Goal: Task Accomplishment & Management: Manage account settings

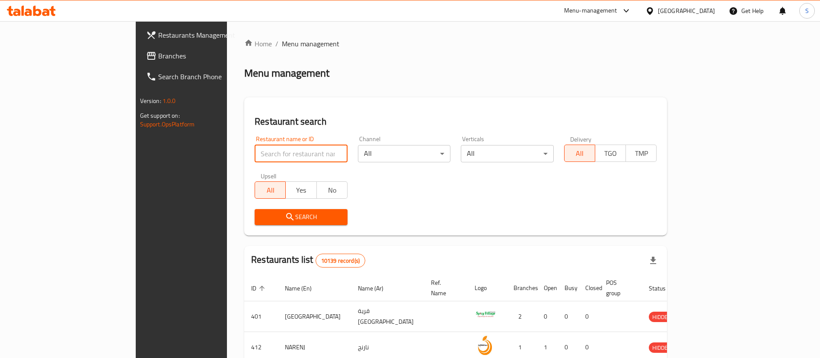
click at [263, 150] on input "search" at bounding box center [301, 153] width 93 height 17
paste input "Ajeen"
type input "Ajeen"
click button "Search" at bounding box center [301, 217] width 93 height 16
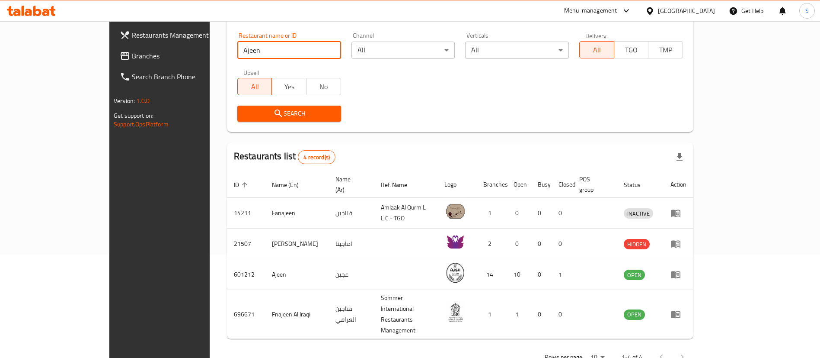
scroll to position [102, 0]
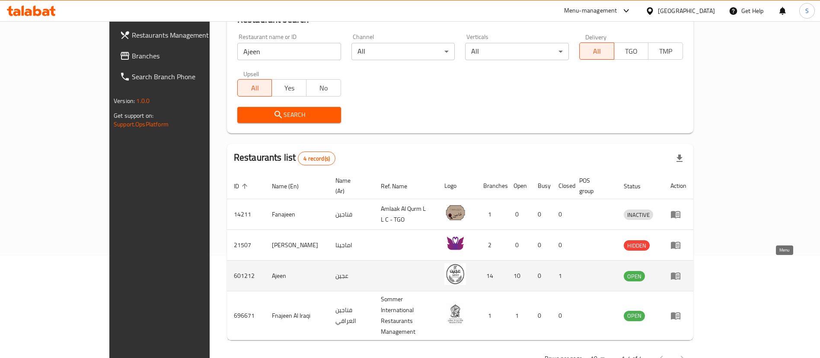
click at [681, 272] on icon "enhanced table" at bounding box center [676, 275] width 10 height 7
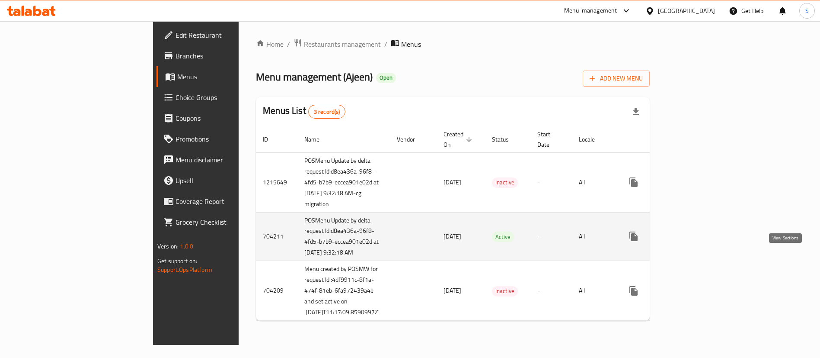
click at [701, 241] on icon "enhanced table" at bounding box center [696, 236] width 10 height 10
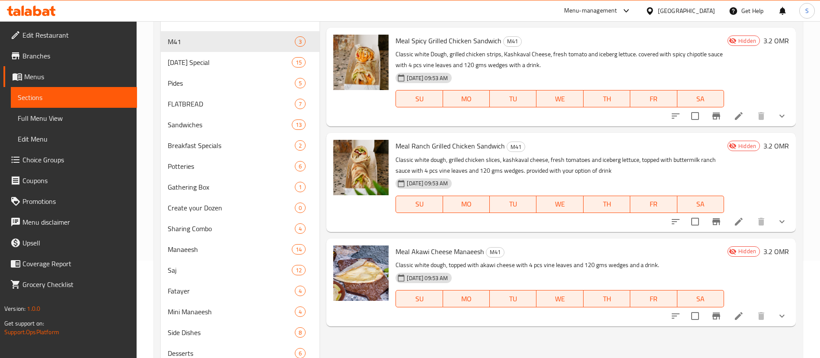
scroll to position [98, 0]
click at [777, 118] on icon "show more" at bounding box center [782, 115] width 10 height 10
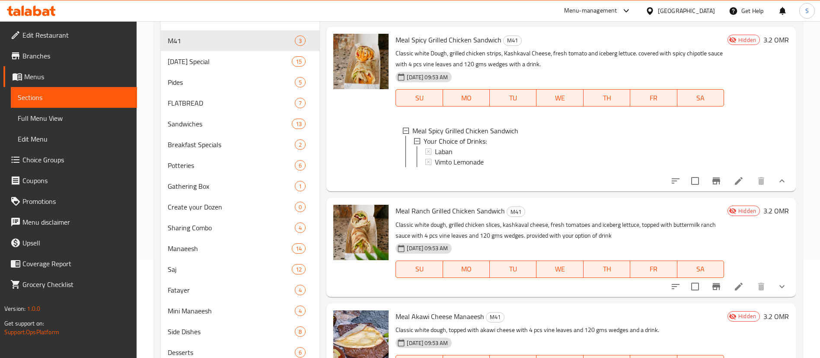
scroll to position [1, 0]
click at [612, 69] on div "11-08-2025 09:53 AM SU MO TU WE TH FR SA" at bounding box center [560, 91] width 336 height 47
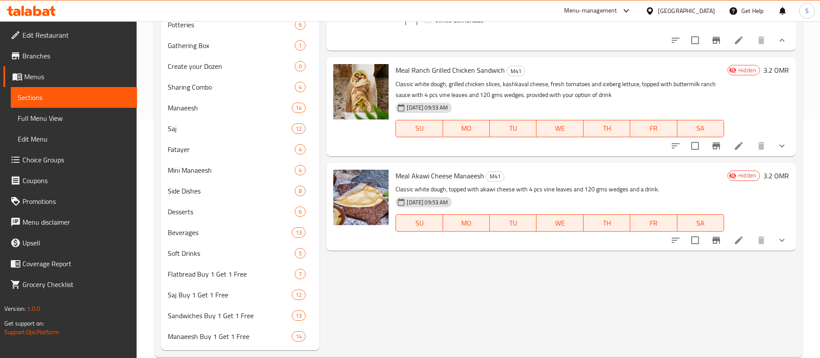
scroll to position [240, 0]
click at [787, 155] on button "show more" at bounding box center [782, 144] width 21 height 21
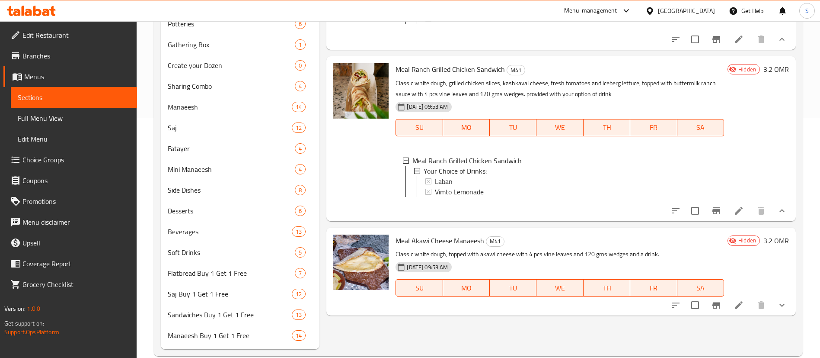
scroll to position [255, 0]
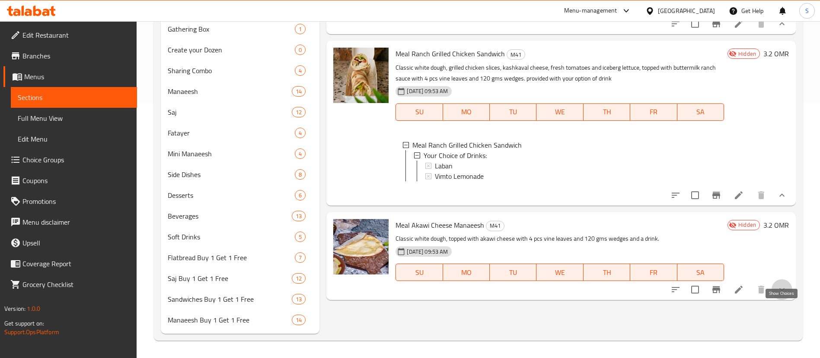
click at [780, 294] on icon "show more" at bounding box center [782, 289] width 10 height 10
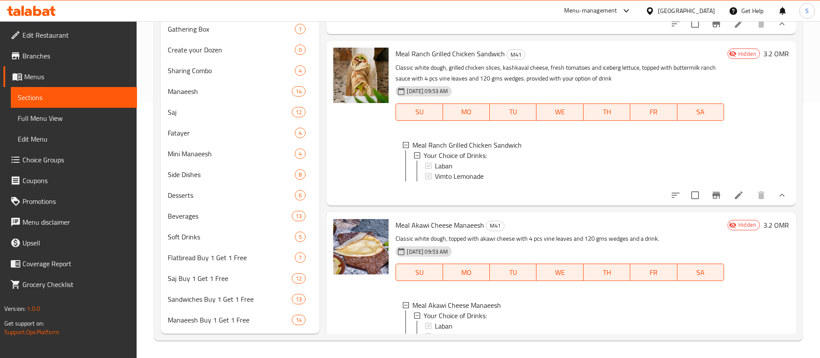
scroll to position [0, 0]
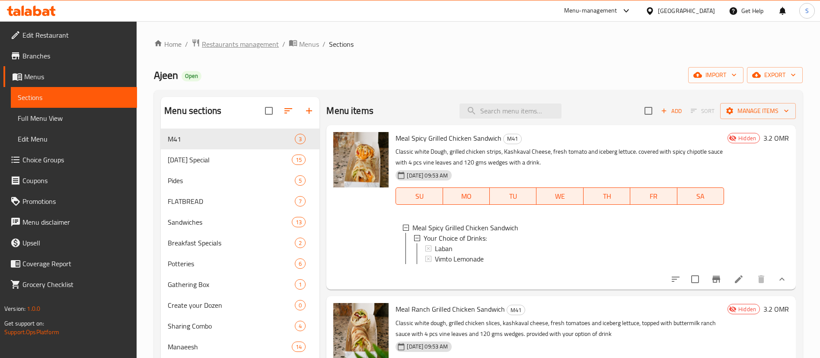
click at [248, 43] on span "Restaurants management" at bounding box center [240, 44] width 77 height 10
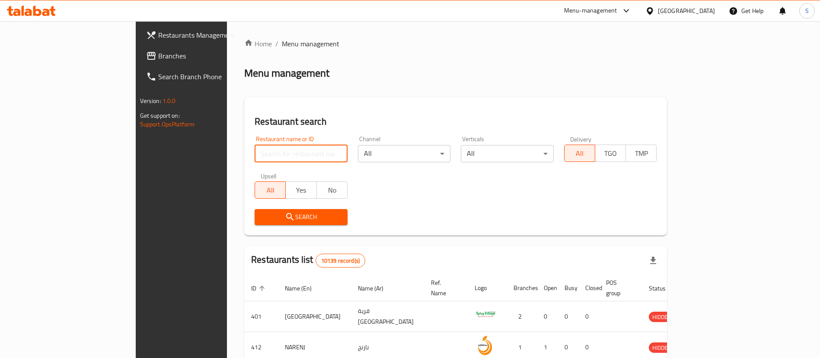
paste input "601831"
click at [268, 156] on input "search" at bounding box center [301, 153] width 93 height 17
type input "601831"
click button "Search" at bounding box center [301, 217] width 93 height 16
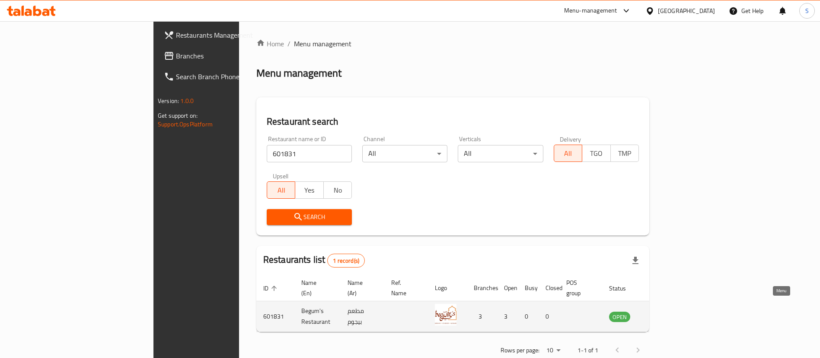
click at [665, 313] on icon "enhanced table" at bounding box center [660, 316] width 10 height 7
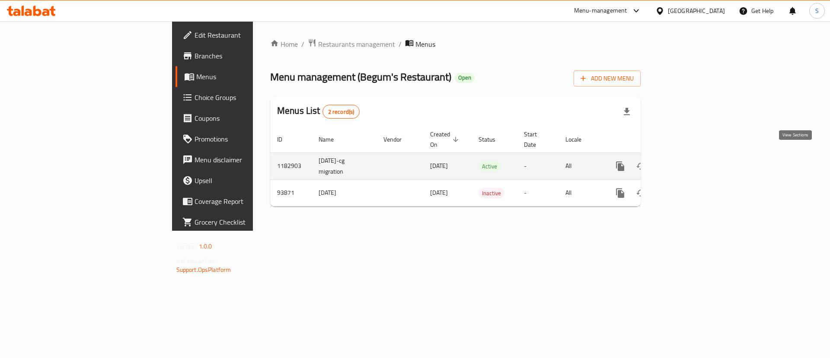
click at [688, 161] on icon "enhanced table" at bounding box center [682, 166] width 10 height 10
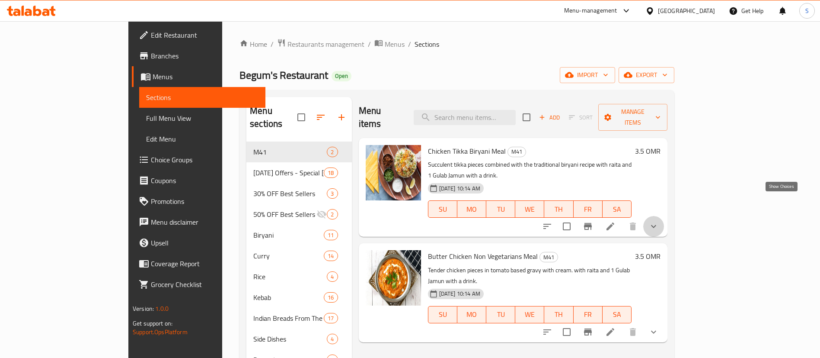
click at [659, 221] on icon "show more" at bounding box center [654, 226] width 10 height 10
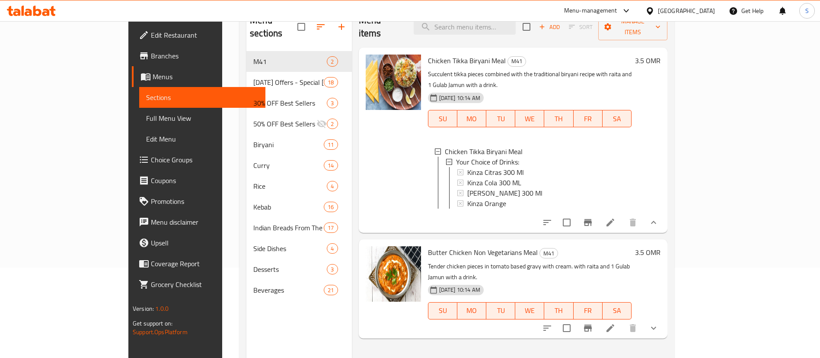
scroll to position [121, 0]
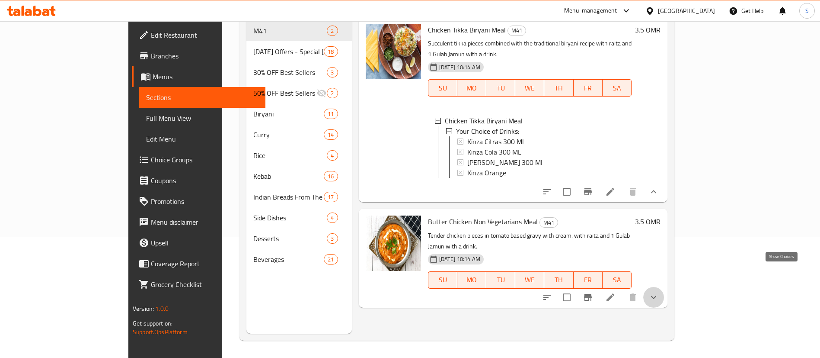
click at [659, 292] on icon "show more" at bounding box center [654, 297] width 10 height 10
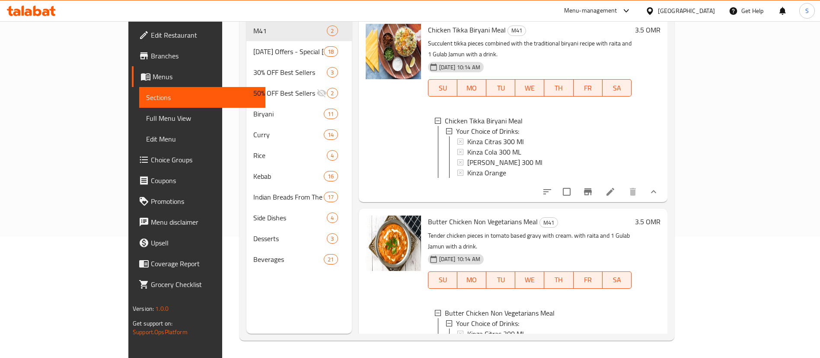
scroll to position [0, 0]
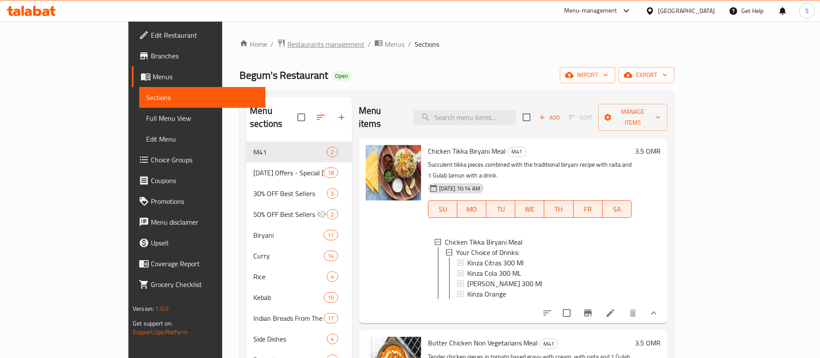
click at [288, 42] on span "Restaurants management" at bounding box center [326, 44] width 77 height 10
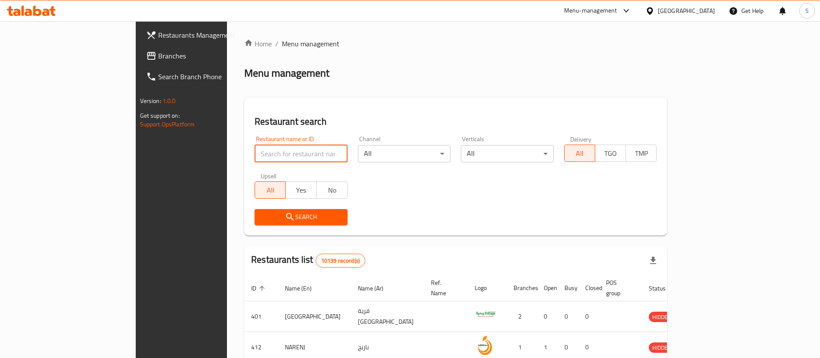
click at [255, 149] on input "search" at bounding box center [301, 153] width 93 height 17
paste input "665040"
type input "665040"
click button "Search" at bounding box center [301, 217] width 93 height 16
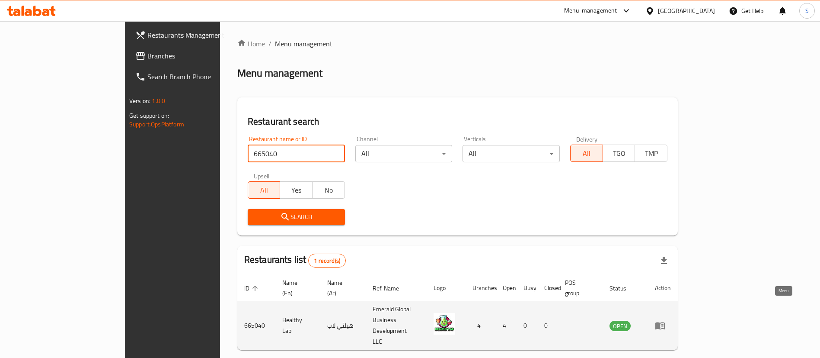
click at [665, 320] on icon "enhanced table" at bounding box center [660, 325] width 10 height 10
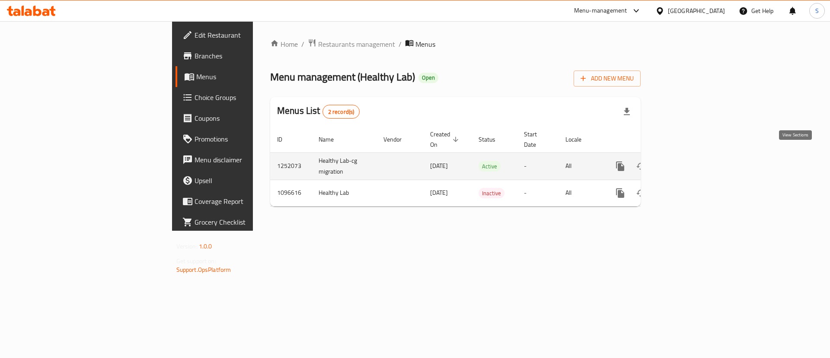
click at [688, 161] on icon "enhanced table" at bounding box center [682, 166] width 10 height 10
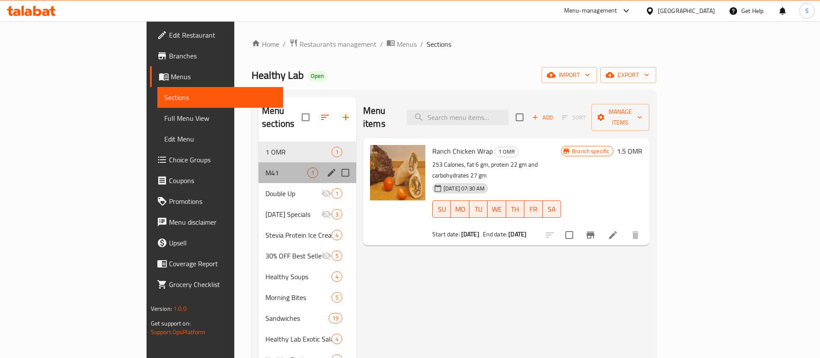
click at [259, 162] on div "M41 1" at bounding box center [308, 172] width 98 height 21
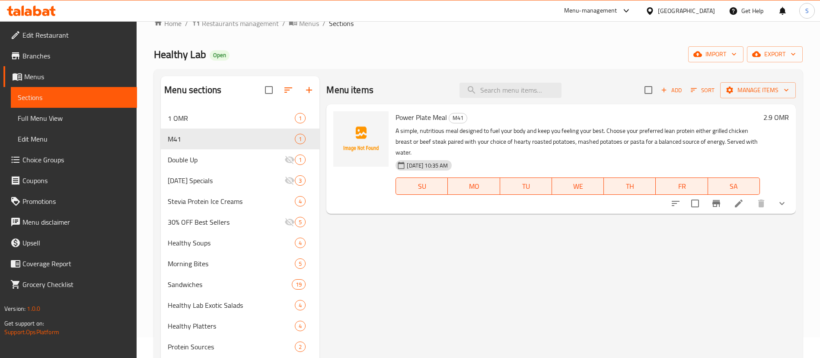
scroll to position [22, 0]
click at [786, 200] on icon "show more" at bounding box center [782, 202] width 10 height 10
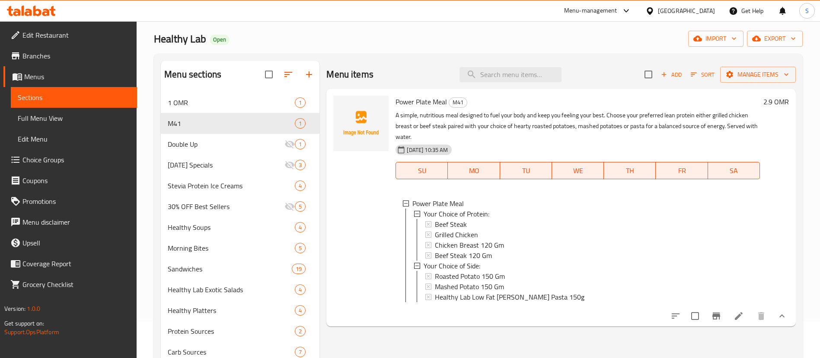
scroll to position [37, 0]
drag, startPoint x: 611, startPoint y: 112, endPoint x: 615, endPoint y: 115, distance: 5.3
click at [615, 115] on p "A simple, nutritious meal designed to fuel your body and keep you feeling your …" at bounding box center [578, 125] width 364 height 32
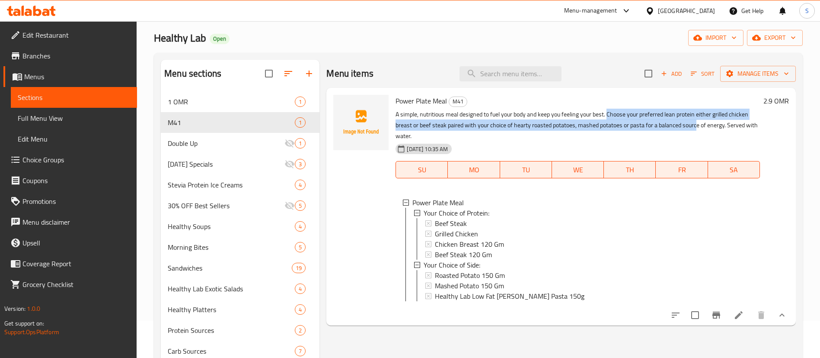
drag, startPoint x: 609, startPoint y: 112, endPoint x: 711, endPoint y: 125, distance: 102.7
click at [711, 125] on p "A simple, nutritious meal designed to fuel your body and keep you feeling your …" at bounding box center [578, 125] width 364 height 32
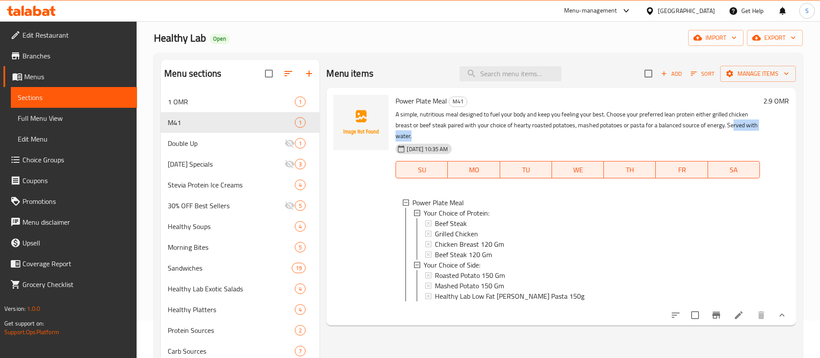
drag, startPoint x: 733, startPoint y: 126, endPoint x: 665, endPoint y: 139, distance: 69.6
click at [665, 139] on p "A simple, nutritious meal designed to fuel your body and keep you feeling your …" at bounding box center [578, 125] width 364 height 32
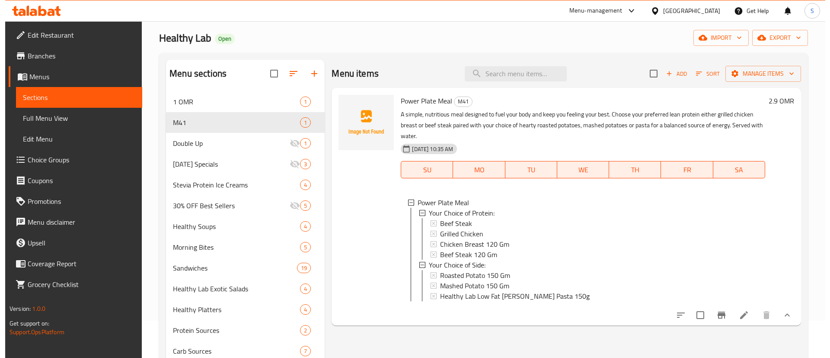
scroll to position [0, 0]
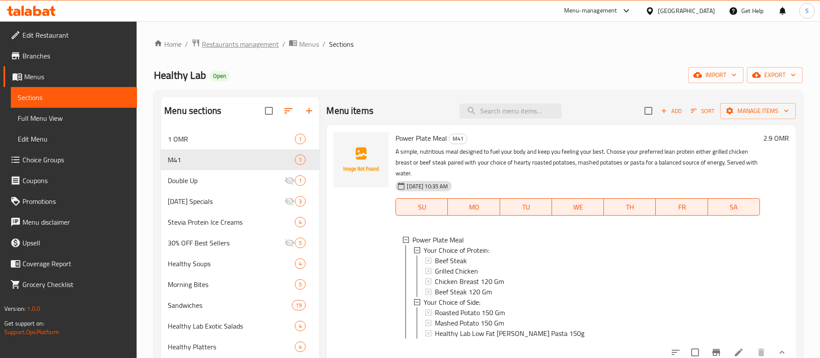
click at [237, 42] on span "Restaurants management" at bounding box center [240, 44] width 77 height 10
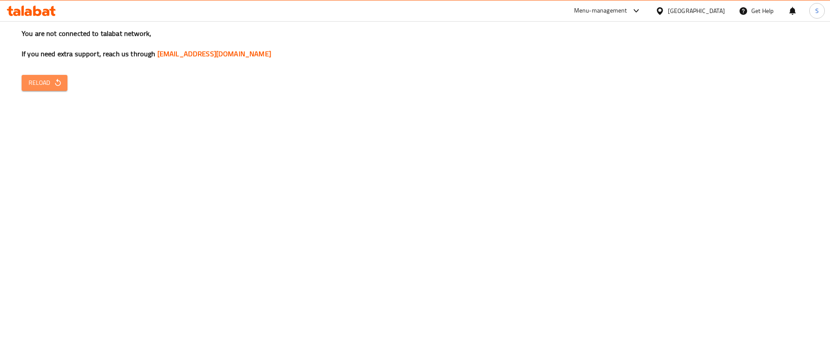
click at [59, 79] on icon "button" at bounding box center [58, 82] width 9 height 9
drag, startPoint x: 275, startPoint y: 150, endPoint x: 254, endPoint y: 145, distance: 21.3
click at [275, 150] on div "You are not connected to talabat network, If you need extra support, reach us t…" at bounding box center [415, 179] width 830 height 358
click at [48, 80] on span "Reload" at bounding box center [45, 82] width 32 height 11
click at [627, 16] on div "Menu-management" at bounding box center [600, 11] width 53 height 10
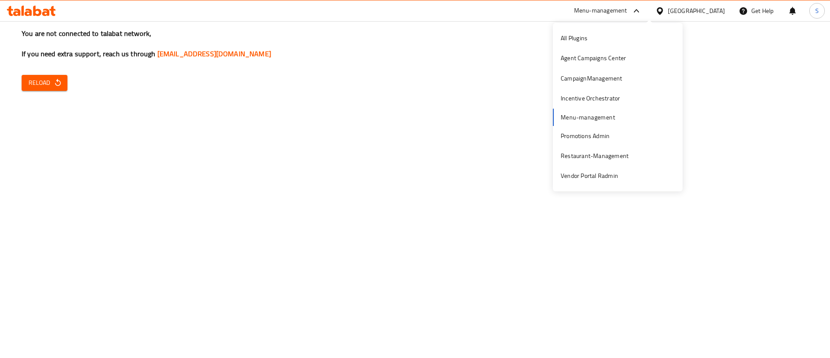
click at [617, 115] on div "All Plugins Agent Campaigns Center CampaignManagement Incentive Orchestrator Me…" at bounding box center [618, 107] width 130 height 158
click at [715, 182] on div "You are not connected to talabat network, If you need extra support, reach us t…" at bounding box center [415, 179] width 830 height 358
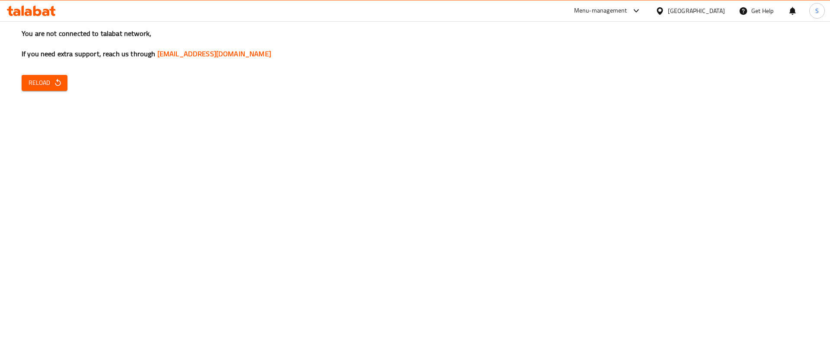
click at [537, 196] on div "You are not connected to talabat network, If you need extra support, reach us t…" at bounding box center [415, 179] width 830 height 358
click at [58, 74] on div "You are not connected to talabat network, If you need extra support, reach us t…" at bounding box center [415, 179] width 830 height 358
click at [57, 78] on icon "button" at bounding box center [58, 82] width 9 height 9
click at [26, 8] on icon at bounding box center [31, 11] width 49 height 10
click at [627, 9] on div "Menu-management" at bounding box center [600, 11] width 53 height 10
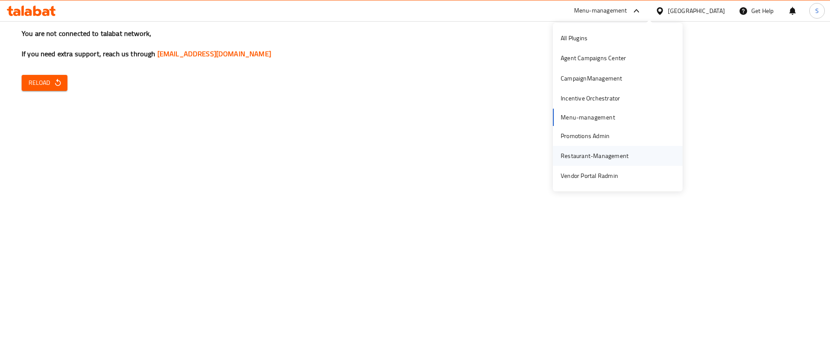
click at [616, 157] on div "Restaurant-Management" at bounding box center [595, 156] width 68 height 10
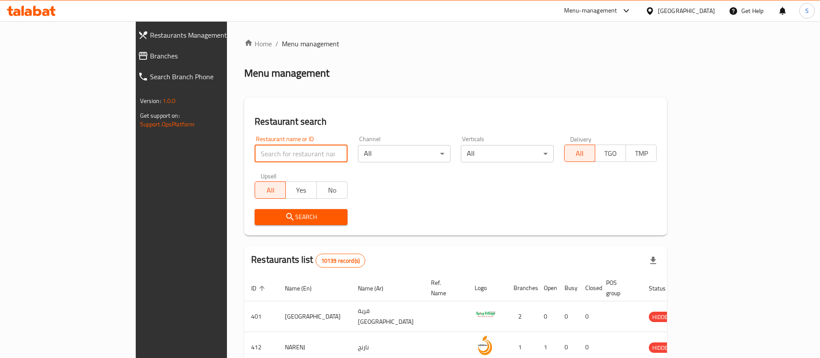
drag, startPoint x: 0, startPoint y: 0, endPoint x: 271, endPoint y: 157, distance: 313.2
click at [271, 157] on input "search" at bounding box center [301, 153] width 93 height 17
paste input "855"
type input "855"
click button "Search" at bounding box center [301, 217] width 93 height 16
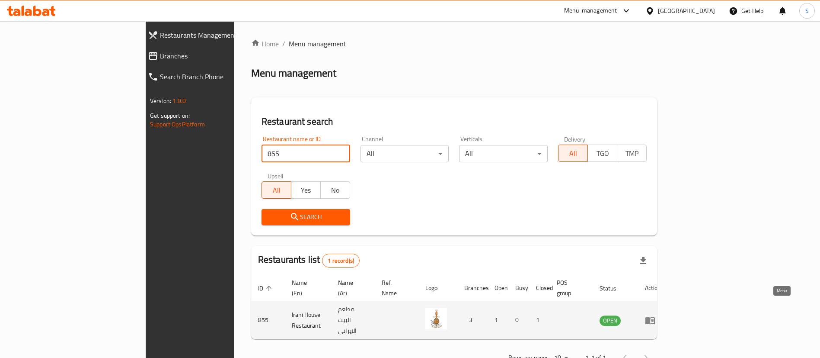
click at [655, 315] on icon "enhanced table" at bounding box center [650, 320] width 10 height 10
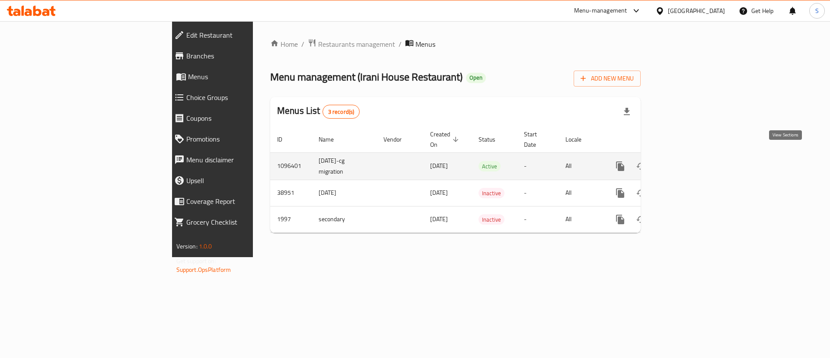
click at [693, 156] on link "enhanced table" at bounding box center [682, 166] width 21 height 21
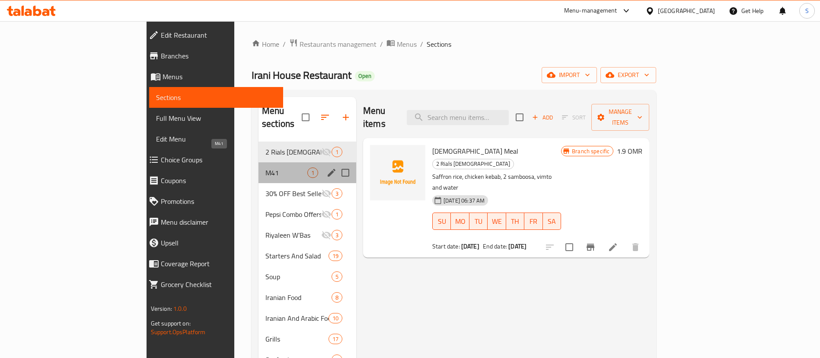
click at [265, 167] on span "M41" at bounding box center [286, 172] width 42 height 10
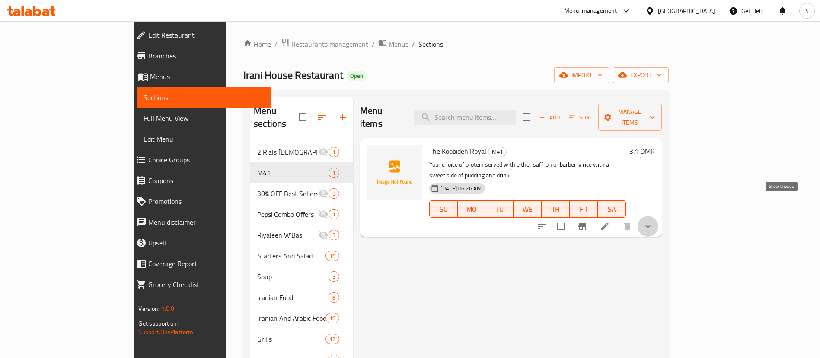
click at [653, 221] on icon "show more" at bounding box center [648, 226] width 10 height 10
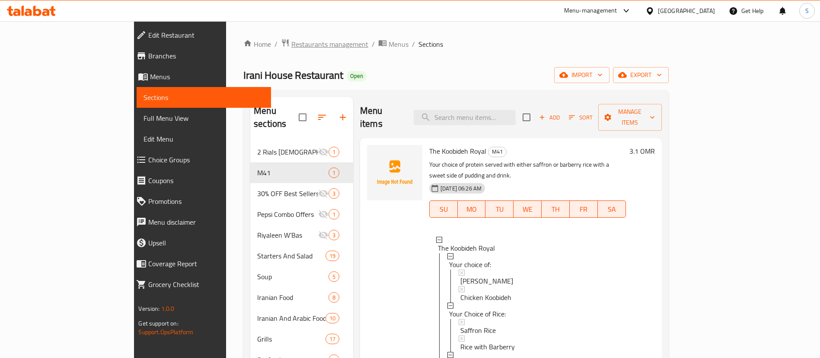
click at [291, 45] on span "Restaurants management" at bounding box center [329, 44] width 77 height 10
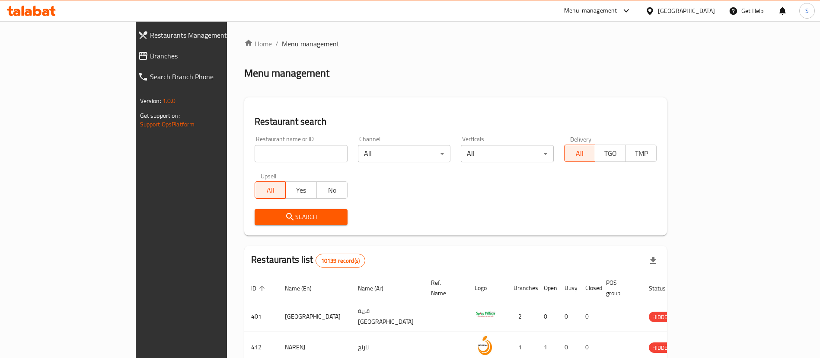
click at [255, 150] on input "search" at bounding box center [301, 153] width 93 height 17
paste input "601681"
type input "601681"
click button "Search" at bounding box center [301, 217] width 93 height 16
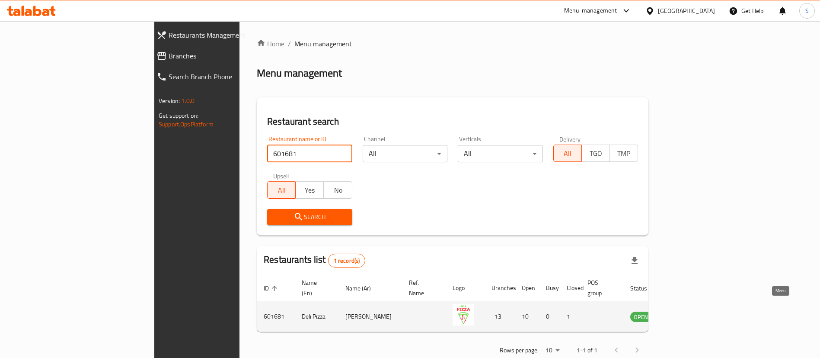
click at [686, 313] on icon "enhanced table" at bounding box center [681, 316] width 10 height 7
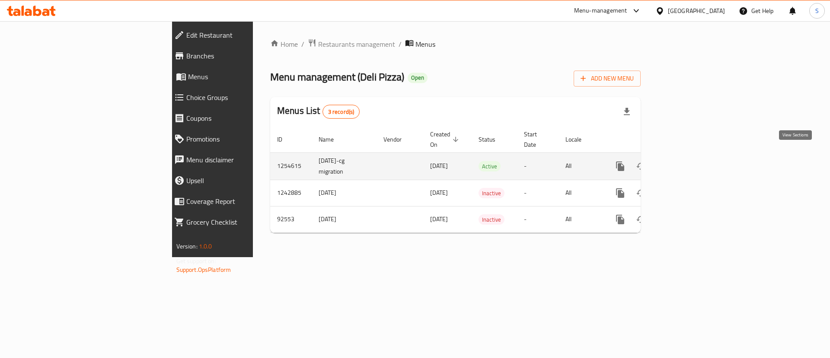
click at [688, 161] on icon "enhanced table" at bounding box center [682, 166] width 10 height 10
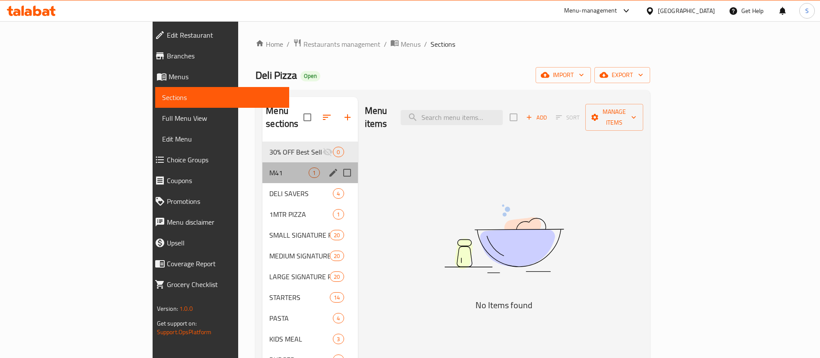
click at [262, 162] on div "M41 1" at bounding box center [309, 172] width 95 height 21
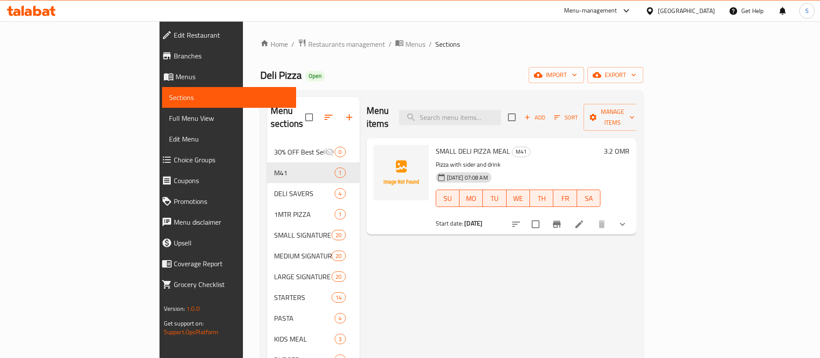
scroll to position [15, 0]
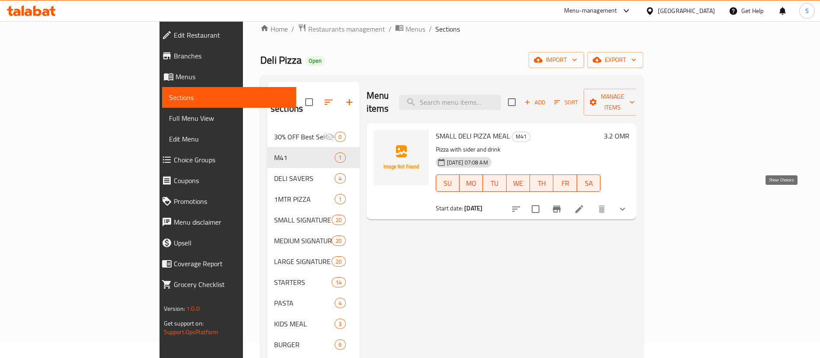
click at [628, 204] on icon "show more" at bounding box center [622, 209] width 10 height 10
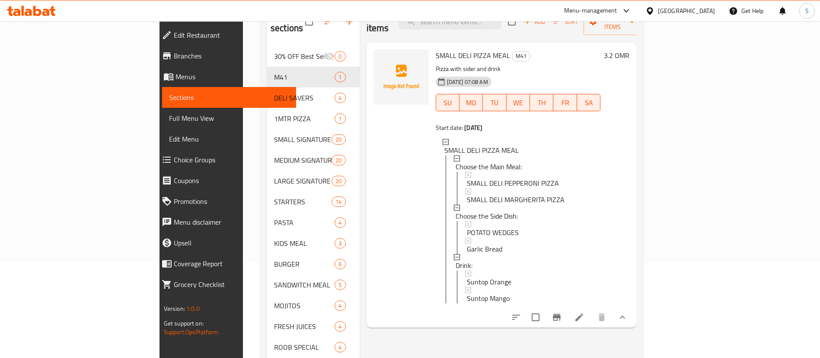
scroll to position [0, 0]
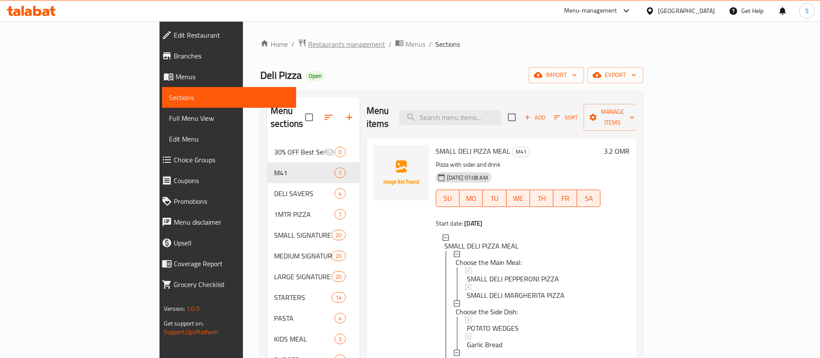
click at [308, 42] on span "Restaurants management" at bounding box center [346, 44] width 77 height 10
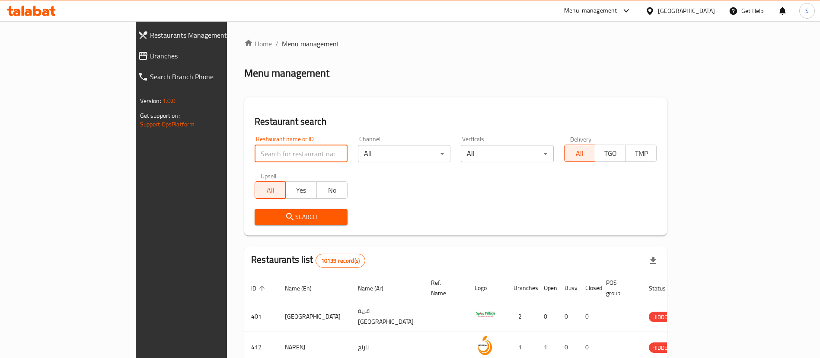
click at [255, 150] on input "search" at bounding box center [301, 153] width 93 height 17
paste input "657427"
type input "657427"
click button "Search" at bounding box center [301, 217] width 93 height 16
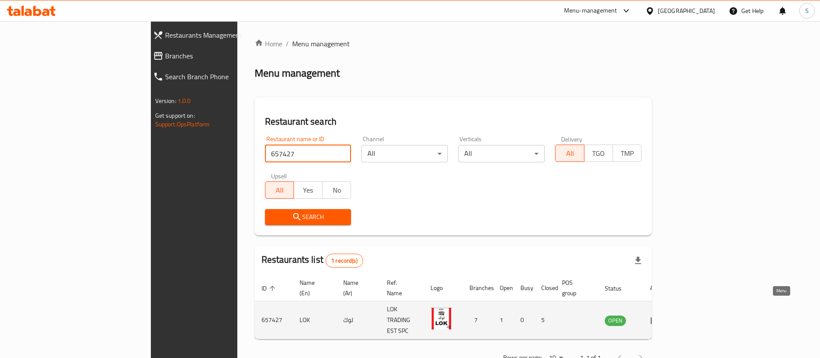
click at [666, 315] on link "enhanced table" at bounding box center [658, 320] width 16 height 10
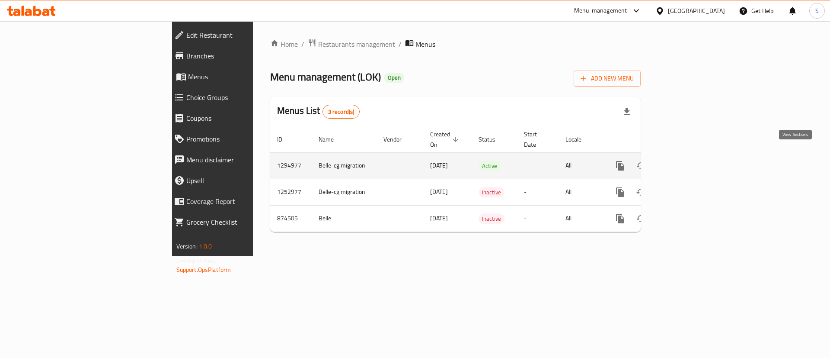
click at [688, 160] on icon "enhanced table" at bounding box center [682, 165] width 10 height 10
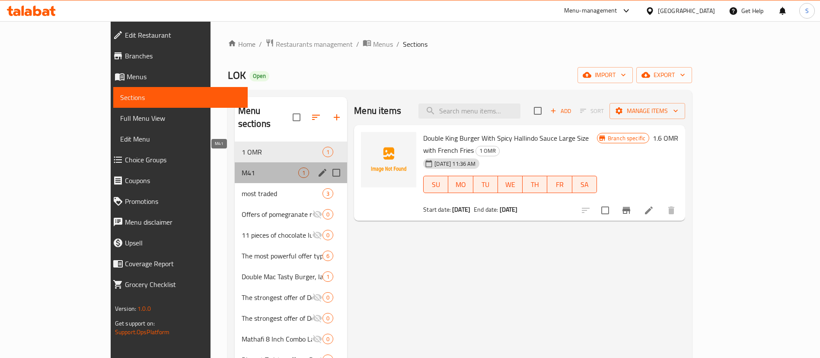
click at [242, 167] on span "M41" at bounding box center [270, 172] width 57 height 10
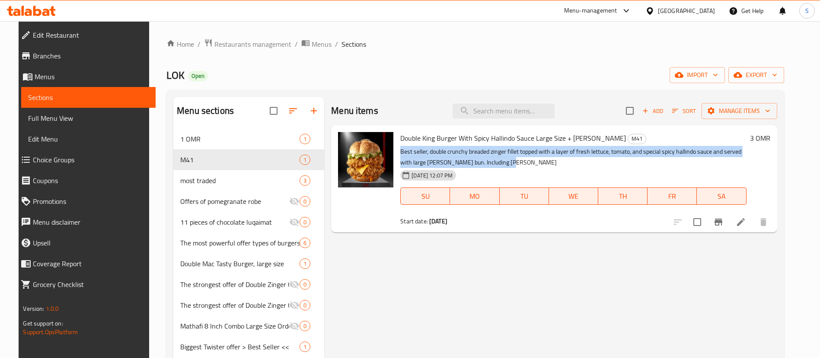
drag, startPoint x: 395, startPoint y: 153, endPoint x: 491, endPoint y: 164, distance: 96.6
click at [491, 164] on div "Double King Burger With Spicy Hallindo Sauce Large Size + [PERSON_NAME] M41 Bes…" at bounding box center [573, 178] width 353 height 100
click at [485, 163] on p "Best seller, double crunchy breaded zinger fillet topped with a layer of fresh …" at bounding box center [573, 157] width 346 height 22
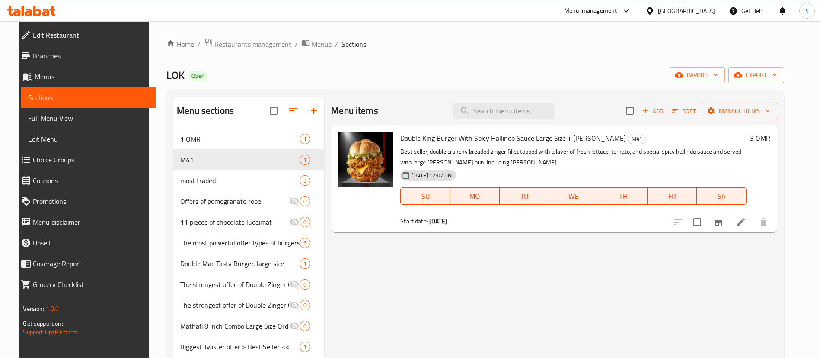
click at [511, 159] on p "Best seller, double crunchy breaded zinger fillet topped with a layer of fresh …" at bounding box center [573, 157] width 346 height 22
click at [518, 108] on input "search" at bounding box center [504, 110] width 102 height 15
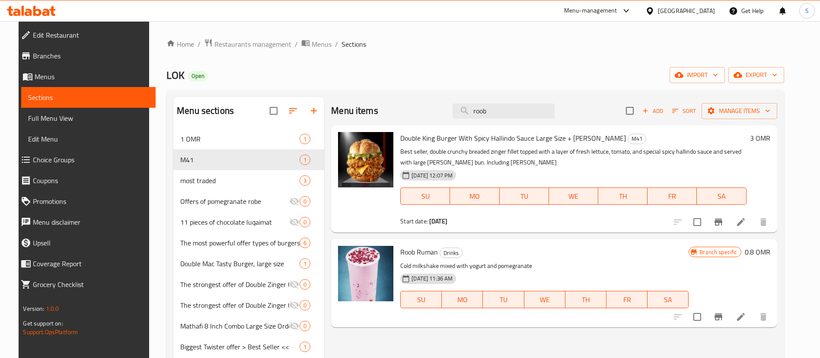
type input "roob"
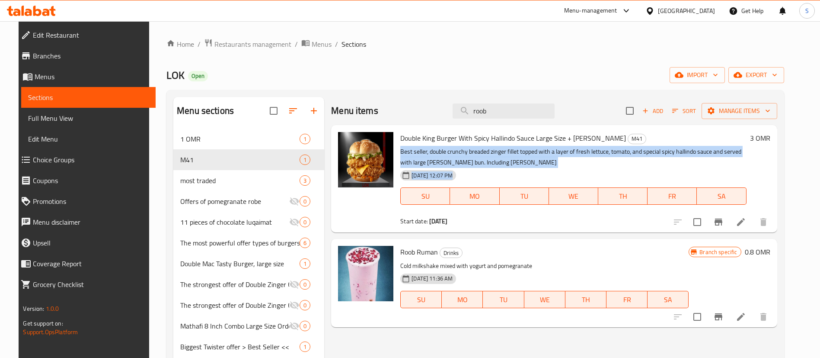
drag, startPoint x: 397, startPoint y: 151, endPoint x: 505, endPoint y: 172, distance: 109.6
click at [505, 172] on div "Double King Burger With Spicy Hallindo Sauce Large Size + [PERSON_NAME] M41 Bes…" at bounding box center [573, 178] width 353 height 100
click at [501, 168] on div "[DATE] 12:07 PM SU MO TU WE TH FR SA" at bounding box center [573, 189] width 353 height 47
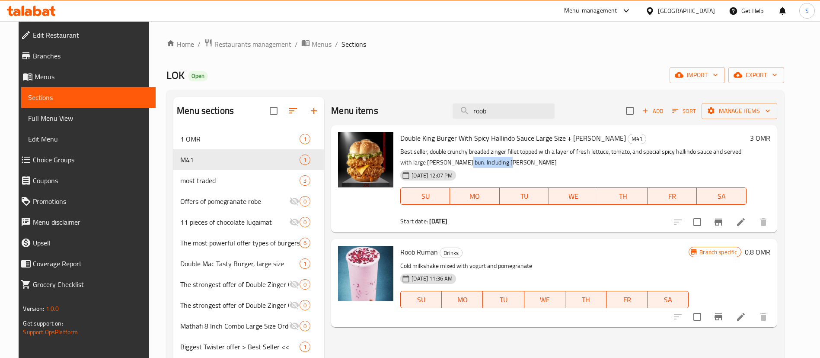
drag, startPoint x: 475, startPoint y: 164, endPoint x: 426, endPoint y: 165, distance: 48.4
click at [426, 165] on p "Best seller, double crunchy breaded zinger fillet topped with a layer of fresh …" at bounding box center [573, 157] width 346 height 22
click at [481, 162] on p "Best seller, double crunchy breaded zinger fillet topped with a layer of fresh …" at bounding box center [573, 157] width 346 height 22
click at [240, 43] on span "Restaurants management" at bounding box center [252, 44] width 77 height 10
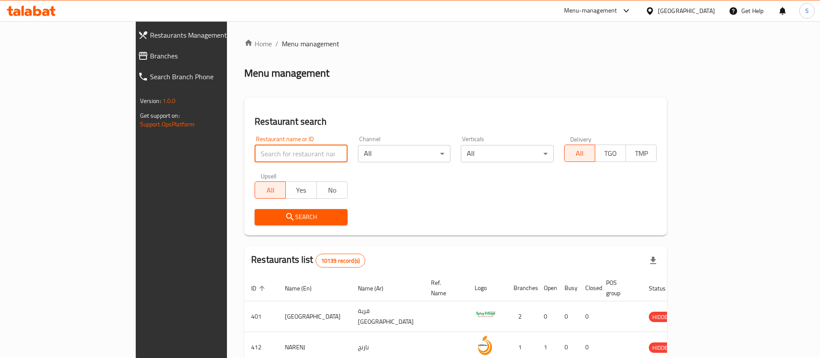
click at [256, 157] on input "search" at bounding box center [301, 153] width 93 height 17
paste input "680523"
type input "680523"
click button "Search" at bounding box center [301, 217] width 93 height 16
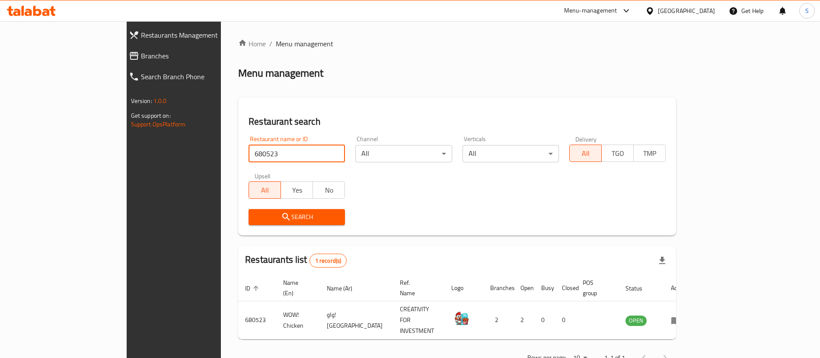
scroll to position [11, 0]
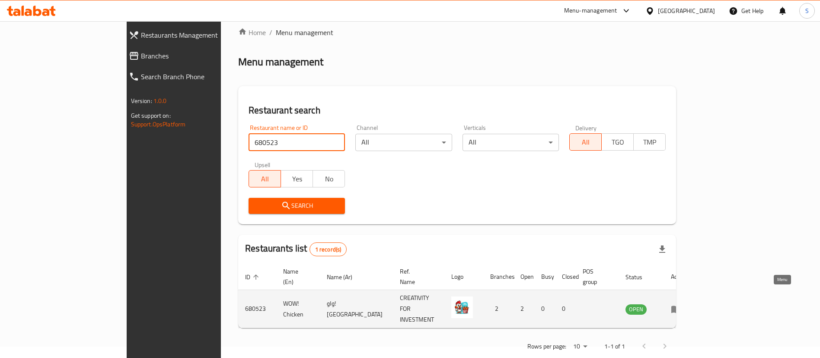
click at [681, 304] on icon "enhanced table" at bounding box center [676, 309] width 10 height 10
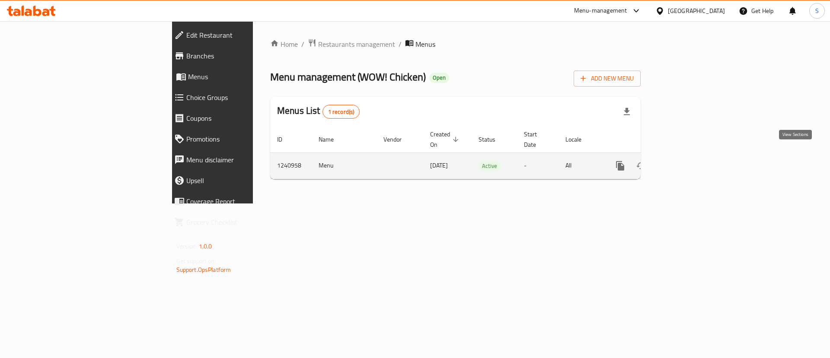
click at [688, 160] on icon "enhanced table" at bounding box center [682, 165] width 10 height 10
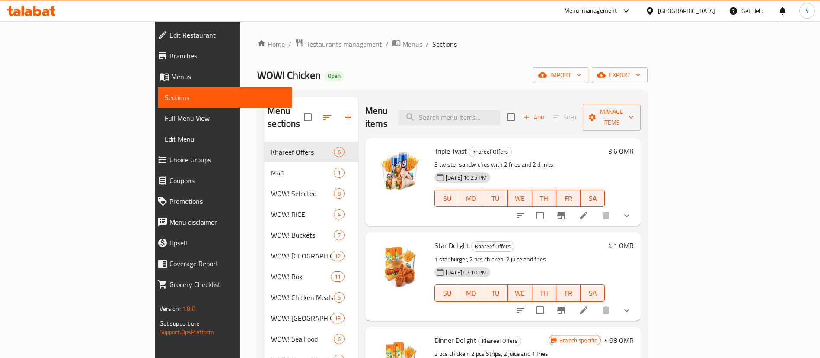
scroll to position [25, 0]
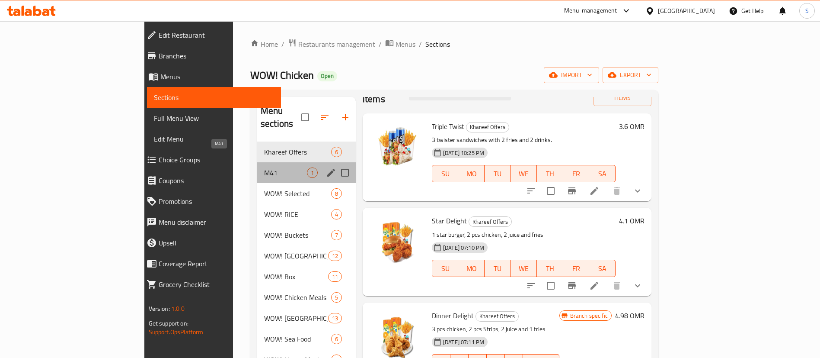
click at [264, 167] on span "M41" at bounding box center [285, 172] width 43 height 10
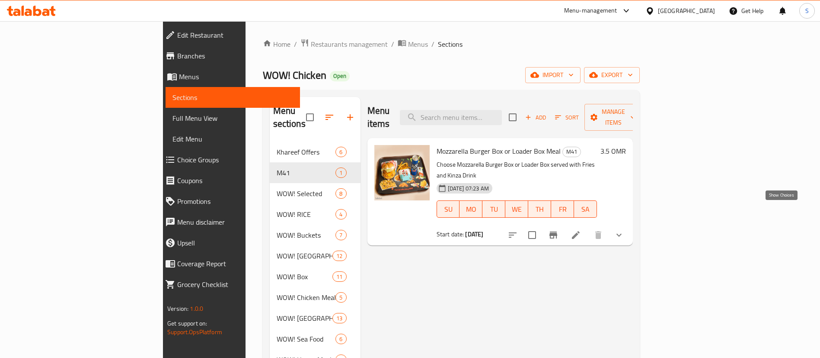
click at [624, 230] on icon "show more" at bounding box center [619, 235] width 10 height 10
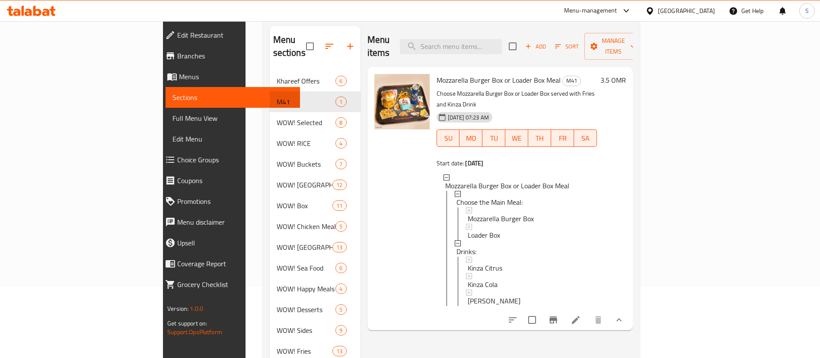
scroll to position [71, 0]
click at [496, 40] on input "search" at bounding box center [451, 45] width 102 height 15
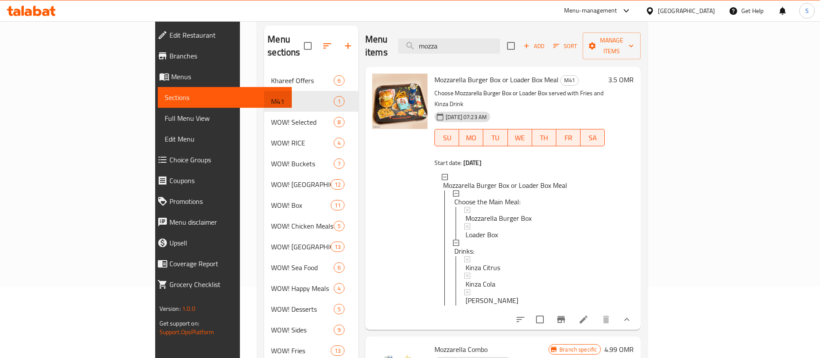
type input "mozza"
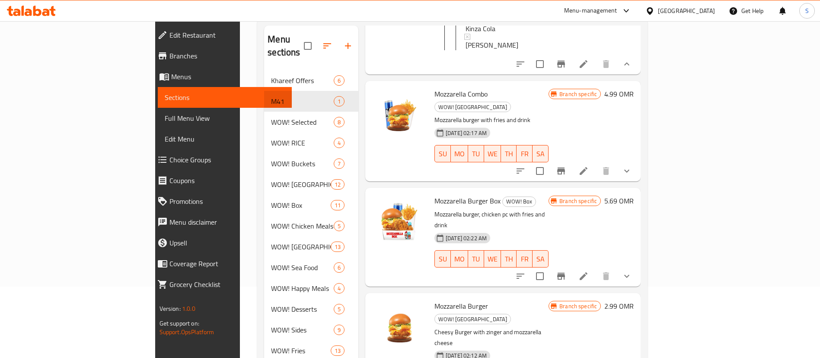
scroll to position [262, 0]
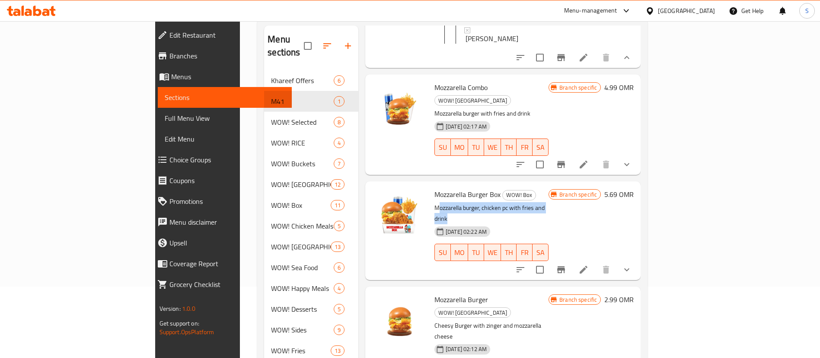
drag, startPoint x: 532, startPoint y: 182, endPoint x: 399, endPoint y: 181, distance: 133.2
click at [435, 202] on p "Mozzarella burger, chicken pc with fries and drink" at bounding box center [492, 213] width 114 height 22
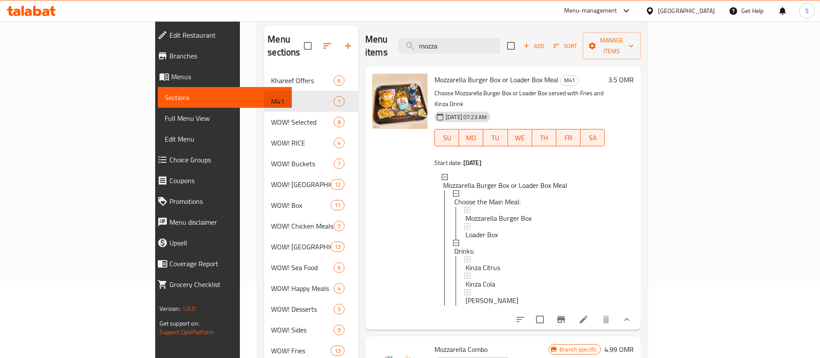
scroll to position [0, 0]
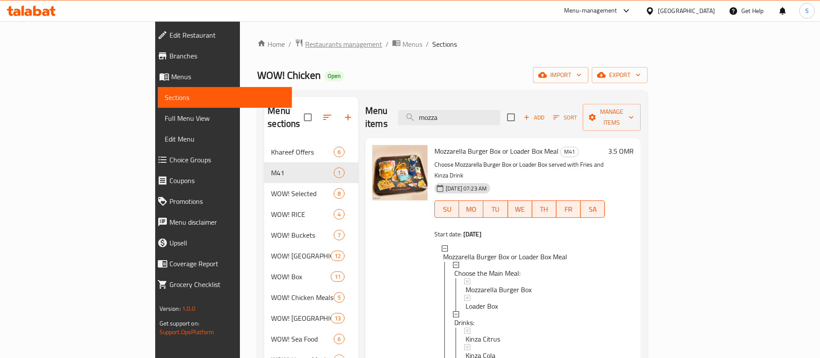
click at [305, 47] on span "Restaurants management" at bounding box center [343, 44] width 77 height 10
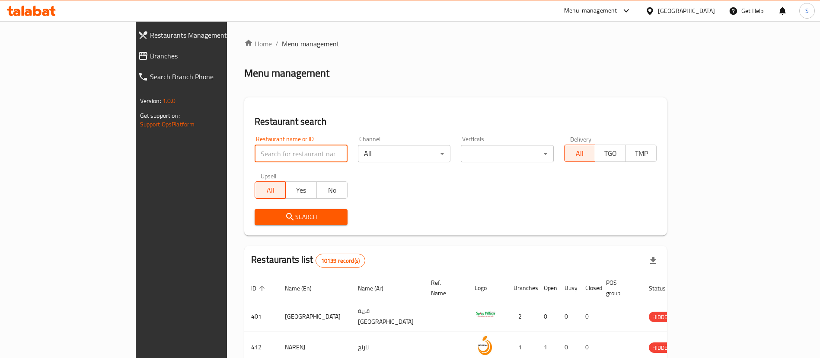
paste input "626955"
click at [261, 157] on input "search" at bounding box center [301, 153] width 93 height 17
type input "626955"
click button "Search" at bounding box center [301, 217] width 93 height 16
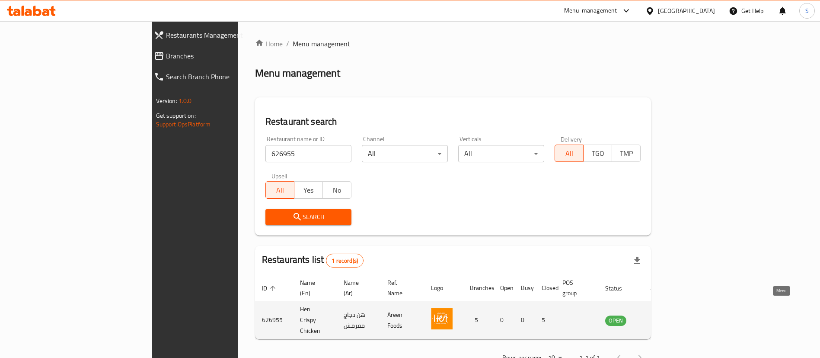
click at [661, 316] on icon "enhanced table" at bounding box center [656, 319] width 10 height 7
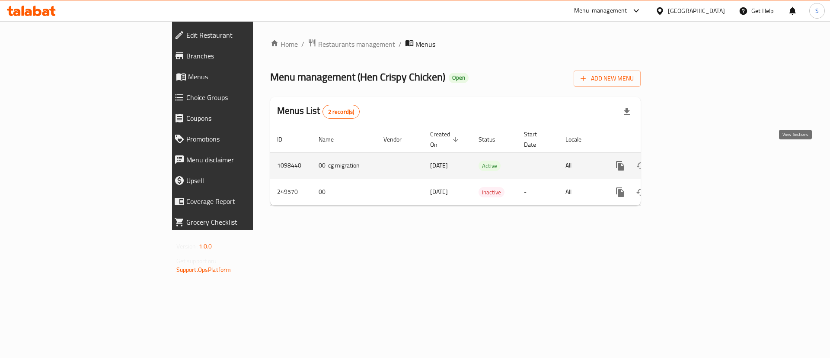
click at [688, 160] on icon "enhanced table" at bounding box center [682, 165] width 10 height 10
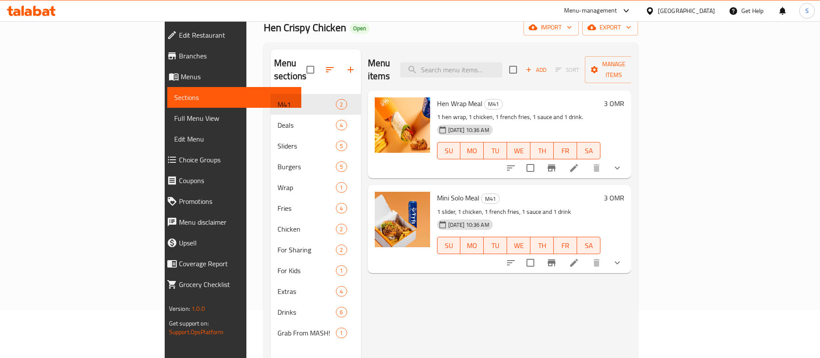
scroll to position [53, 0]
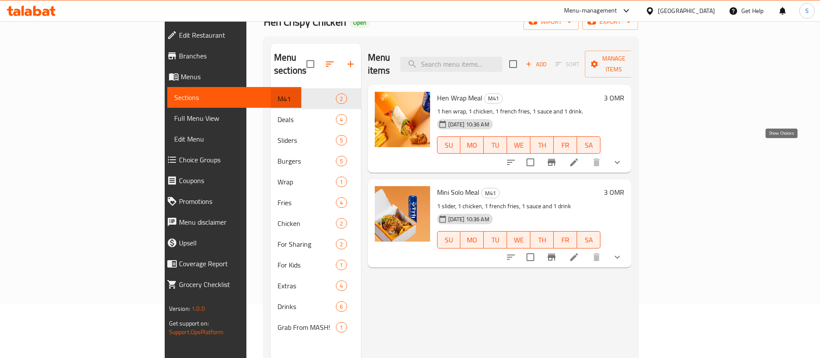
click at [623, 157] on icon "show more" at bounding box center [617, 162] width 10 height 10
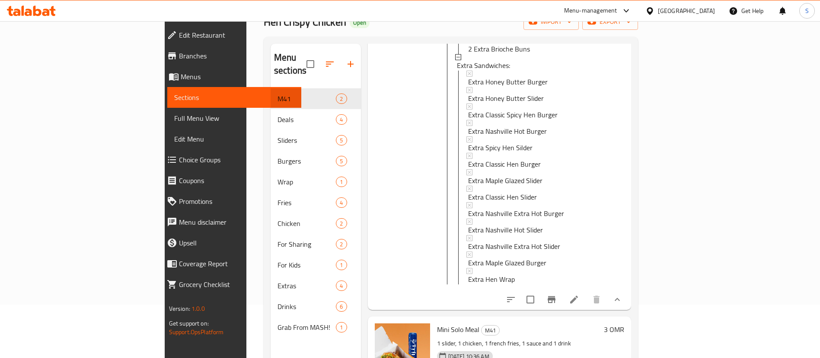
scroll to position [121, 0]
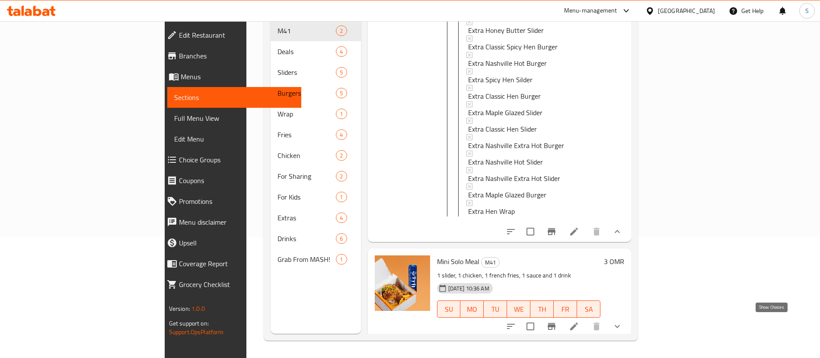
click at [623, 321] on icon "show more" at bounding box center [617, 326] width 10 height 10
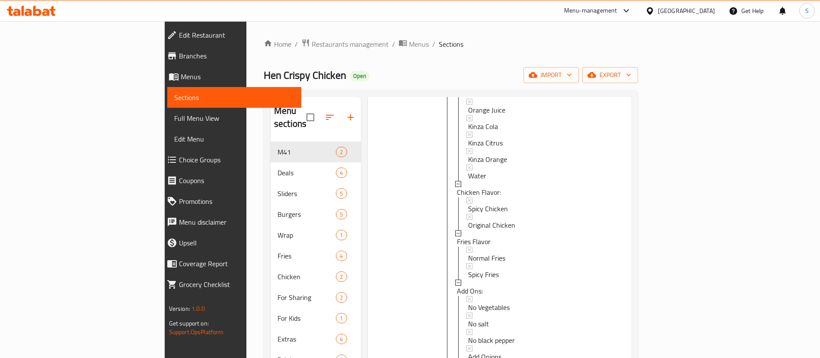
scroll to position [0, 0]
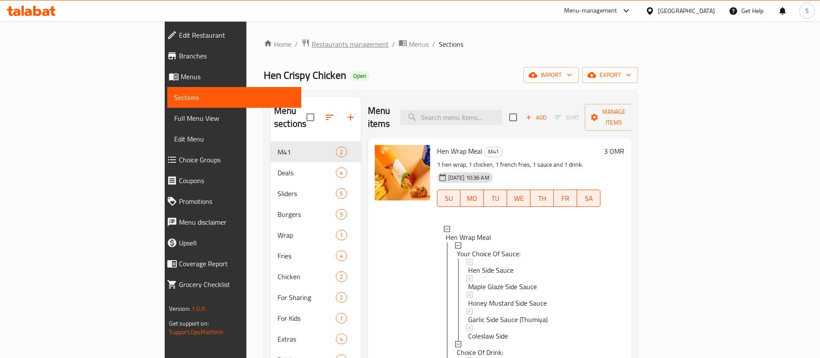
click at [312, 47] on span "Restaurants management" at bounding box center [350, 44] width 77 height 10
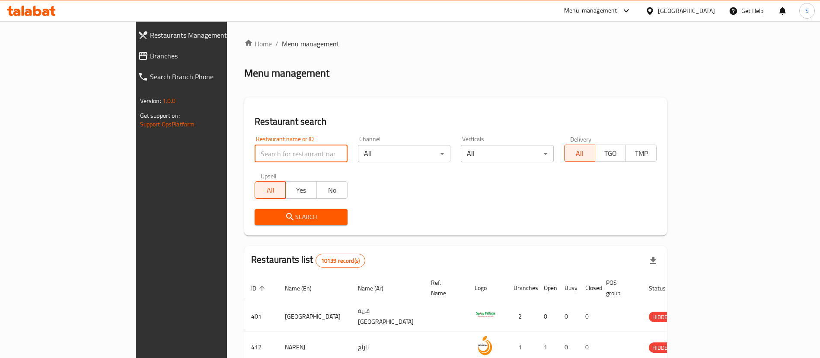
click at [255, 157] on input "search" at bounding box center [301, 153] width 93 height 17
paste input "16089"
type input "16089"
click button "Search" at bounding box center [301, 217] width 93 height 16
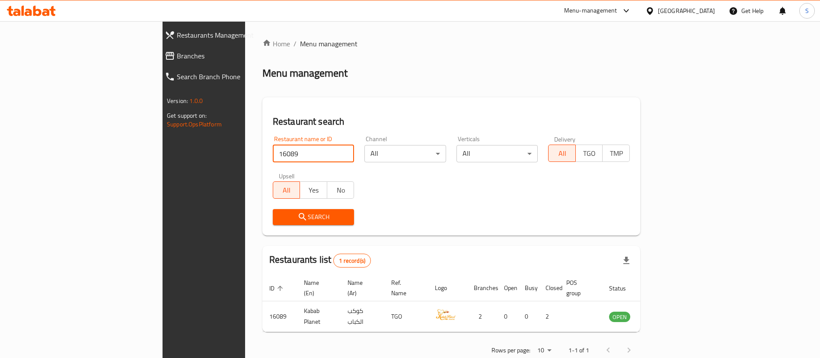
scroll to position [11, 0]
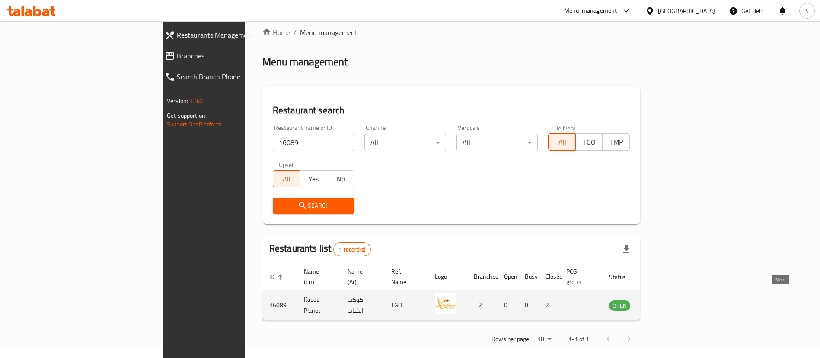
click at [665, 300] on icon "enhanced table" at bounding box center [660, 305] width 10 height 10
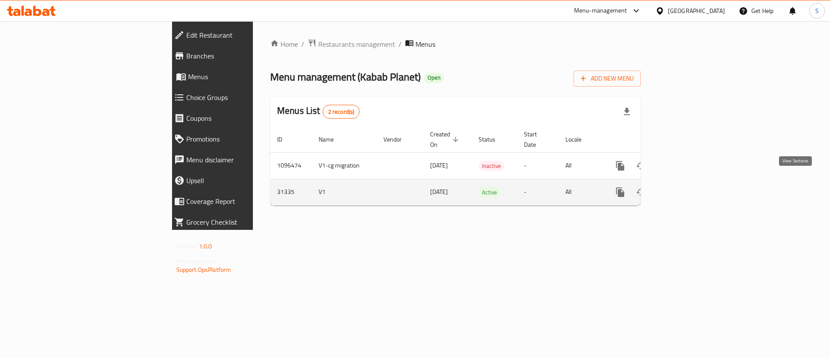
click at [688, 187] on icon "enhanced table" at bounding box center [682, 192] width 10 height 10
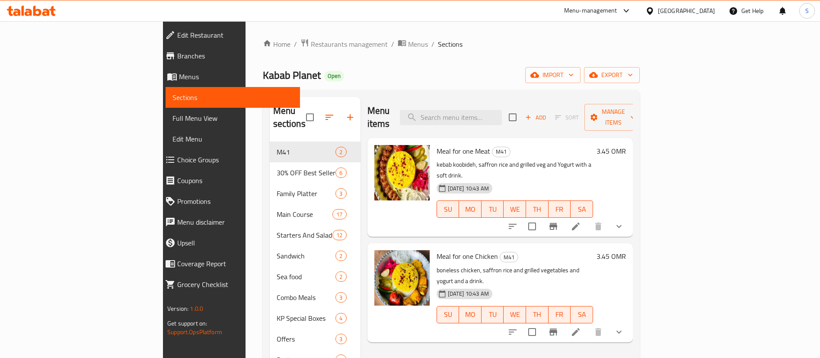
scroll to position [14, 0]
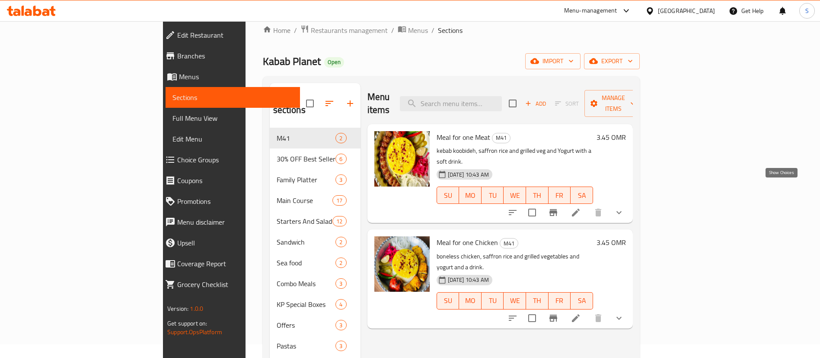
click at [624, 207] on icon "show more" at bounding box center [619, 212] width 10 height 10
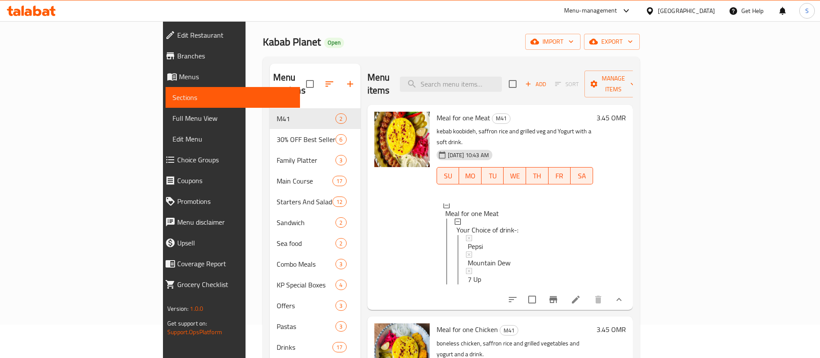
scroll to position [121, 0]
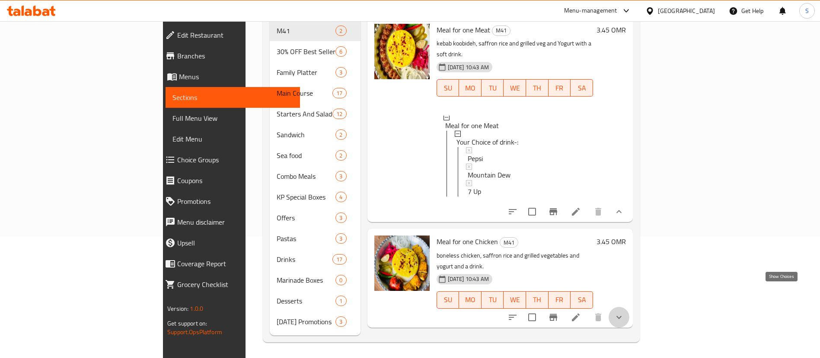
click at [622, 315] on icon "show more" at bounding box center [619, 316] width 5 height 3
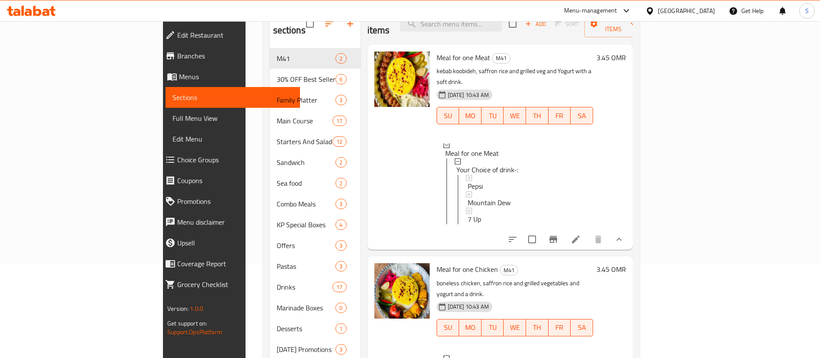
scroll to position [0, 0]
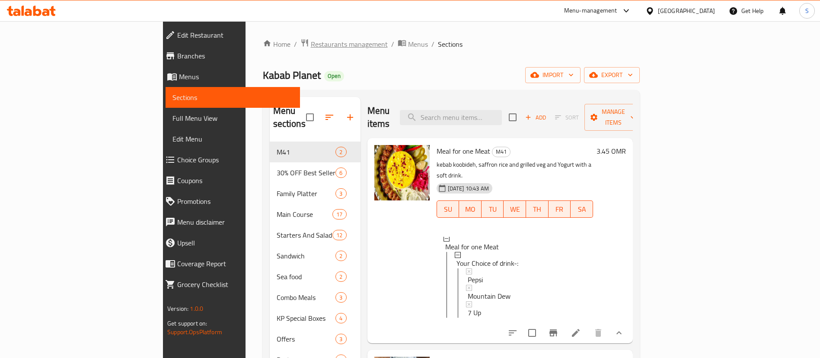
click at [311, 42] on span "Restaurants management" at bounding box center [349, 44] width 77 height 10
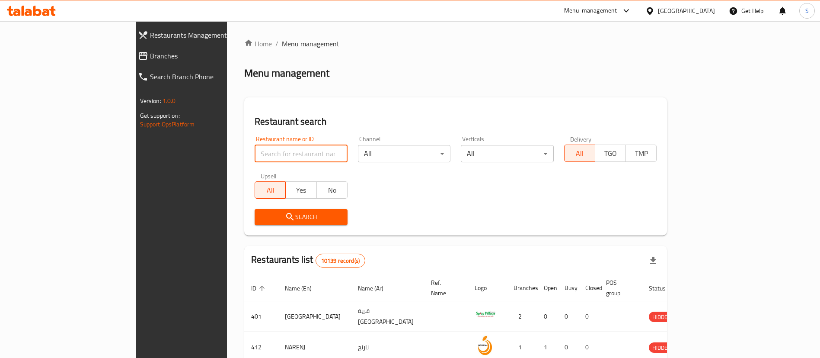
paste input "684577"
click at [255, 154] on input "search" at bounding box center [301, 153] width 93 height 17
type input "684577"
click button "Search" at bounding box center [301, 217] width 93 height 16
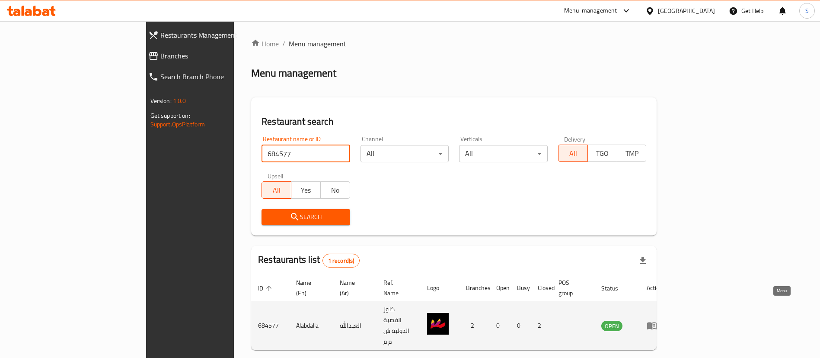
click at [657, 320] on icon "enhanced table" at bounding box center [652, 325] width 10 height 10
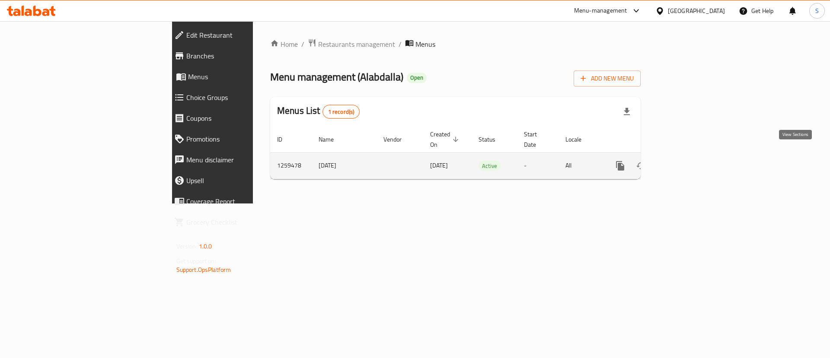
click at [693, 162] on link "enhanced table" at bounding box center [682, 165] width 21 height 21
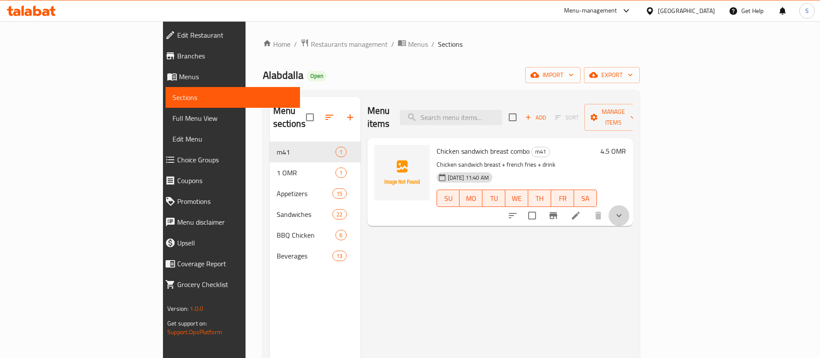
click at [629, 205] on button "show more" at bounding box center [619, 215] width 21 height 21
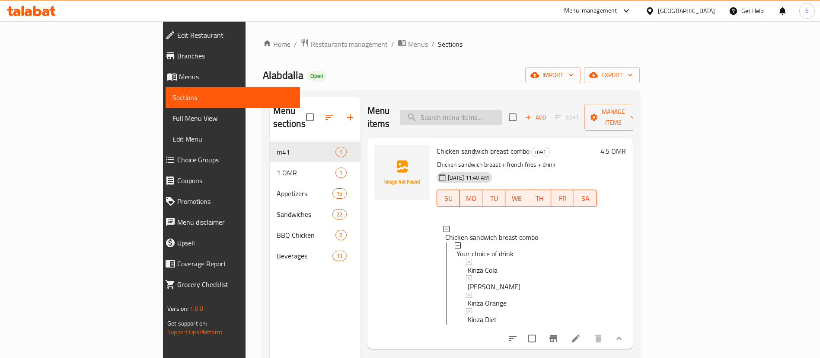
click at [502, 110] on input "search" at bounding box center [451, 117] width 102 height 15
type input "fries"
click at [502, 110] on input "fries" at bounding box center [451, 117] width 102 height 15
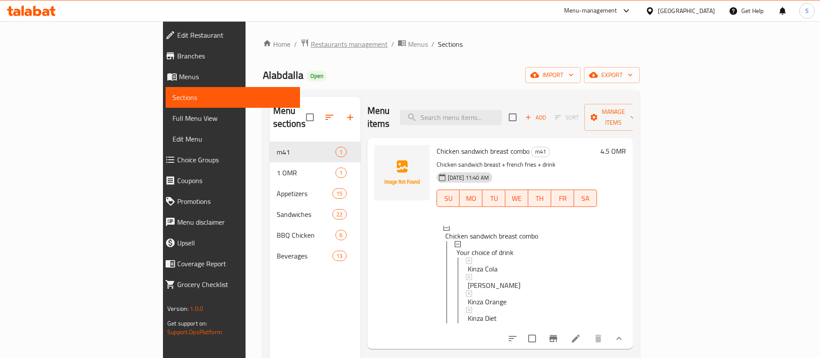
click at [311, 44] on span "Restaurants management" at bounding box center [349, 44] width 77 height 10
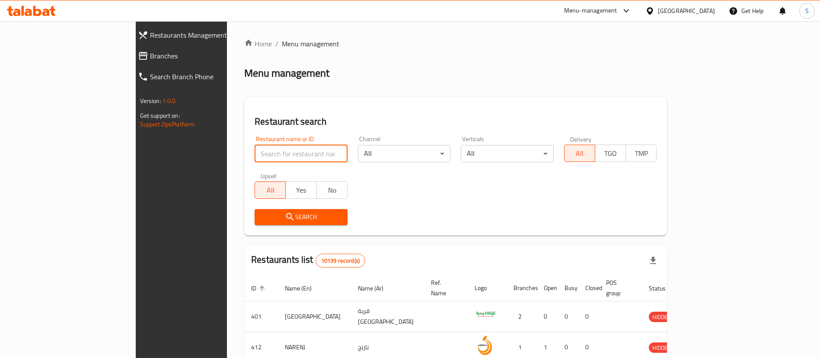
paste input "654012"
click at [272, 155] on input "search" at bounding box center [301, 153] width 93 height 17
type input "654012"
click button "Search" at bounding box center [301, 217] width 93 height 16
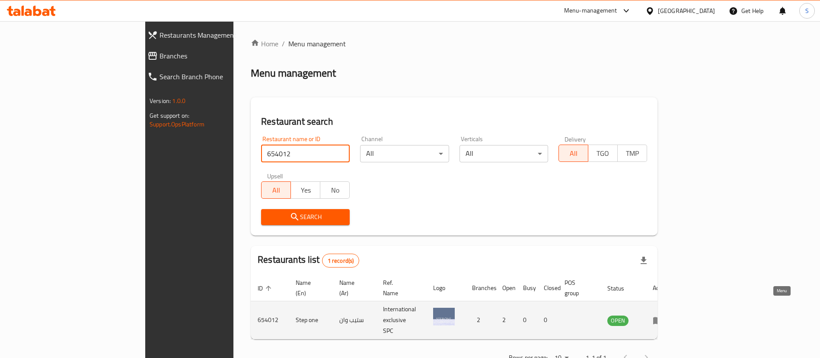
click at [663, 316] on icon "enhanced table" at bounding box center [658, 319] width 10 height 7
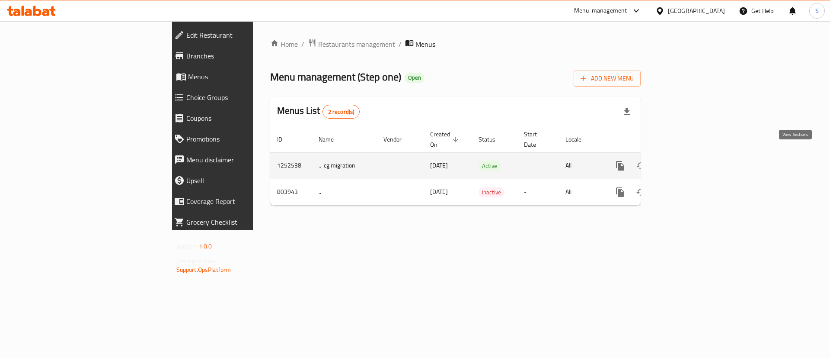
click at [693, 158] on link "enhanced table" at bounding box center [682, 165] width 21 height 21
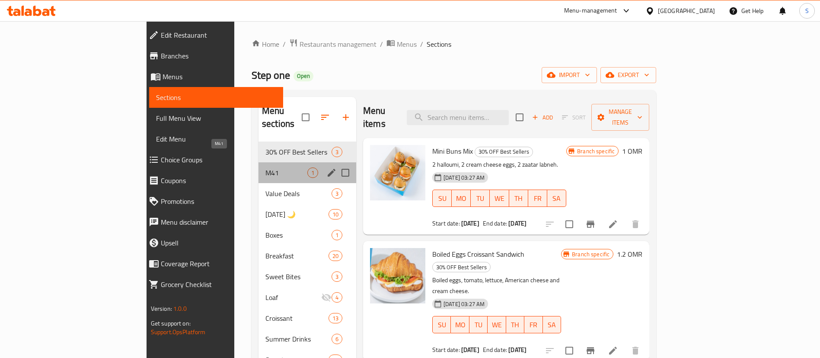
click at [265, 167] on span "M41" at bounding box center [286, 172] width 42 height 10
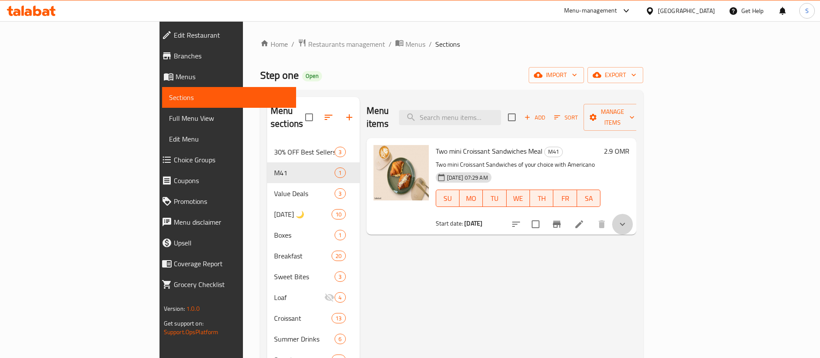
click at [633, 214] on button "show more" at bounding box center [622, 224] width 21 height 21
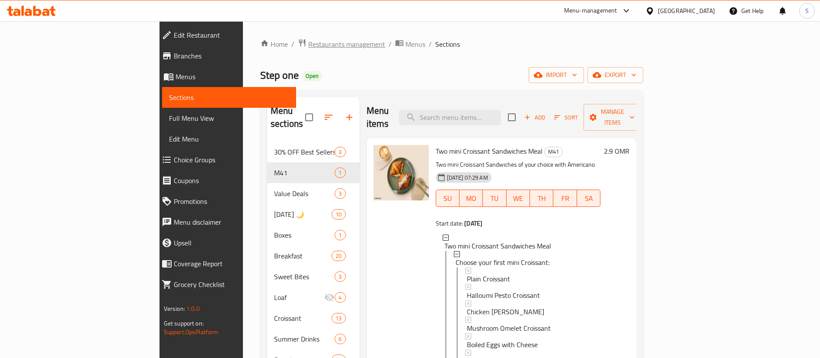
click at [308, 40] on span "Restaurants management" at bounding box center [346, 44] width 77 height 10
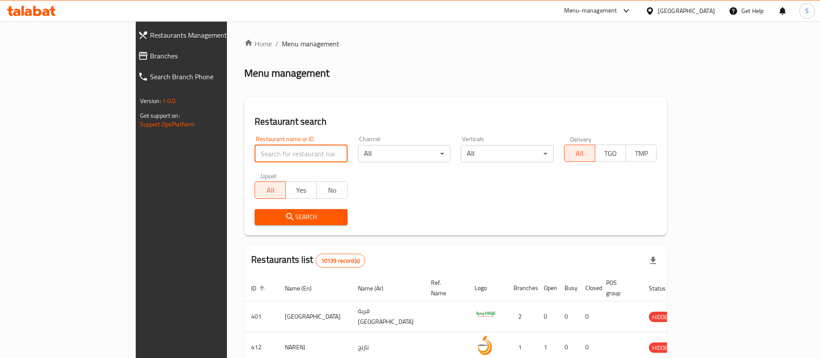
paste input "17954"
click at [262, 156] on input "search" at bounding box center [301, 153] width 93 height 17
type input "17954"
click button "Search" at bounding box center [301, 217] width 93 height 16
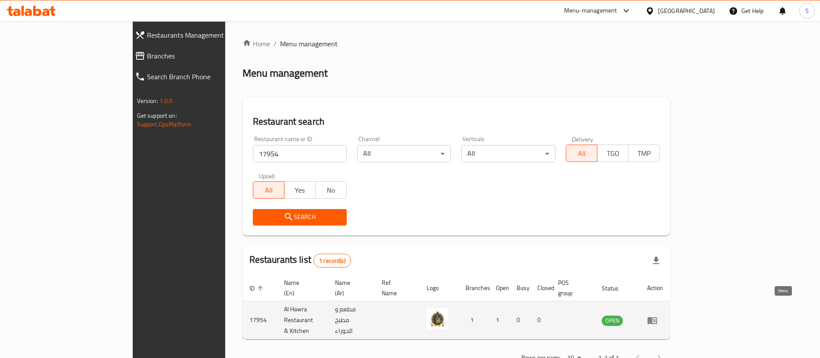
click at [657, 316] on icon "enhanced table" at bounding box center [653, 319] width 10 height 7
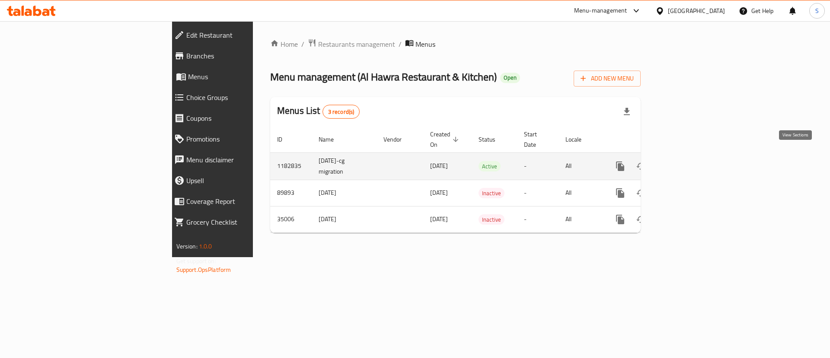
click at [688, 161] on icon "enhanced table" at bounding box center [682, 166] width 10 height 10
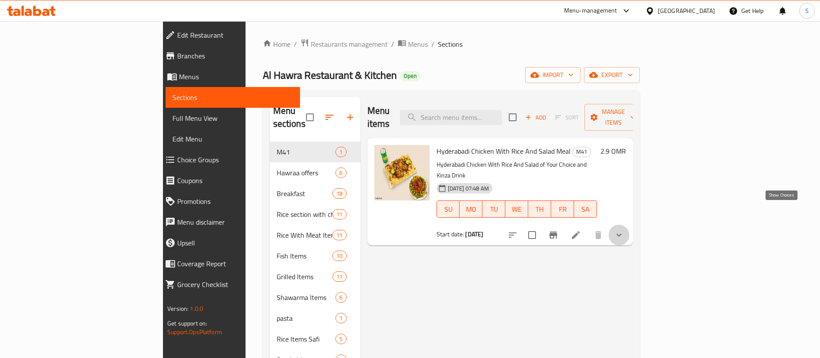
click at [624, 230] on icon "show more" at bounding box center [619, 235] width 10 height 10
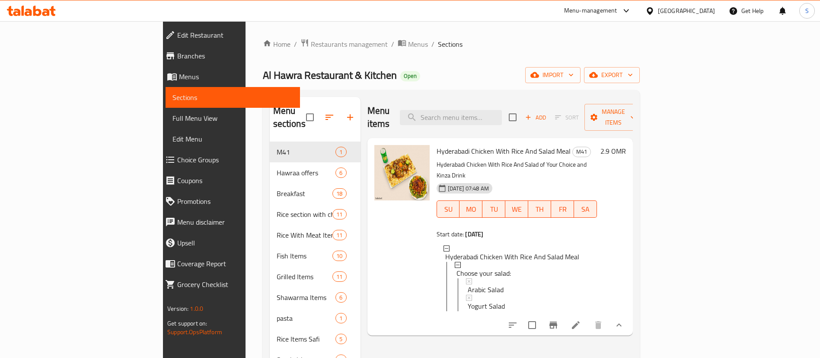
scroll to position [1, 0]
click at [311, 42] on span "Restaurants management" at bounding box center [349, 44] width 77 height 10
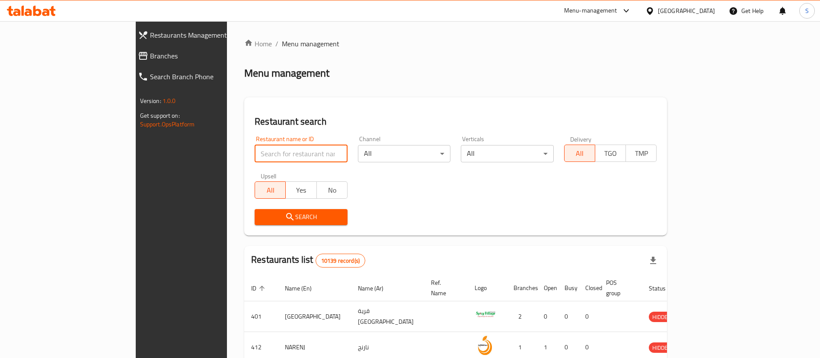
click at [255, 147] on input "search" at bounding box center [301, 153] width 93 height 17
paste input "662861"
type input "662861"
click button "Search" at bounding box center [301, 217] width 93 height 16
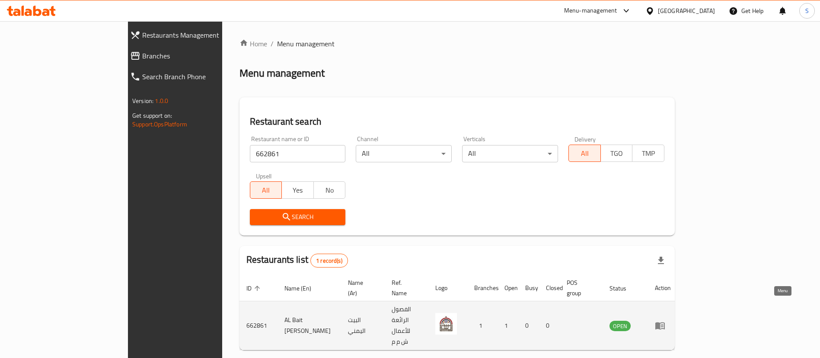
click at [665, 322] on icon "enhanced table" at bounding box center [660, 325] width 10 height 7
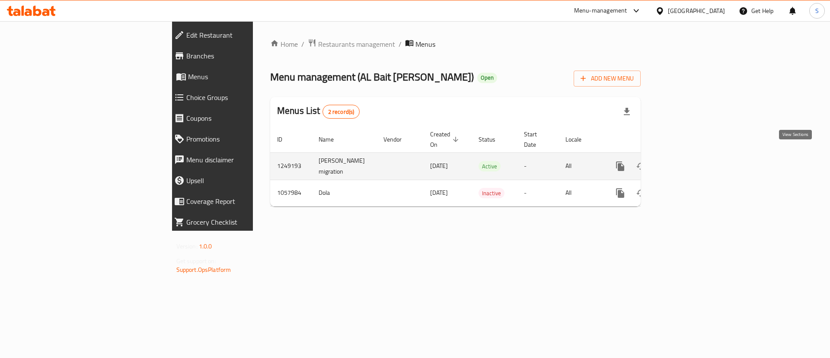
click at [693, 159] on link "enhanced table" at bounding box center [682, 166] width 21 height 21
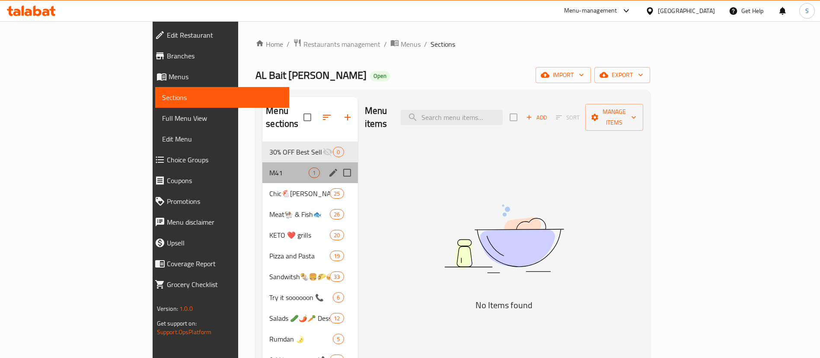
click at [262, 162] on div "M41 1" at bounding box center [309, 172] width 95 height 21
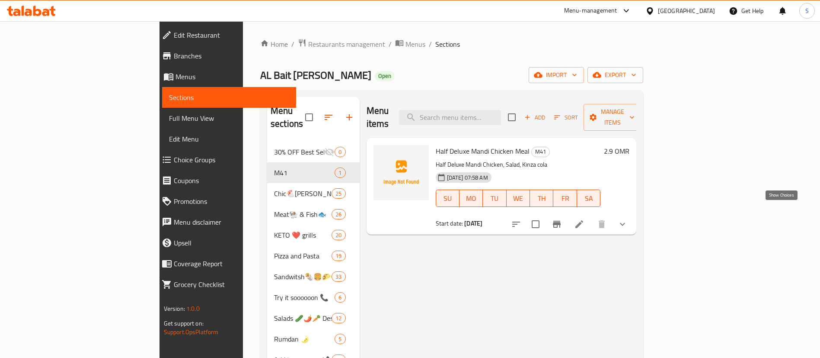
click at [628, 219] on icon "show more" at bounding box center [622, 224] width 10 height 10
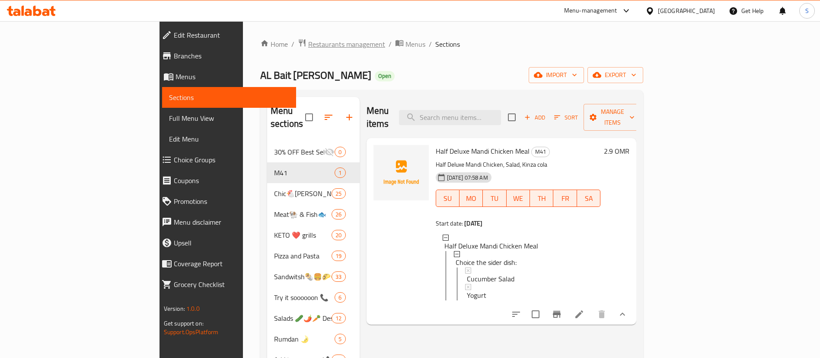
click at [308, 44] on span "Restaurants management" at bounding box center [346, 44] width 77 height 10
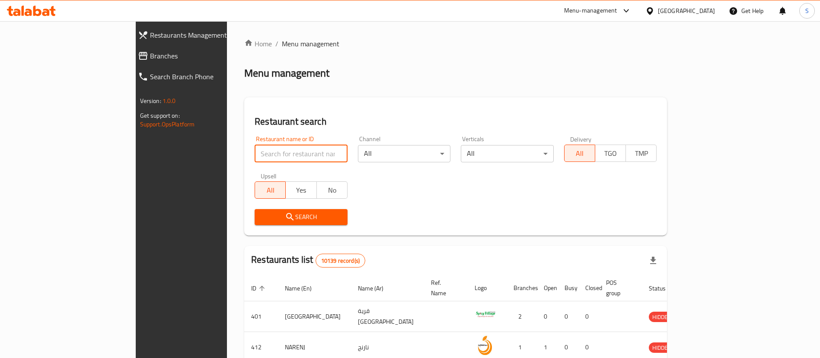
click at [262, 153] on input "search" at bounding box center [301, 153] width 93 height 17
paste input "20637"
type input "20637"
click button "Search" at bounding box center [301, 217] width 93 height 16
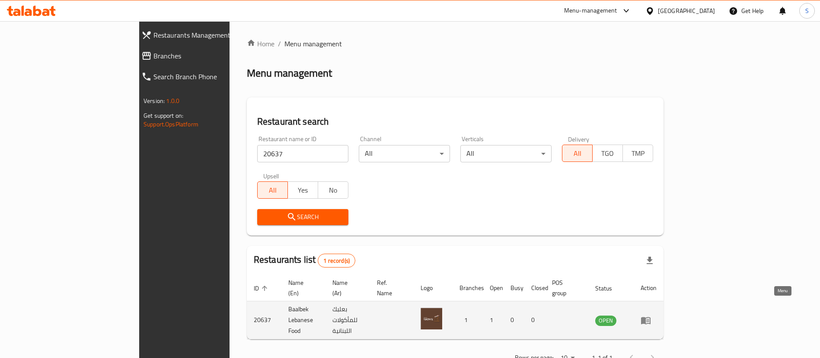
click at [649, 319] on icon "enhanced table" at bounding box center [647, 320] width 3 height 3
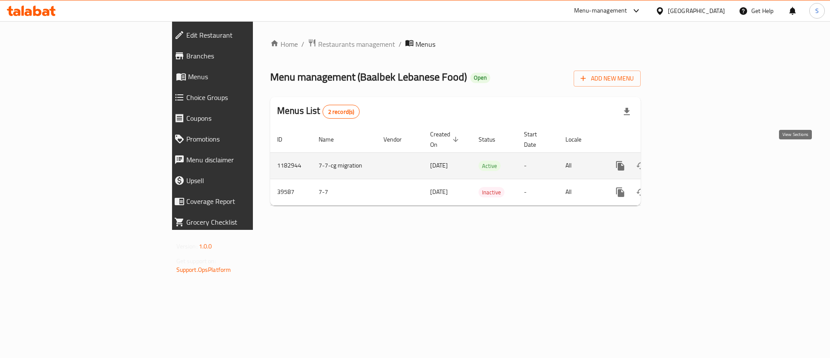
click at [688, 160] on icon "enhanced table" at bounding box center [682, 165] width 10 height 10
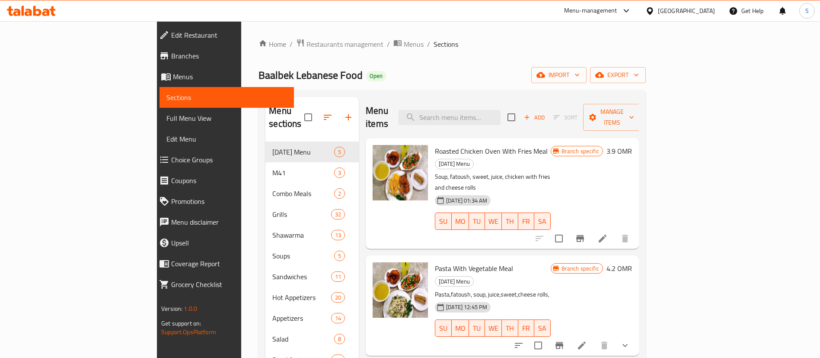
scroll to position [20, 0]
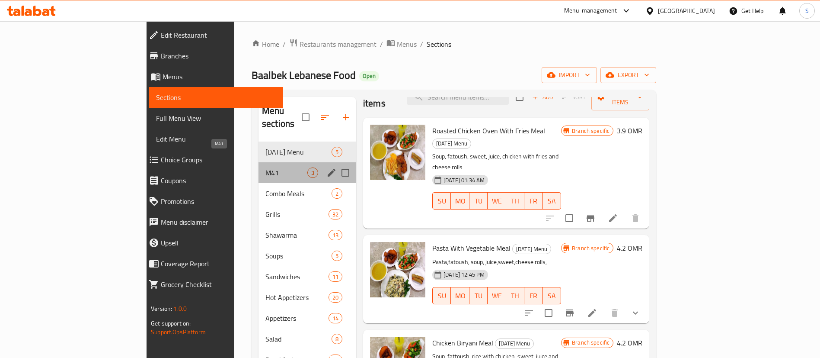
click at [265, 167] on span "M41" at bounding box center [286, 172] width 42 height 10
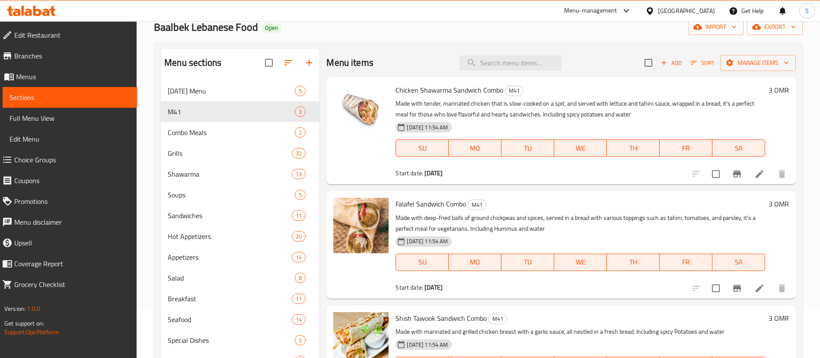
scroll to position [56, 0]
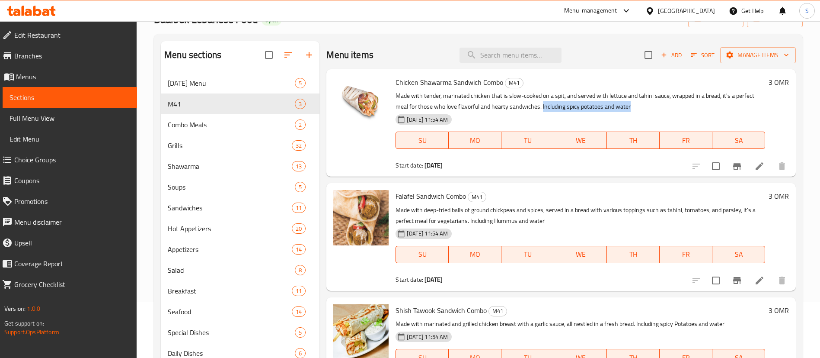
drag, startPoint x: 637, startPoint y: 106, endPoint x: 542, endPoint y: 108, distance: 95.1
click at [542, 108] on p "Made with tender, marinated chicken that is slow-cooked on a spit, and served w…" at bounding box center [581, 101] width 370 height 22
click at [601, 164] on div "Start date: [DATE]" at bounding box center [581, 165] width 370 height 9
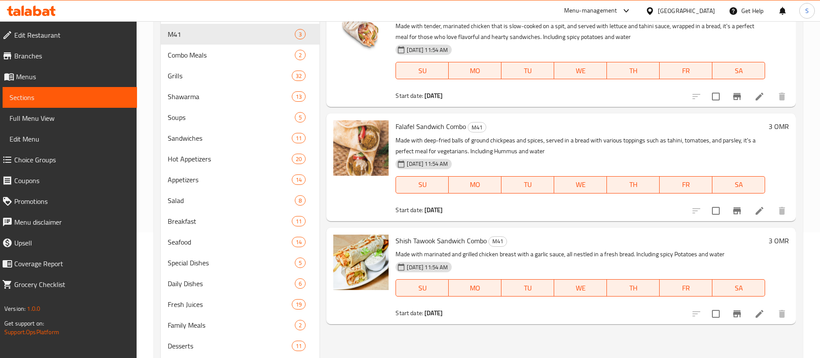
scroll to position [128, 0]
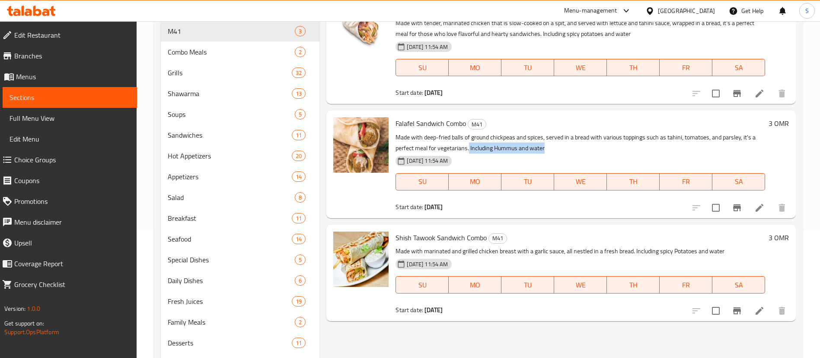
drag, startPoint x: 555, startPoint y: 147, endPoint x: 469, endPoint y: 152, distance: 86.1
click at [469, 152] on div "Falafel Sandwich Combo M41 Made with deep-fried balls of ground chickpeas and s…" at bounding box center [580, 164] width 377 height 100
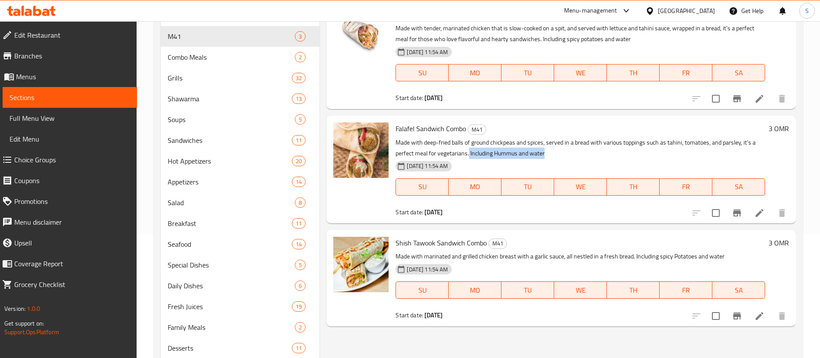
scroll to position [126, 0]
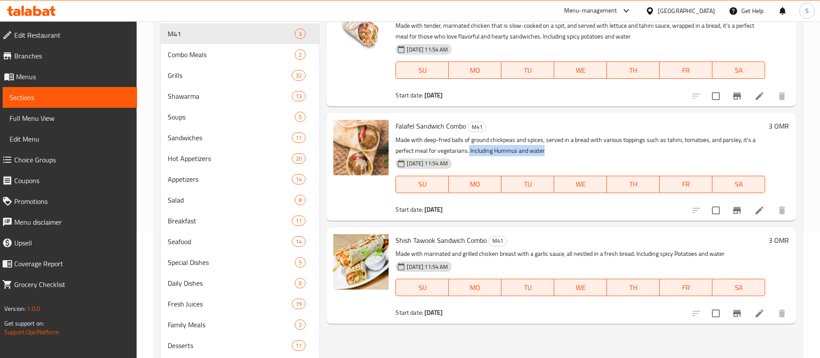
click at [552, 149] on p "Made with deep-fried balls of ground chickpeas and spices, served in a bread wi…" at bounding box center [581, 145] width 370 height 22
drag, startPoint x: 470, startPoint y: 150, endPoint x: 585, endPoint y: 151, distance: 115.0
click at [585, 151] on p "Made with deep-fried balls of ground chickpeas and spices, served in a bread wi…" at bounding box center [581, 145] width 370 height 22
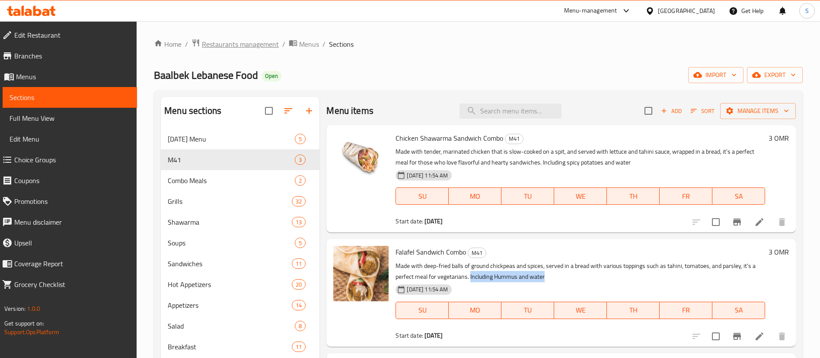
click at [235, 48] on span "Restaurants management" at bounding box center [240, 44] width 77 height 10
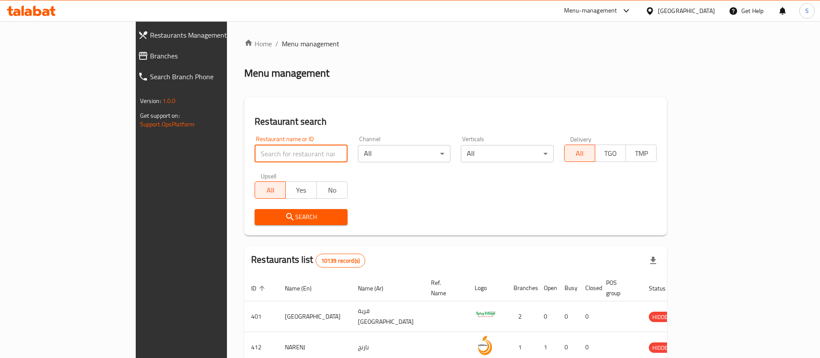
click at [271, 149] on input "search" at bounding box center [301, 153] width 93 height 17
paste input "627953"
type input "627953"
click button "Search" at bounding box center [301, 217] width 93 height 16
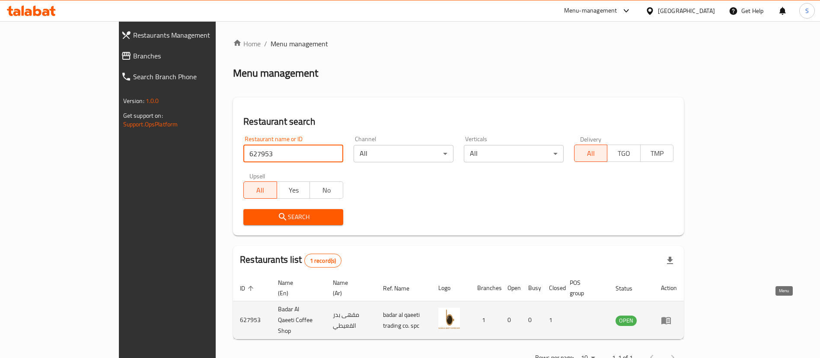
click at [671, 316] on icon "enhanced table" at bounding box center [666, 319] width 10 height 7
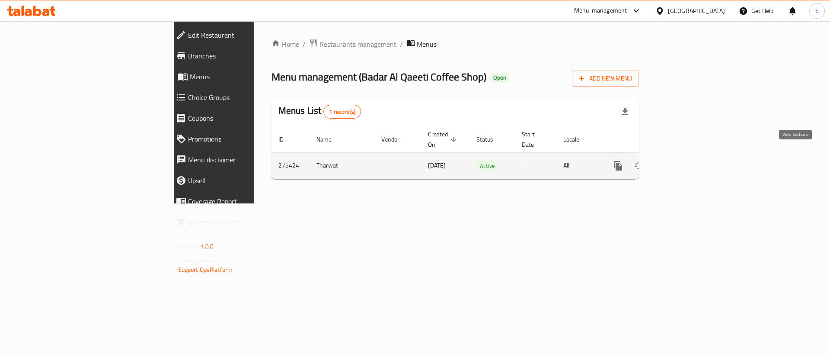
click at [686, 160] on icon "enhanced table" at bounding box center [680, 165] width 10 height 10
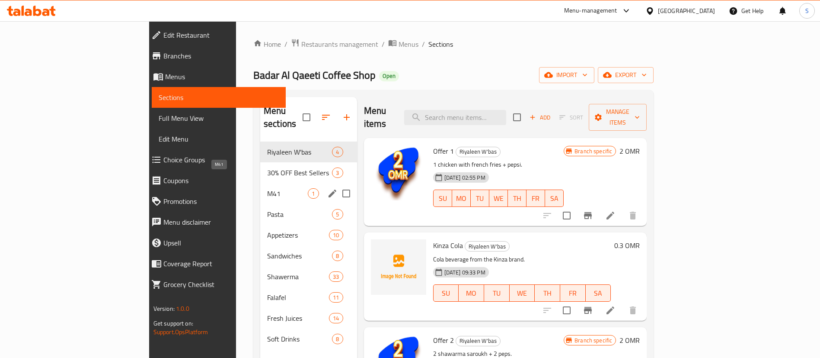
click at [267, 188] on span "M41" at bounding box center [287, 193] width 41 height 10
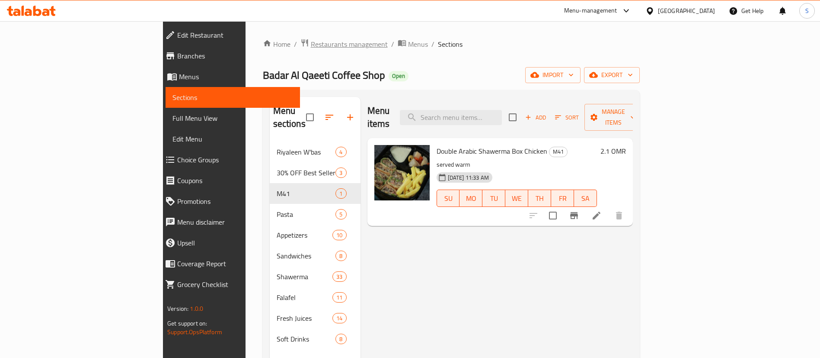
click at [311, 46] on span "Restaurants management" at bounding box center [349, 44] width 77 height 10
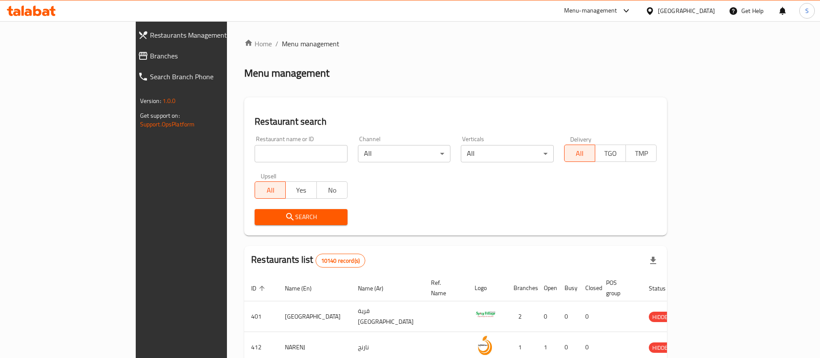
click at [244, 153] on div "Home / Menu management Menu management Restaurant search Restaurant name or ID …" at bounding box center [455, 314] width 423 height 553
click at [255, 153] on input "search" at bounding box center [301, 153] width 93 height 17
paste input "695147"
type input "695147"
click button "Search" at bounding box center [301, 217] width 93 height 16
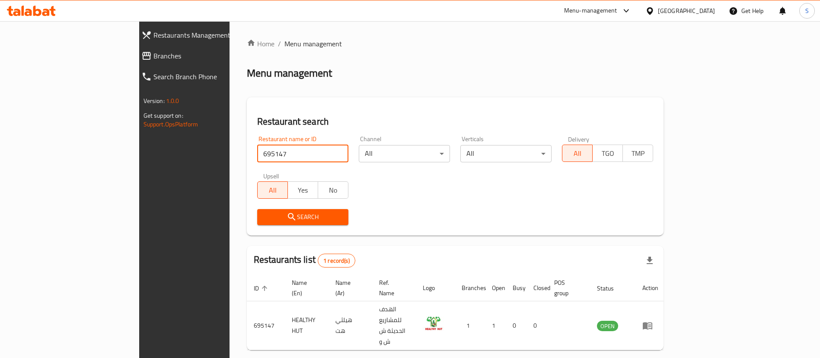
scroll to position [11, 0]
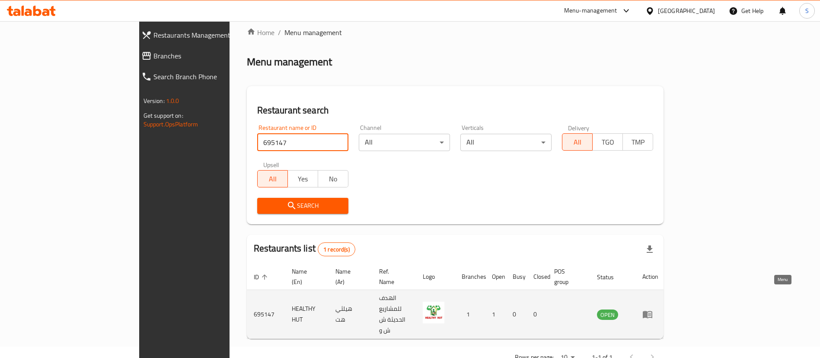
click at [651, 313] on icon "enhanced table" at bounding box center [649, 314] width 3 height 3
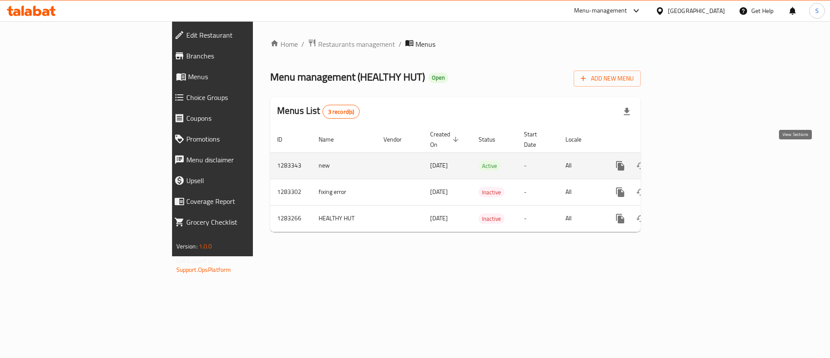
click at [688, 160] on icon "enhanced table" at bounding box center [682, 165] width 10 height 10
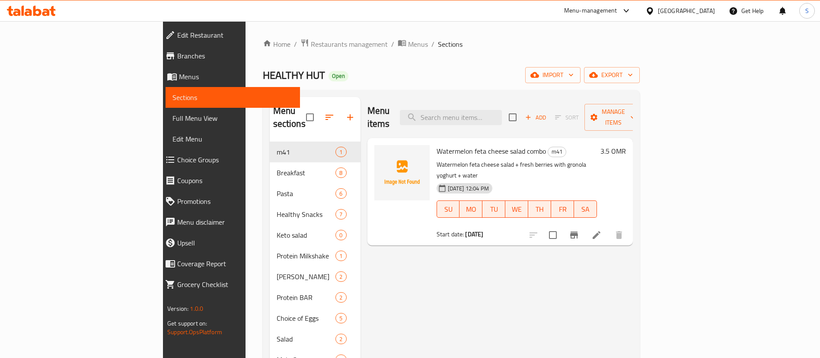
click at [592, 159] on p "Watermelon feta cheese salad + fresh berries with gronola yoghurt + water" at bounding box center [517, 170] width 160 height 22
click at [311, 47] on span "Restaurants management" at bounding box center [349, 44] width 77 height 10
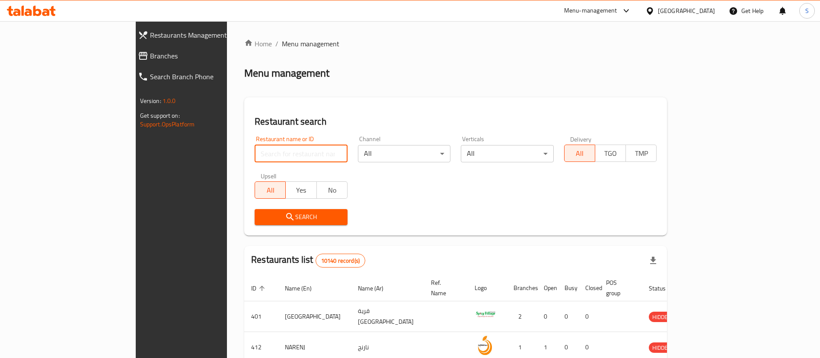
paste input "26224"
click at [272, 157] on input "search" at bounding box center [301, 153] width 93 height 17
type input "26224"
click button "Search" at bounding box center [301, 217] width 93 height 16
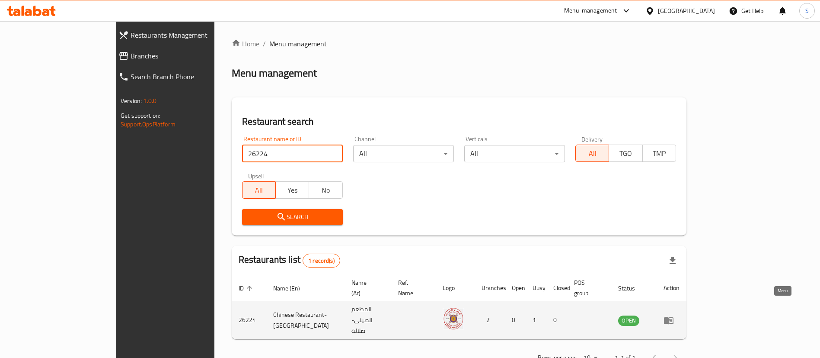
click at [680, 315] on link "enhanced table" at bounding box center [672, 320] width 16 height 10
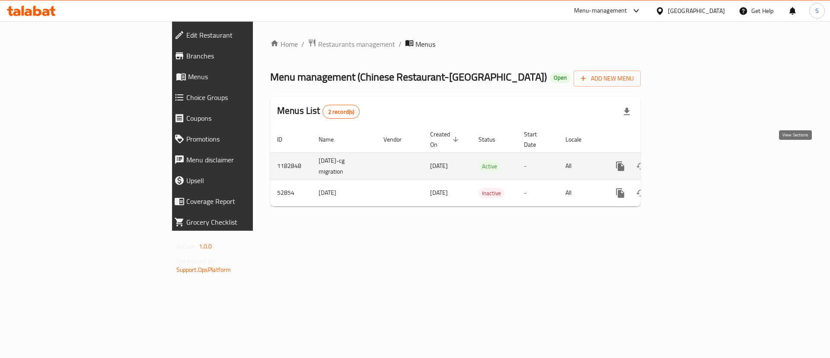
click at [688, 161] on icon "enhanced table" at bounding box center [682, 166] width 10 height 10
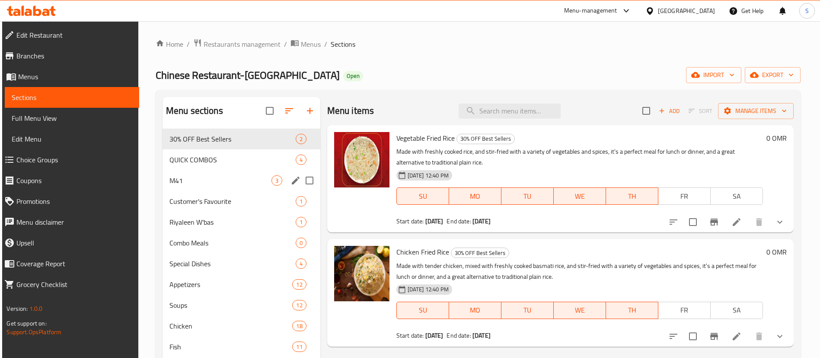
click at [237, 172] on div "M41 3" at bounding box center [242, 180] width 158 height 21
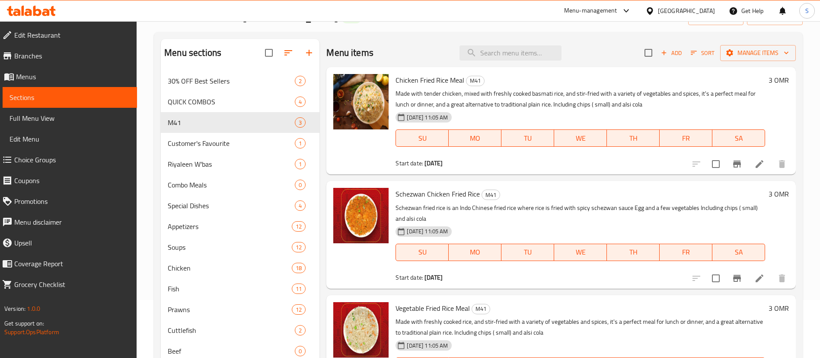
scroll to position [58, 0]
drag, startPoint x: 651, startPoint y: 103, endPoint x: 554, endPoint y: 107, distance: 96.9
click at [554, 107] on p "Made with tender chicken, mixed with freshly cooked basmati rice, and stir-frie…" at bounding box center [581, 99] width 370 height 22
click at [624, 106] on p "Made with tender chicken, mixed with freshly cooked basmati rice, and stir-frie…" at bounding box center [581, 99] width 370 height 22
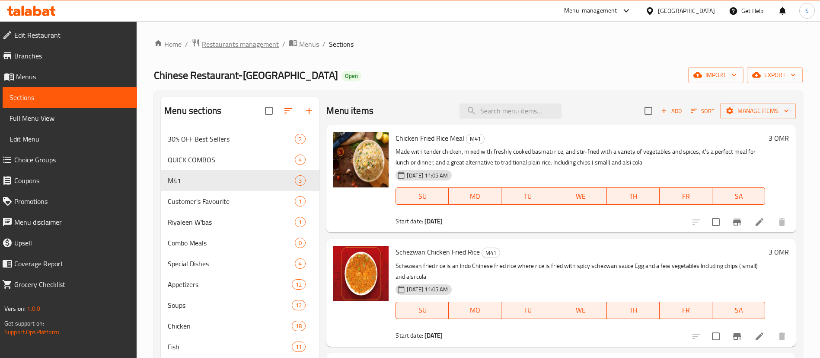
click at [244, 44] on span "Restaurants management" at bounding box center [240, 44] width 77 height 10
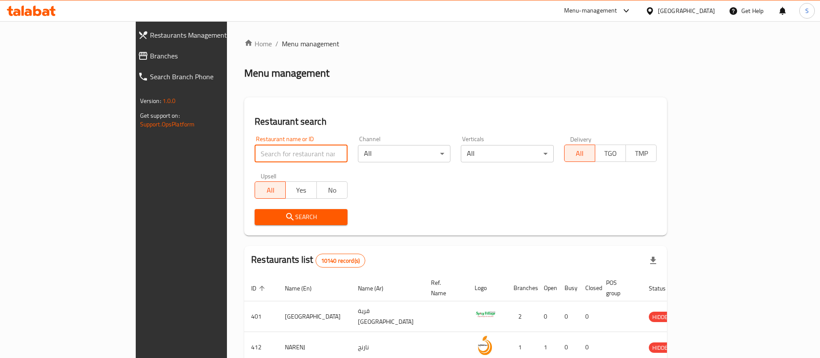
click at [255, 151] on input "search" at bounding box center [301, 153] width 93 height 17
paste input "695147"
type input "695147"
click button "Search" at bounding box center [301, 217] width 93 height 16
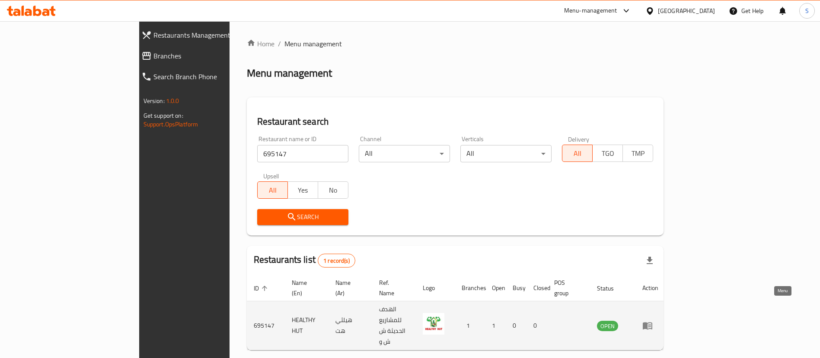
click at [653, 320] on icon "enhanced table" at bounding box center [647, 325] width 10 height 10
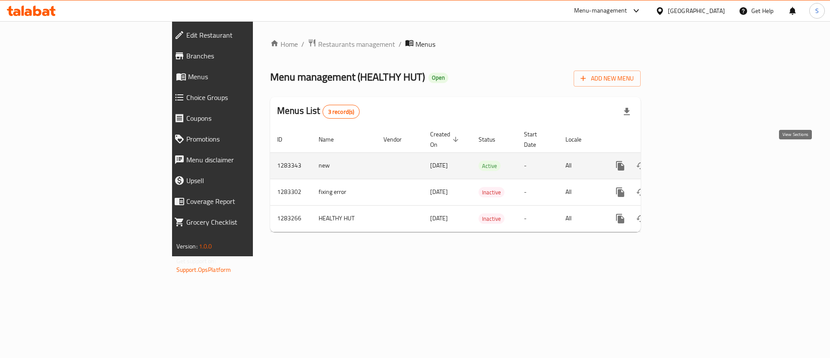
click at [687, 162] on icon "enhanced table" at bounding box center [683, 166] width 8 height 8
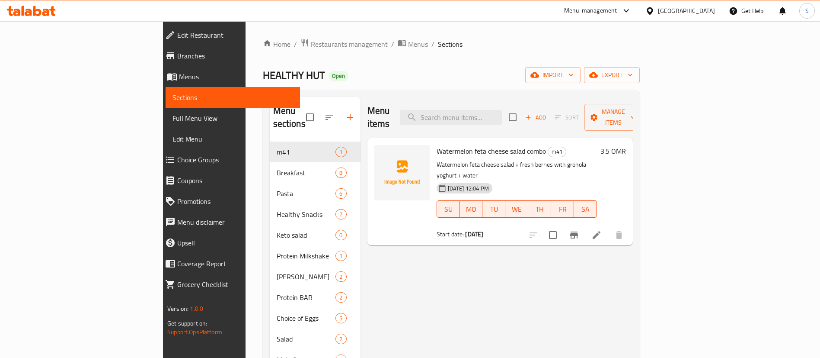
click at [597, 159] on p "Watermelon feta cheese salad + fresh berries with gronola yoghurt + water" at bounding box center [517, 170] width 160 height 22
click at [502, 116] on input "search" at bounding box center [451, 117] width 102 height 15
type input "f"
type input "[PERSON_NAME]"
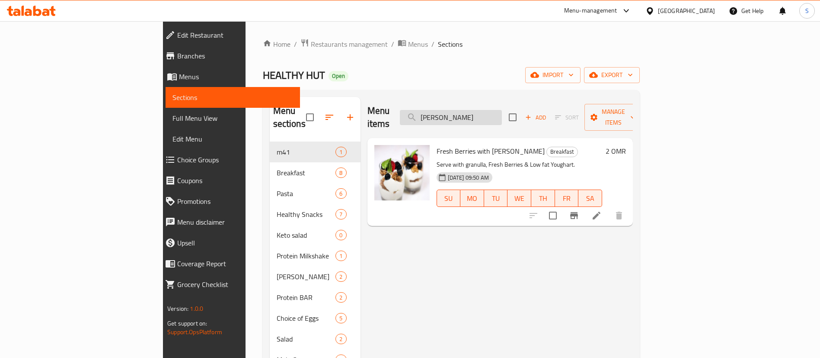
click at [502, 113] on input "[PERSON_NAME]" at bounding box center [451, 117] width 102 height 15
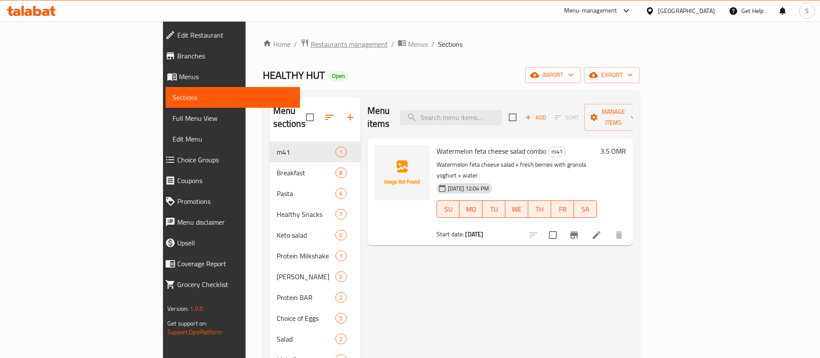
click at [311, 45] on span "Restaurants management" at bounding box center [349, 44] width 77 height 10
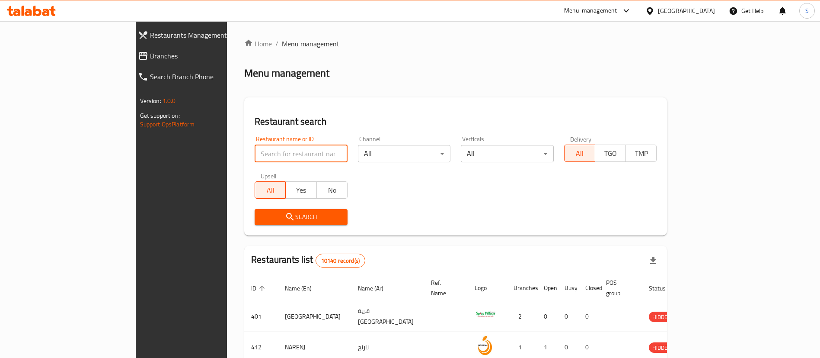
click at [255, 155] on input "search" at bounding box center [301, 153] width 93 height 17
paste input "671401"
click button "Search" at bounding box center [301, 217] width 93 height 16
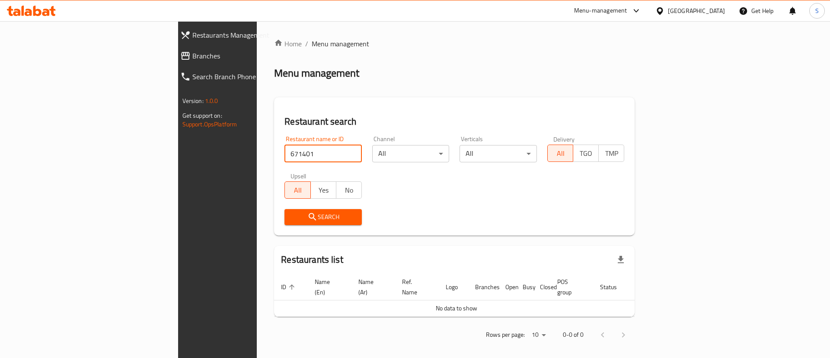
click at [284, 149] on input "671401" at bounding box center [322, 153] width 77 height 17
paste input "BARBAROS restaurant"
type input "BARBAROS restaurant"
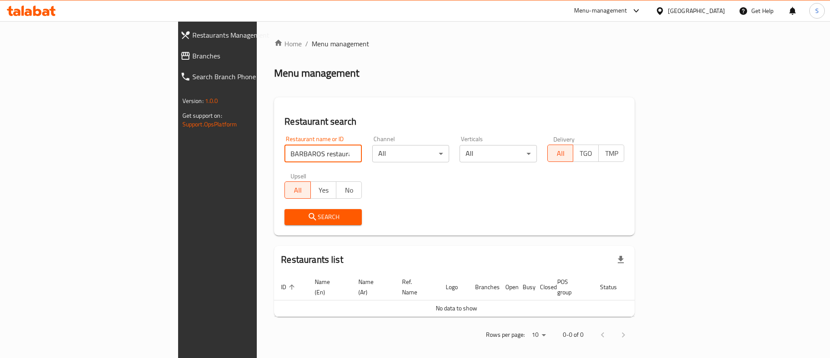
click button "Search" at bounding box center [322, 217] width 77 height 16
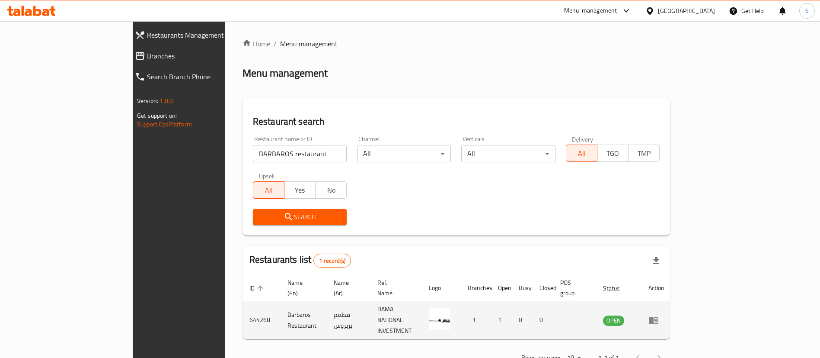
click at [243, 303] on td "644268" at bounding box center [262, 320] width 38 height 38
copy td "644268"
click at [659, 315] on icon "enhanced table" at bounding box center [654, 320] width 10 height 10
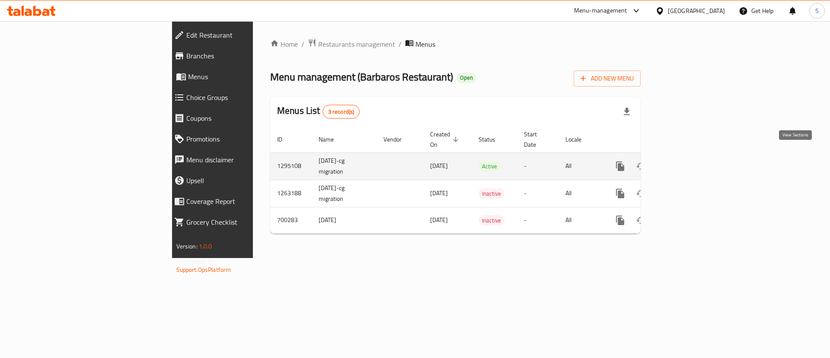
click at [688, 161] on icon "enhanced table" at bounding box center [682, 166] width 10 height 10
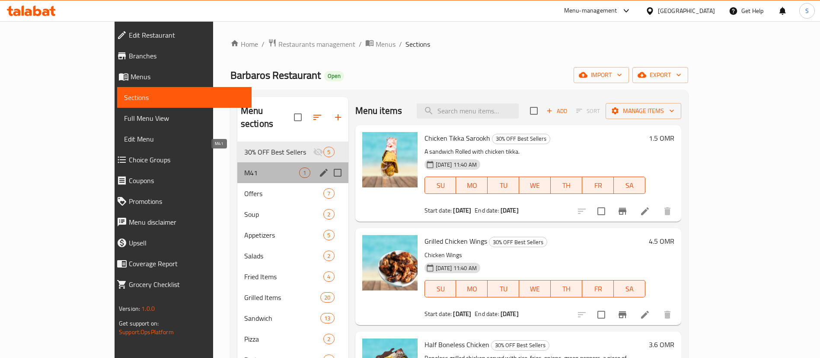
click at [244, 167] on span "M41" at bounding box center [271, 172] width 55 height 10
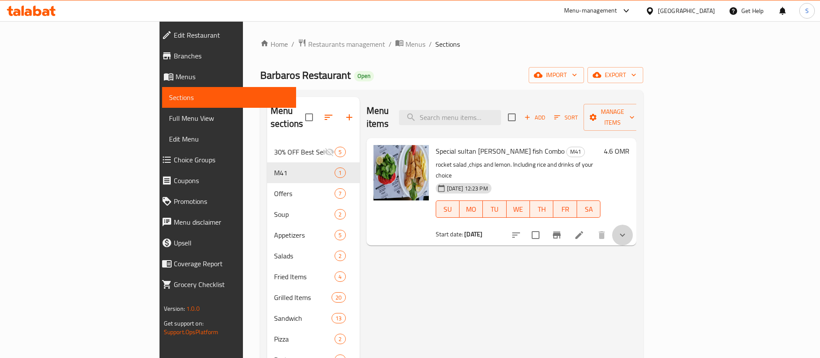
click at [633, 224] on button "show more" at bounding box center [622, 234] width 21 height 21
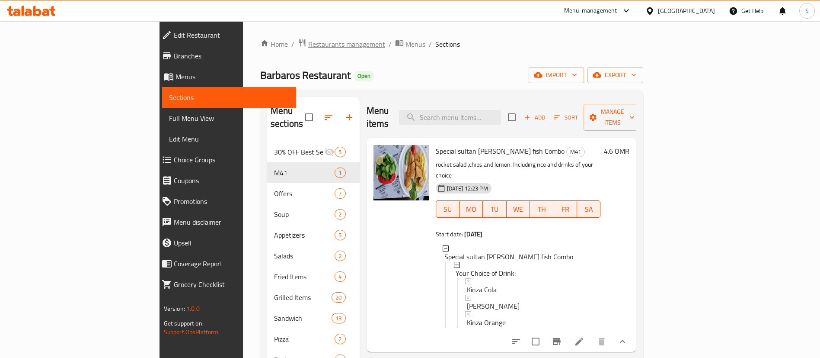
click at [308, 45] on span "Restaurants management" at bounding box center [346, 44] width 77 height 10
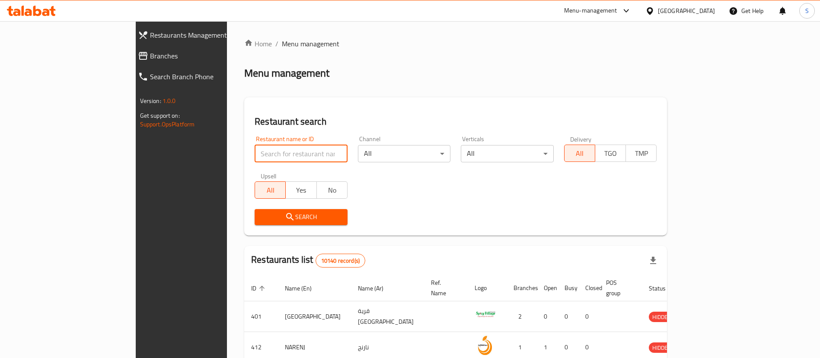
paste input "678841"
click at [269, 154] on input "678841" at bounding box center [301, 153] width 93 height 17
click button "Search" at bounding box center [301, 217] width 93 height 16
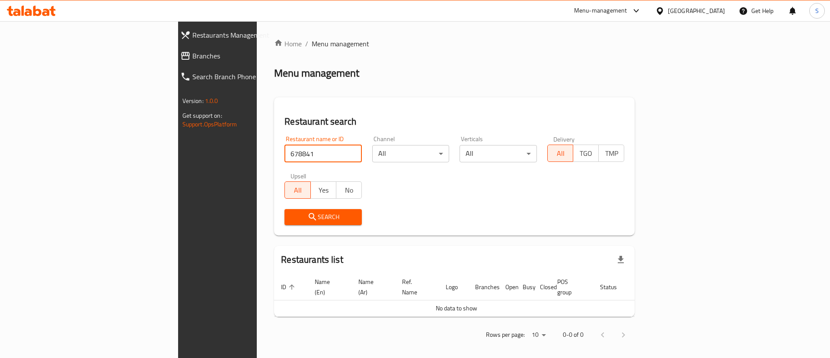
click at [284, 149] on input "678841" at bounding box center [322, 153] width 77 height 17
paste input "[PERSON_NAME]"
click at [284, 149] on input "[PERSON_NAME]" at bounding box center [322, 153] width 77 height 17
type input "[PERSON_NAME]"
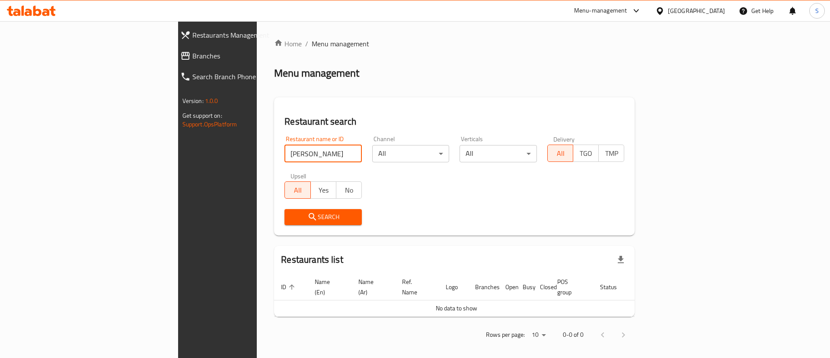
click button "Search" at bounding box center [322, 217] width 77 height 16
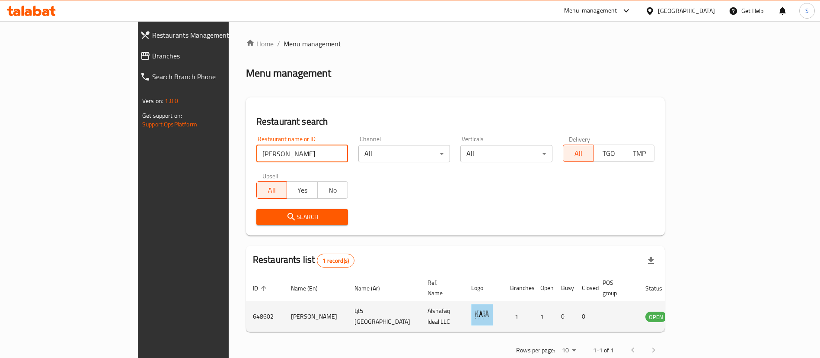
click at [246, 301] on td "648602" at bounding box center [265, 316] width 38 height 31
copy td "648602"
click at [701, 311] on icon "enhanced table" at bounding box center [696, 316] width 10 height 10
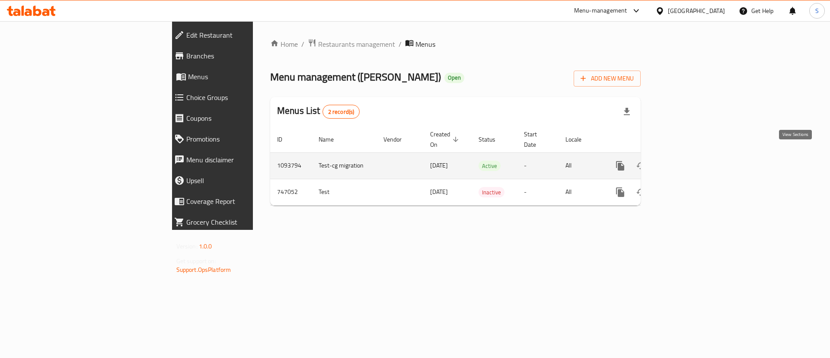
click at [693, 162] on link "enhanced table" at bounding box center [682, 165] width 21 height 21
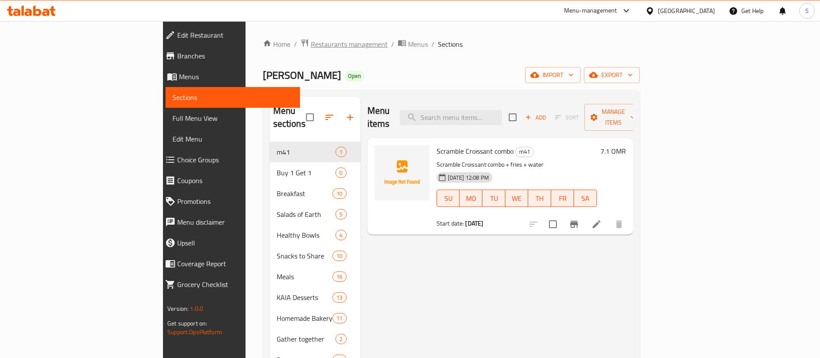
click at [311, 41] on span "Restaurants management" at bounding box center [349, 44] width 77 height 10
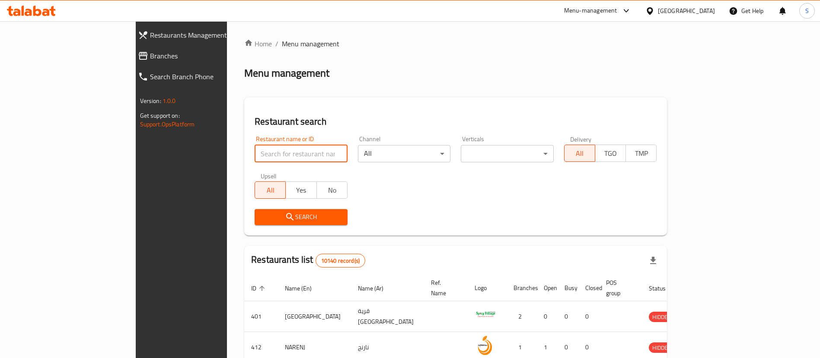
paste input "[PERSON_NAME]"
click at [255, 150] on input "search" at bounding box center [301, 153] width 93 height 17
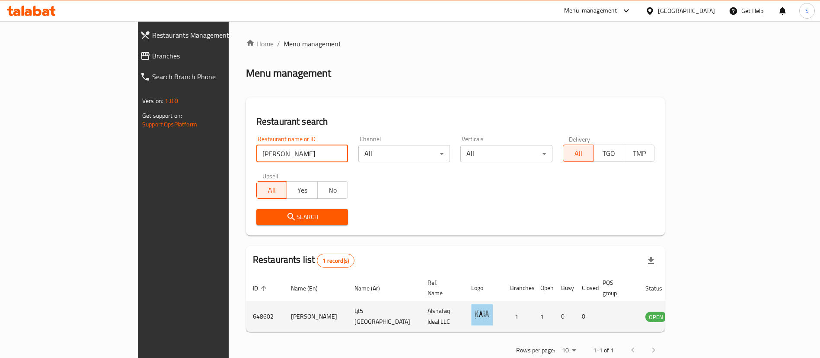
click at [246, 304] on td "648602" at bounding box center [265, 316] width 38 height 31
copy td "648602"
click at [246, 304] on td "648602" at bounding box center [265, 316] width 38 height 31
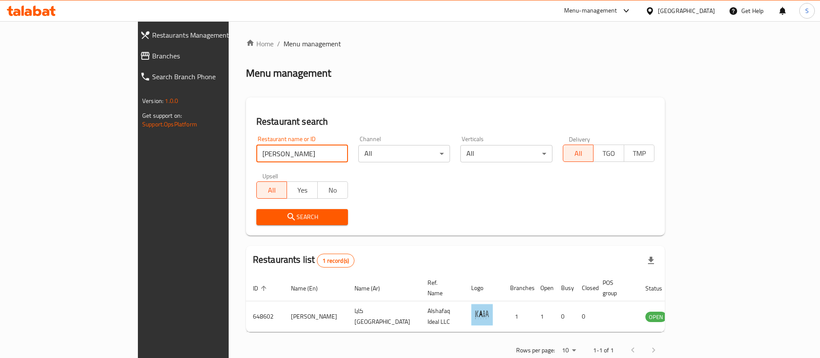
click at [257, 153] on input "[PERSON_NAME]" at bounding box center [302, 153] width 92 height 17
paste input "674293"
click at [257, 153] on input "674293" at bounding box center [302, 153] width 92 height 17
type input "674293"
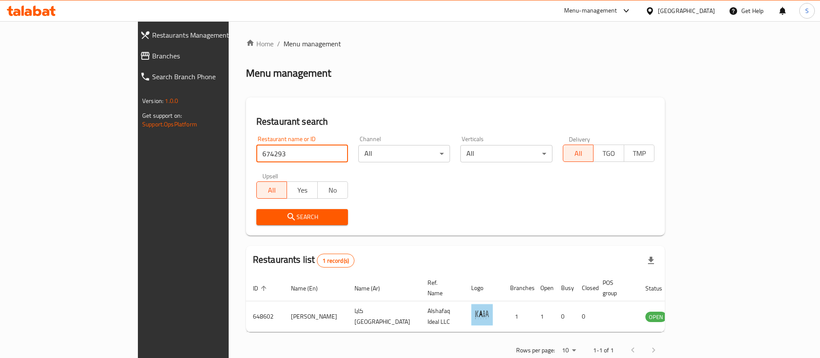
click button "Search" at bounding box center [302, 217] width 92 height 16
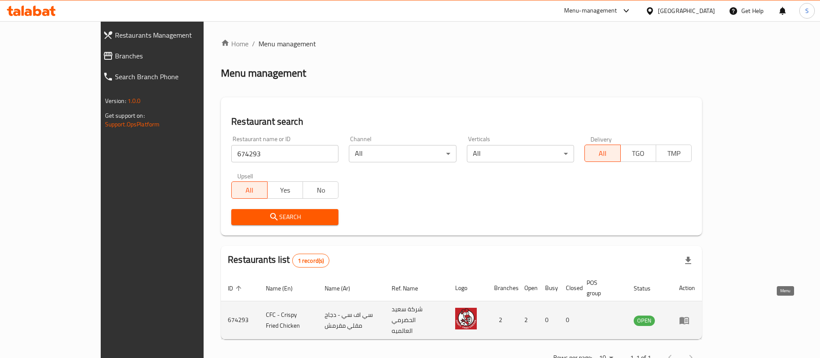
click at [688, 319] on icon "enhanced table" at bounding box center [686, 320] width 3 height 3
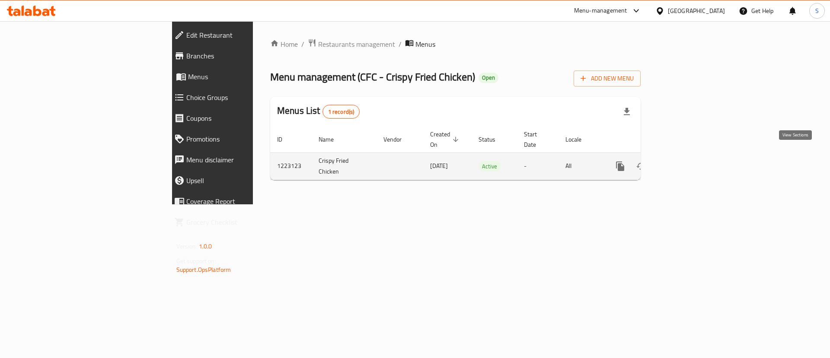
click at [687, 162] on icon "enhanced table" at bounding box center [683, 166] width 8 height 8
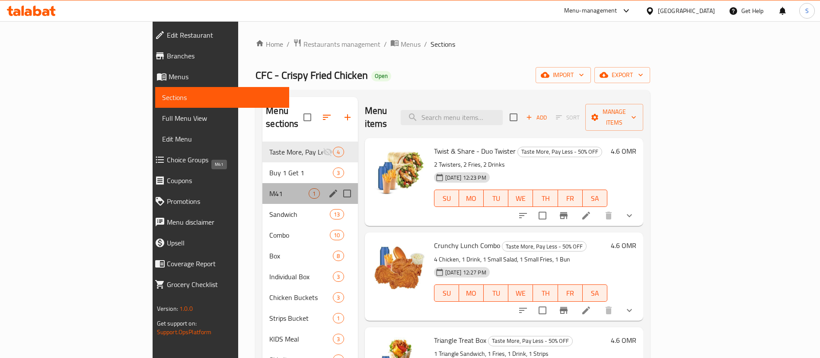
click at [269, 188] on span "M41" at bounding box center [288, 193] width 39 height 10
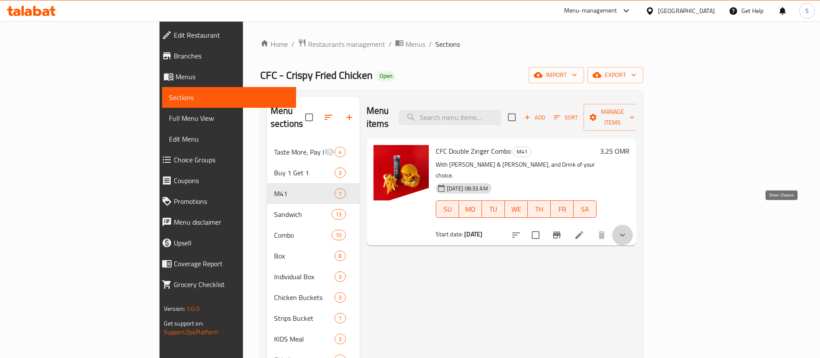
click at [628, 230] on icon "show more" at bounding box center [622, 235] width 10 height 10
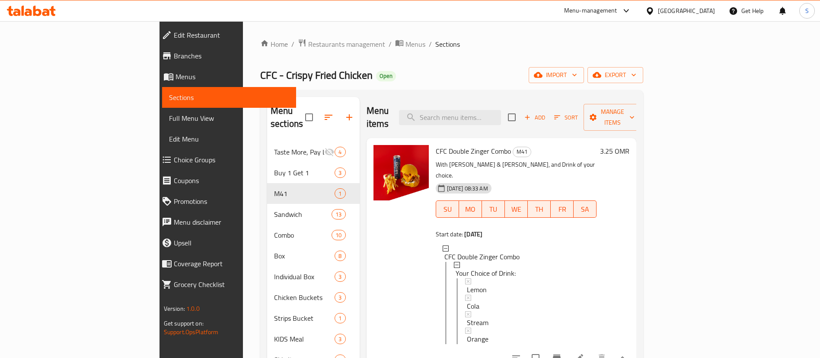
scroll to position [6, 0]
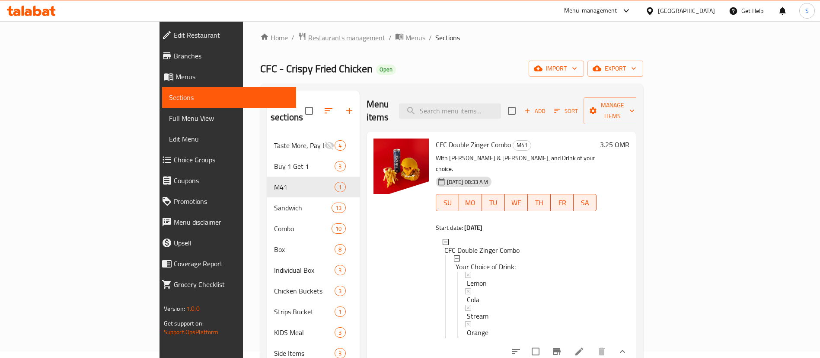
click at [308, 32] on span "Restaurants management" at bounding box center [346, 37] width 77 height 10
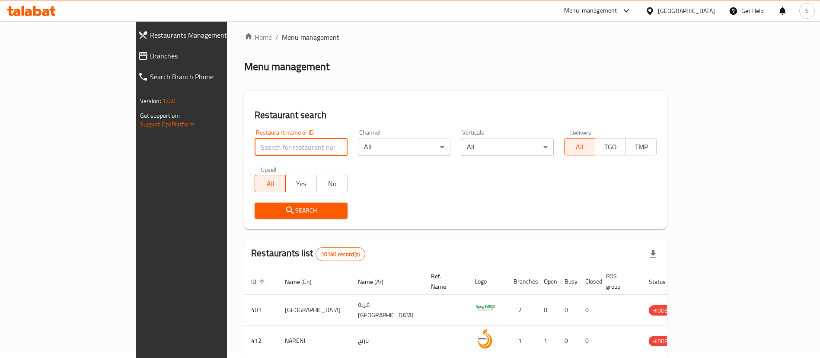
paste input "662107"
click at [255, 144] on input "662107" at bounding box center [301, 146] width 93 height 17
type input "662107"
click button "Search" at bounding box center [301, 210] width 93 height 16
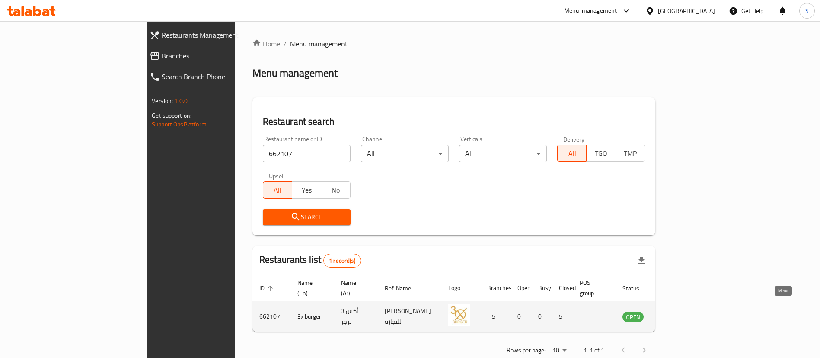
click at [677, 315] on icon "enhanced table" at bounding box center [675, 316] width 3 height 3
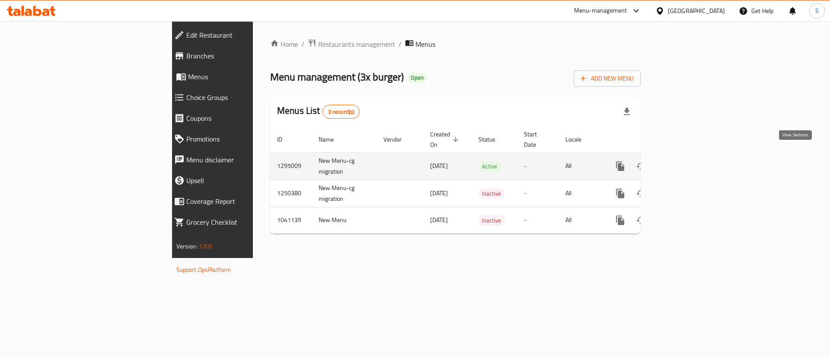
click at [693, 161] on link "enhanced table" at bounding box center [682, 166] width 21 height 21
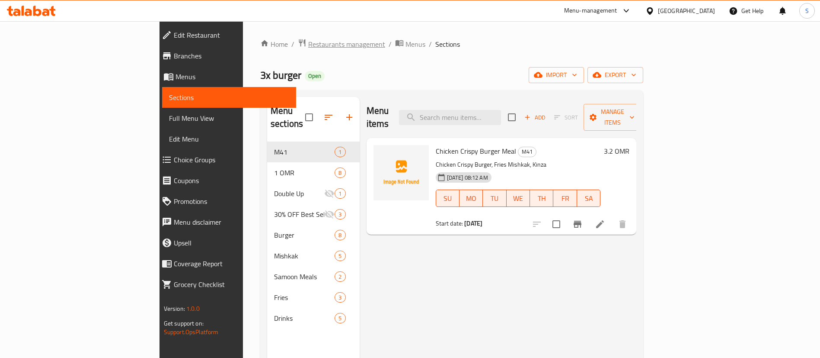
click at [308, 42] on span "Restaurants management" at bounding box center [346, 44] width 77 height 10
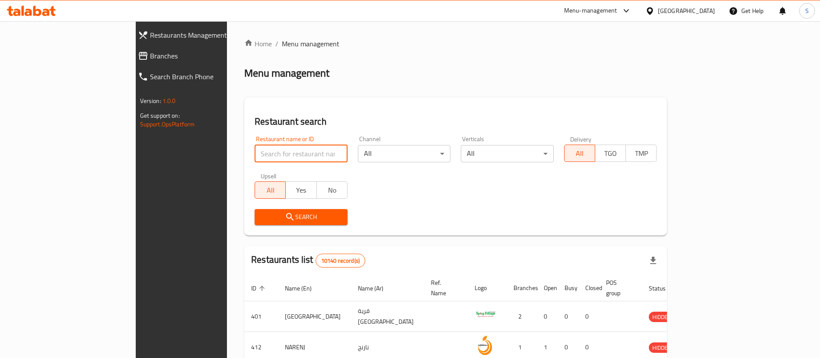
paste input "661602"
click at [264, 154] on input "search" at bounding box center [301, 153] width 93 height 17
type input "661602"
click button "Search" at bounding box center [301, 217] width 93 height 16
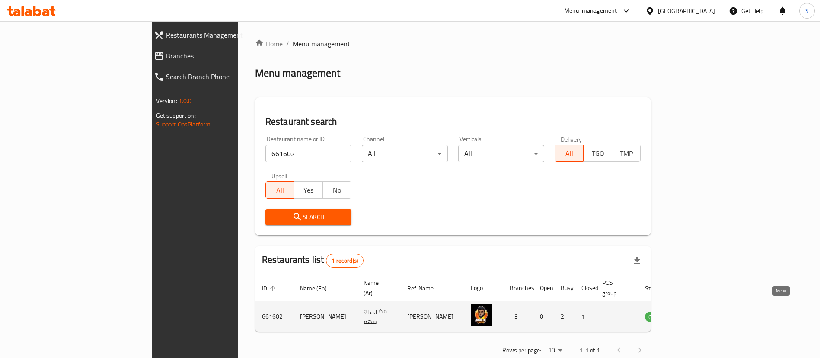
click at [701, 311] on icon "enhanced table" at bounding box center [695, 316] width 10 height 10
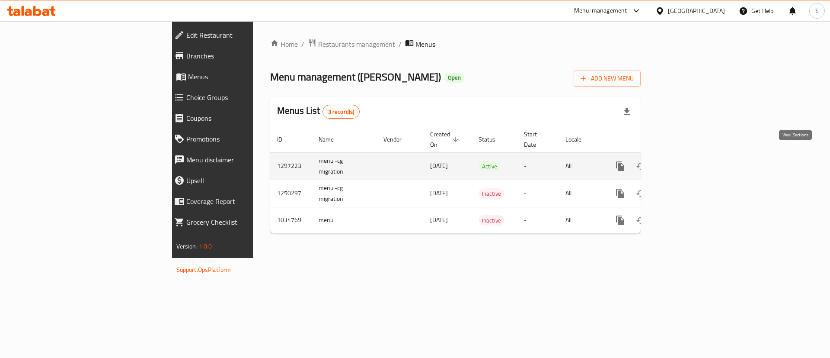
click at [688, 161] on icon "enhanced table" at bounding box center [682, 166] width 10 height 10
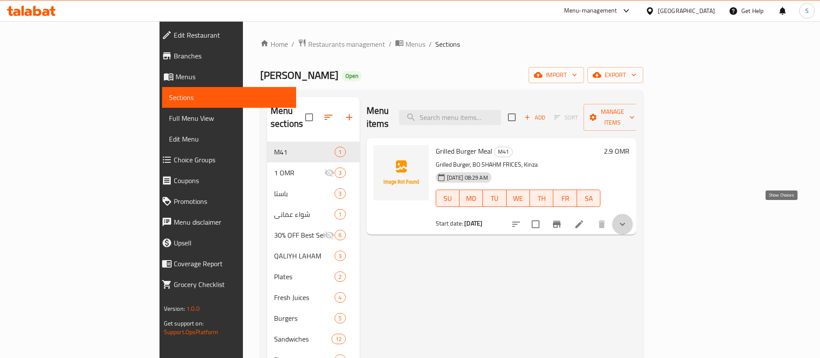
click at [628, 219] on icon "show more" at bounding box center [622, 224] width 10 height 10
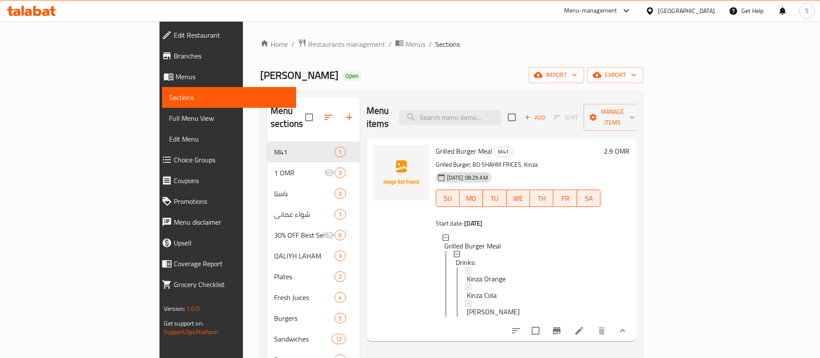
click at [661, 30] on div "Home / Restaurants management / Menus / Sections Madhbi Bo Shahm Open import ex…" at bounding box center [452, 261] width 418 height 480
click at [501, 115] on input "search" at bounding box center [450, 117] width 102 height 15
click at [308, 46] on span "Restaurants management" at bounding box center [346, 44] width 77 height 10
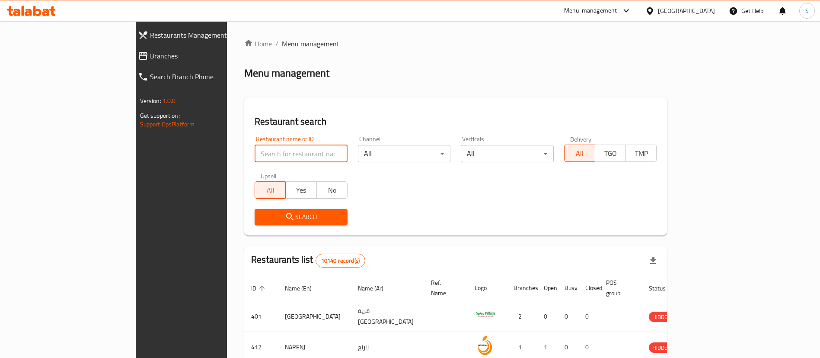
paste input "634592"
click at [255, 152] on input "634592" at bounding box center [301, 153] width 93 height 17
type input "634592"
click button "Search" at bounding box center [301, 217] width 93 height 16
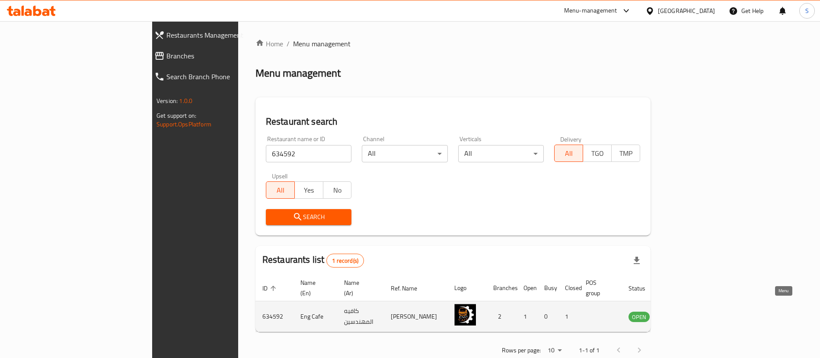
click at [684, 311] on icon "enhanced table" at bounding box center [679, 316] width 10 height 10
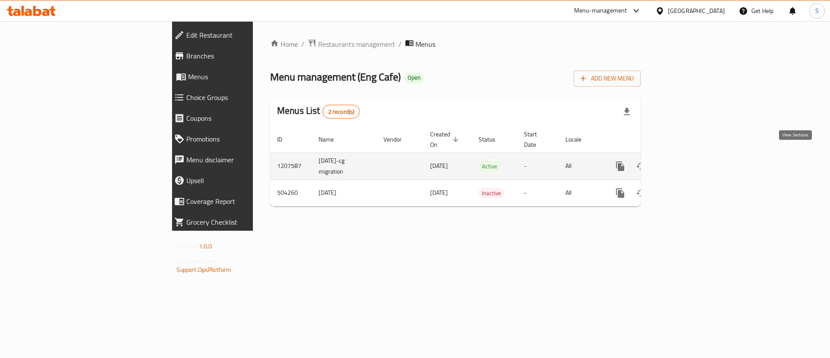
click at [688, 161] on icon "enhanced table" at bounding box center [682, 166] width 10 height 10
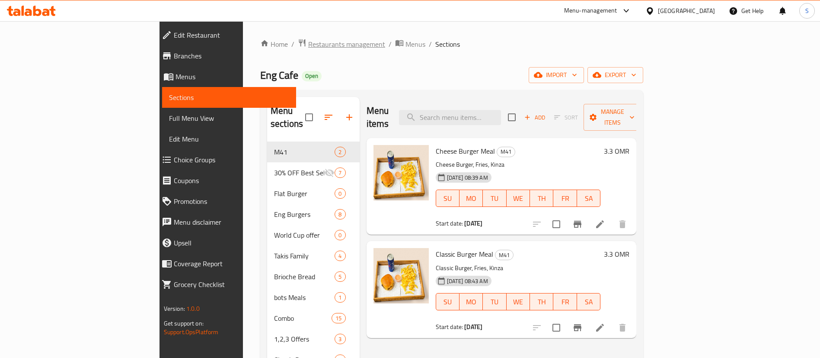
click at [308, 43] on span "Restaurants management" at bounding box center [346, 44] width 77 height 10
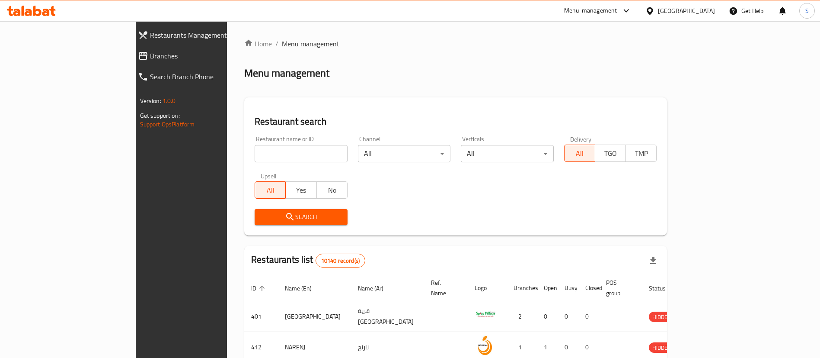
click at [255, 153] on input "search" at bounding box center [301, 153] width 93 height 17
paste input "602855"
type input "602855"
click button "Search" at bounding box center [301, 217] width 93 height 16
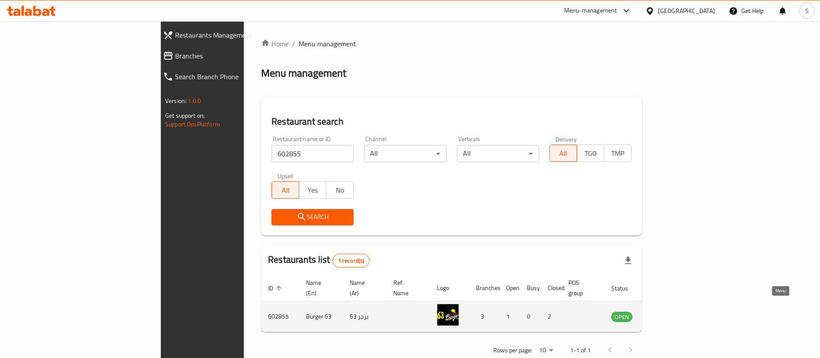
click at [667, 313] on icon "enhanced table" at bounding box center [662, 316] width 10 height 7
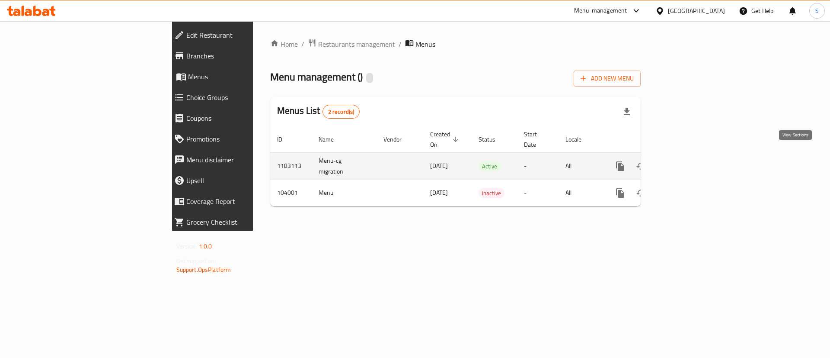
click at [688, 161] on icon "enhanced table" at bounding box center [682, 166] width 10 height 10
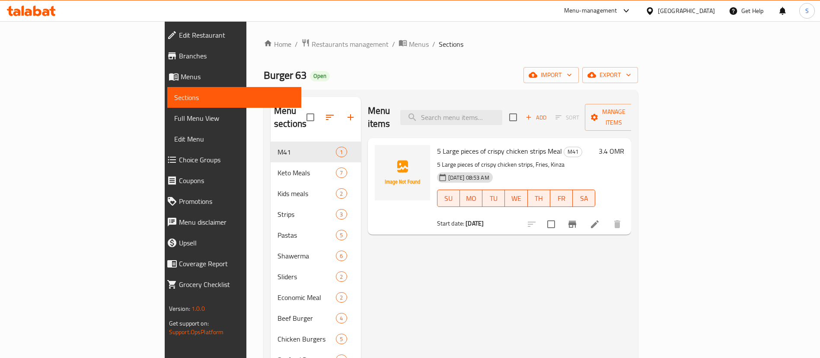
click at [499, 159] on p "5 Large pieces of crispy chicken strips, Fries, Kinza" at bounding box center [516, 164] width 159 height 11
click at [312, 44] on span "Restaurants management" at bounding box center [350, 44] width 77 height 10
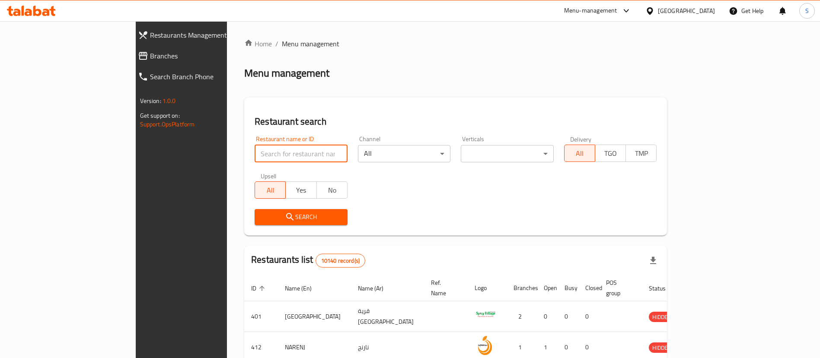
paste input "698603"
click at [255, 154] on input "search" at bounding box center [301, 153] width 93 height 17
type input "698603"
click button "Search" at bounding box center [301, 217] width 93 height 16
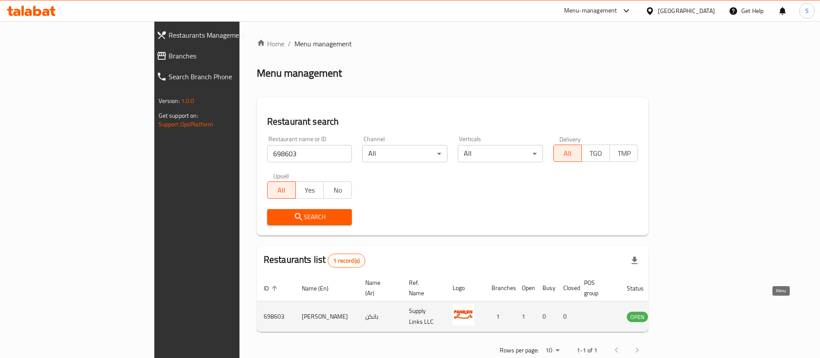
click at [683, 311] on icon "enhanced table" at bounding box center [677, 316] width 10 height 10
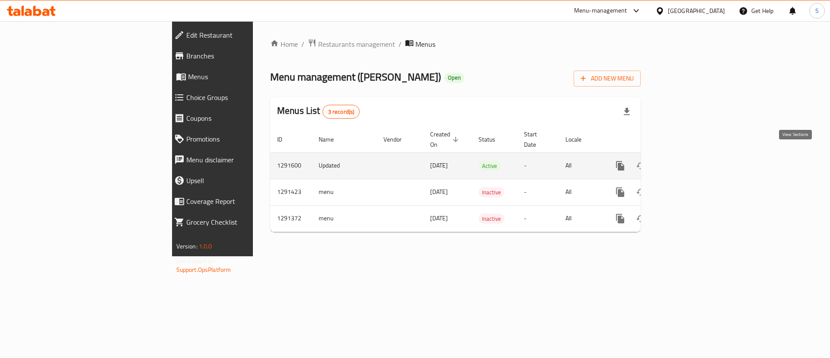
click at [688, 160] on icon "enhanced table" at bounding box center [682, 165] width 10 height 10
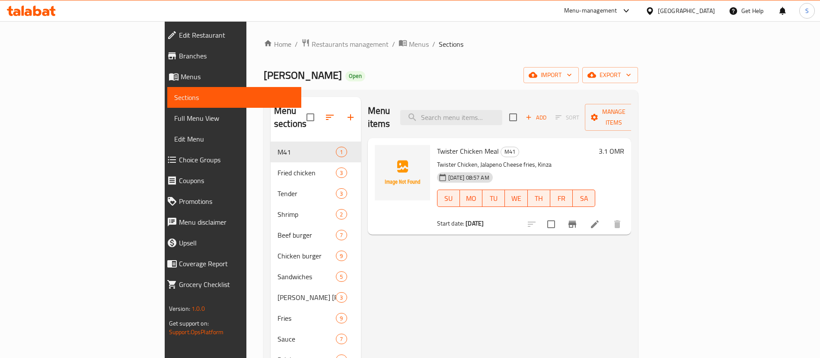
click at [632, 271] on div "Menu items Add Sort Manage items Twister Chicken Meal M41 Twister Chicken, Jala…" at bounding box center [496, 276] width 271 height 358
click at [632, 274] on div "Menu items Add Sort Manage items Twister Chicken Meal M41 Twister Chicken, Jala…" at bounding box center [496, 276] width 271 height 358
click at [312, 43] on span "Restaurants management" at bounding box center [350, 44] width 77 height 10
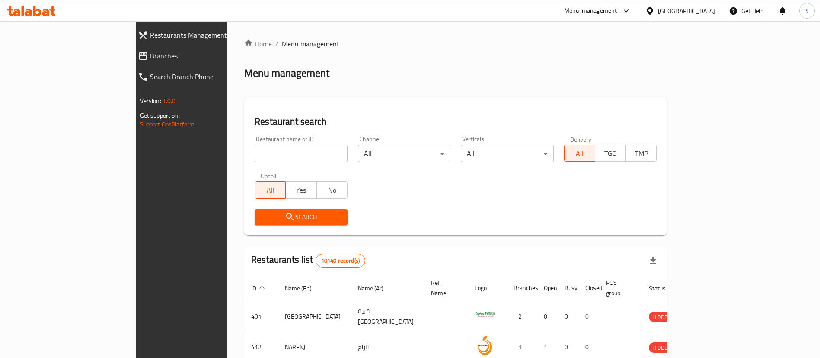
paste input "632865"
click at [284, 154] on input "search" at bounding box center [301, 153] width 93 height 17
type input "632865"
click button "Search" at bounding box center [301, 217] width 93 height 16
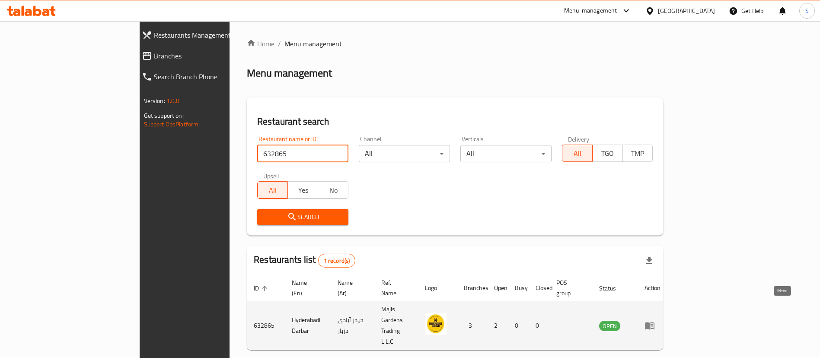
click at [655, 322] on icon "enhanced table" at bounding box center [650, 325] width 10 height 7
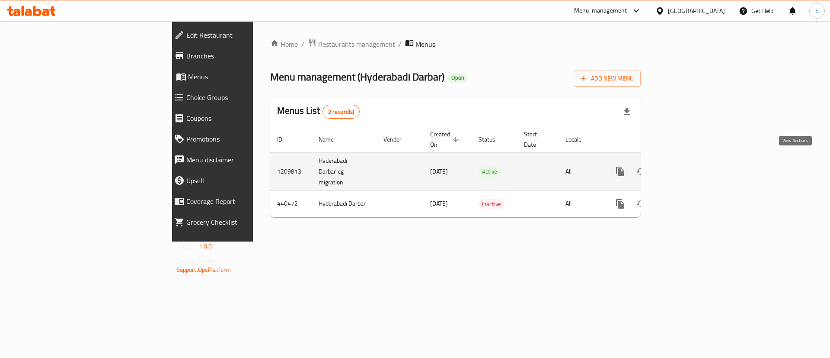
click at [688, 166] on icon "enhanced table" at bounding box center [682, 171] width 10 height 10
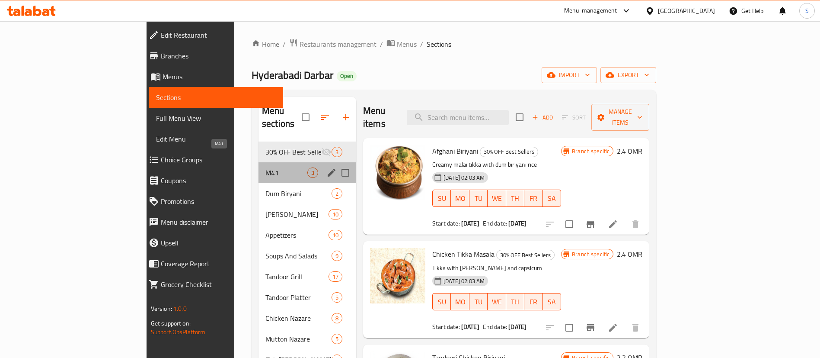
click at [265, 167] on span "M41" at bounding box center [286, 172] width 42 height 10
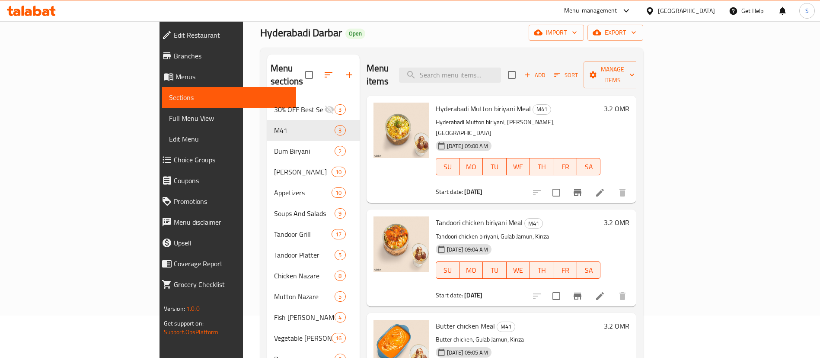
scroll to position [42, 0]
click at [469, 118] on p "Hyderabadi Mutton biriyani, [PERSON_NAME], [GEOGRAPHIC_DATA]" at bounding box center [518, 129] width 165 height 22
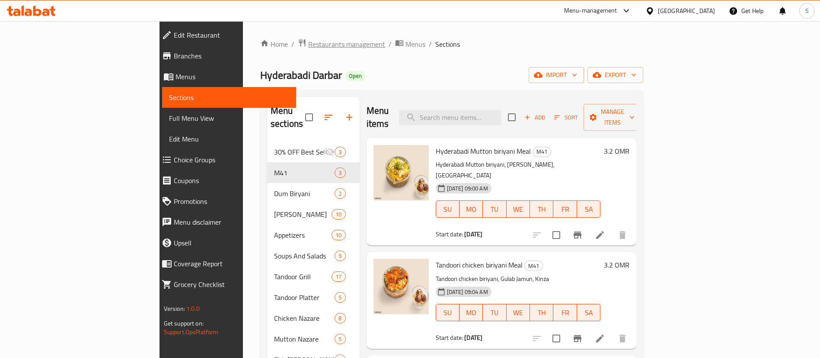
click at [308, 47] on span "Restaurants management" at bounding box center [346, 44] width 77 height 10
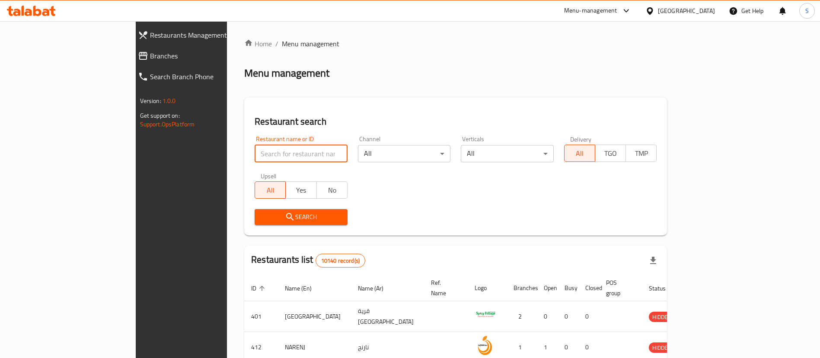
click at [291, 153] on input "search" at bounding box center [301, 153] width 93 height 17
paste input "643907"
type input "643907"
click button "Search" at bounding box center [301, 217] width 93 height 16
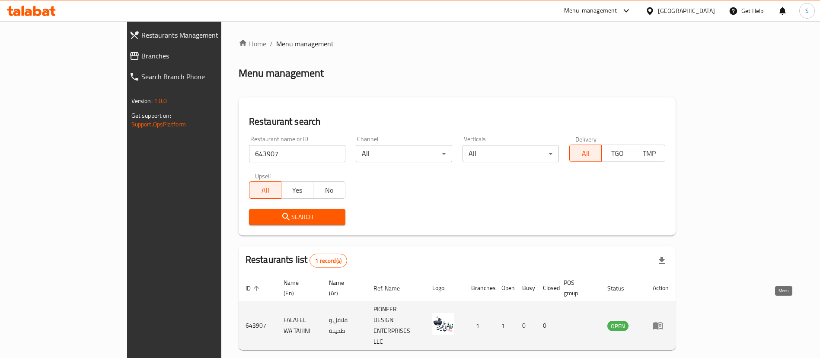
click at [669, 320] on link "enhanced table" at bounding box center [661, 325] width 16 height 10
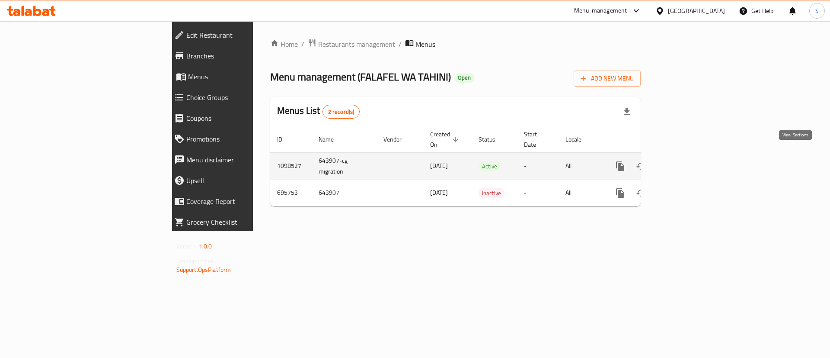
click at [693, 156] on link "enhanced table" at bounding box center [682, 166] width 21 height 21
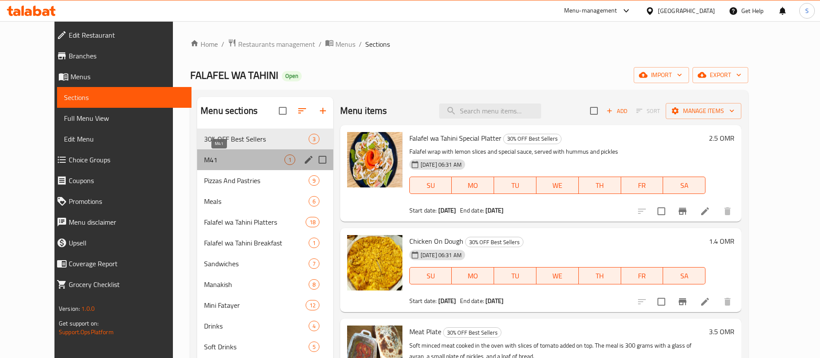
click at [221, 160] on span "M41" at bounding box center [244, 159] width 80 height 10
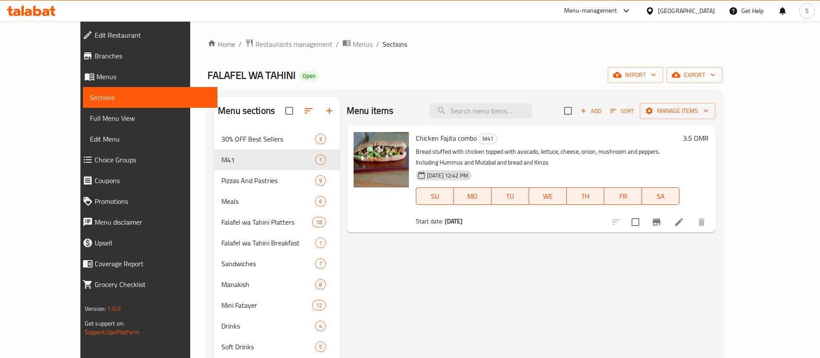
click at [716, 286] on div "Menu items Add Sort Manage items Chicken Fajita combo M41 Bread stuffed with ch…" at bounding box center [528, 276] width 376 height 358
click at [190, 39] on div "Home / Restaurants management / Menus / Sections FALAFEL WA TAHINI Open import …" at bounding box center [465, 249] width 550 height 457
click at [716, 273] on div "Menu items Add Sort Manage items Chicken Fajita combo M41 Bread stuffed with ch…" at bounding box center [528, 276] width 376 height 358
click at [416, 161] on p "Bread stuffed with chicken topped with avocado, lettuce, cheese, onion, mushroo…" at bounding box center [548, 157] width 264 height 22
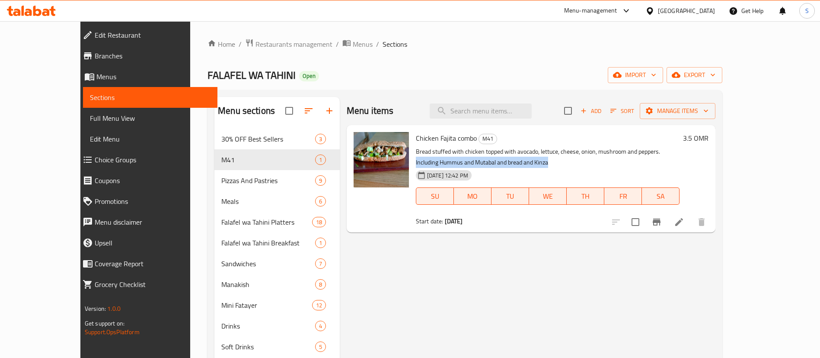
drag, startPoint x: 641, startPoint y: 153, endPoint x: 665, endPoint y: 160, distance: 25.1
click at [665, 160] on p "Bread stuffed with chicken topped with avocado, lettuce, cheese, onion, mushroo…" at bounding box center [548, 157] width 264 height 22
click at [256, 43] on span "Restaurants management" at bounding box center [294, 44] width 77 height 10
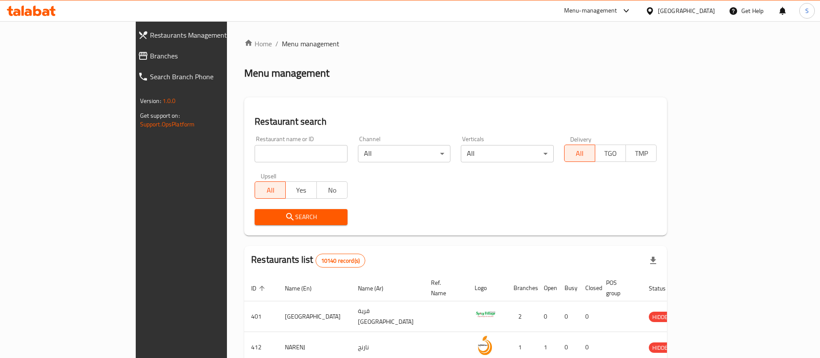
click at [275, 149] on div "Home / Menu management Menu management Restaurant search Restaurant name or ID …" at bounding box center [455, 314] width 423 height 553
click at [275, 149] on input "search" at bounding box center [301, 153] width 93 height 17
paste input "11831"
type input "11831"
click button "Search" at bounding box center [301, 217] width 93 height 16
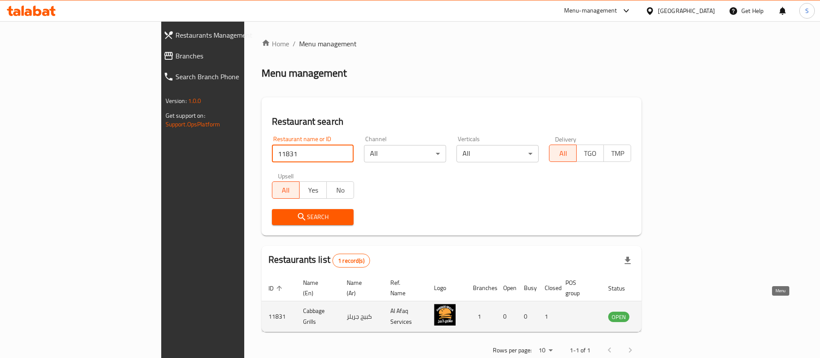
click at [664, 311] on icon "enhanced table" at bounding box center [659, 316] width 10 height 10
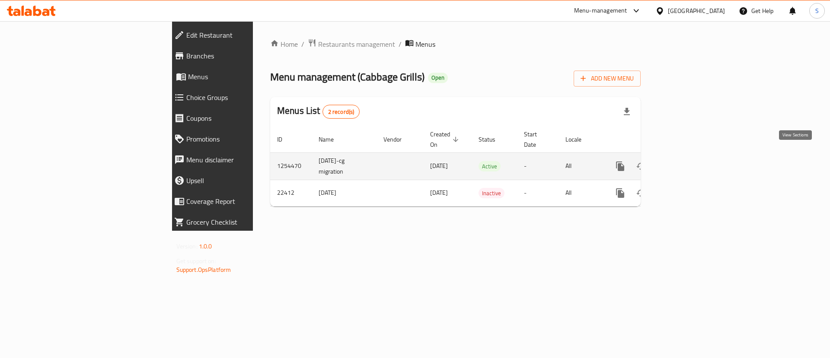
click at [688, 161] on icon "enhanced table" at bounding box center [682, 166] width 10 height 10
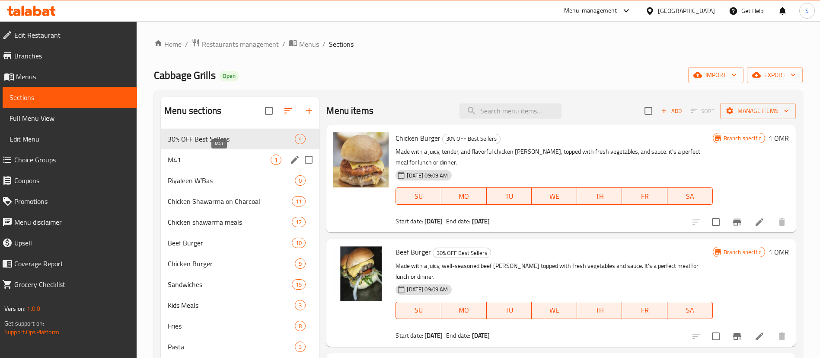
click at [233, 158] on span "M41" at bounding box center [219, 159] width 103 height 10
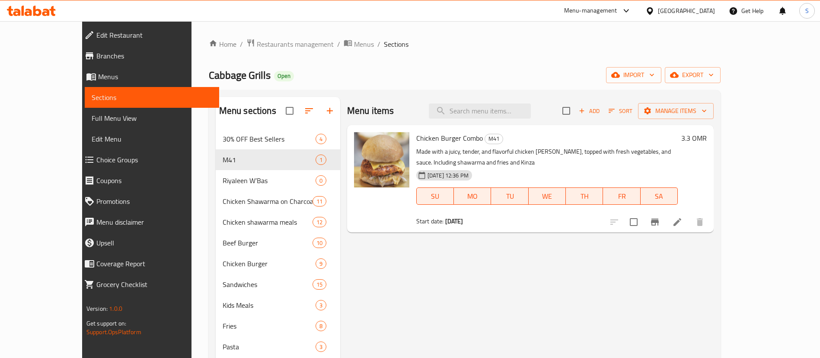
click at [670, 150] on p "Made with a juicy, tender, and flavorful chicken [PERSON_NAME], topped with fre…" at bounding box center [547, 157] width 262 height 22
click at [257, 48] on span "Restaurants management" at bounding box center [295, 44] width 77 height 10
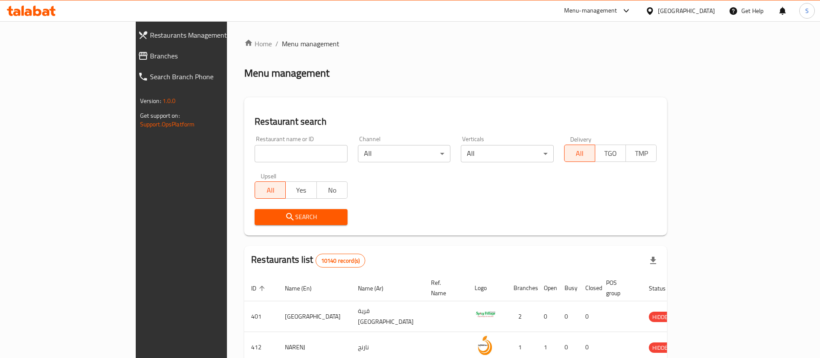
click at [238, 154] on div at bounding box center [410, 179] width 820 height 358
click at [255, 154] on input "search" at bounding box center [301, 153] width 93 height 17
paste input "601212"
type input "601212"
click button "Search" at bounding box center [301, 217] width 93 height 16
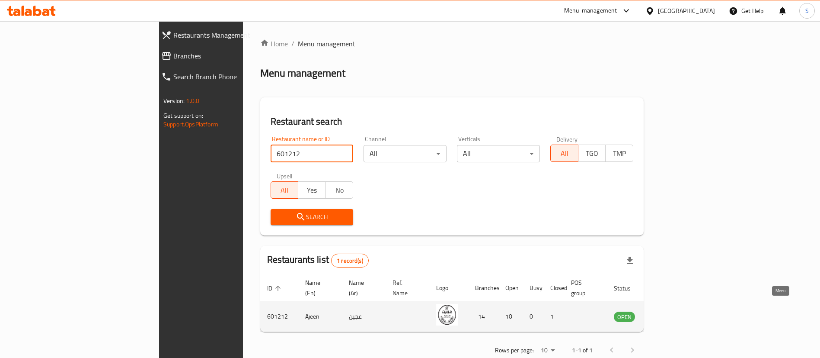
click at [668, 315] on icon "enhanced table" at bounding box center [666, 316] width 3 height 3
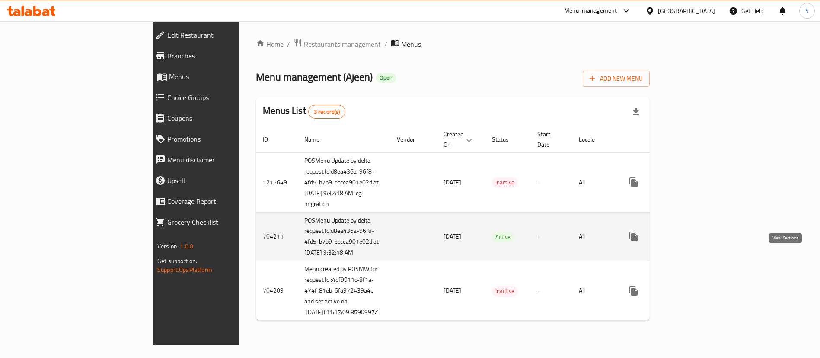
click at [706, 246] on link "enhanced table" at bounding box center [696, 236] width 21 height 21
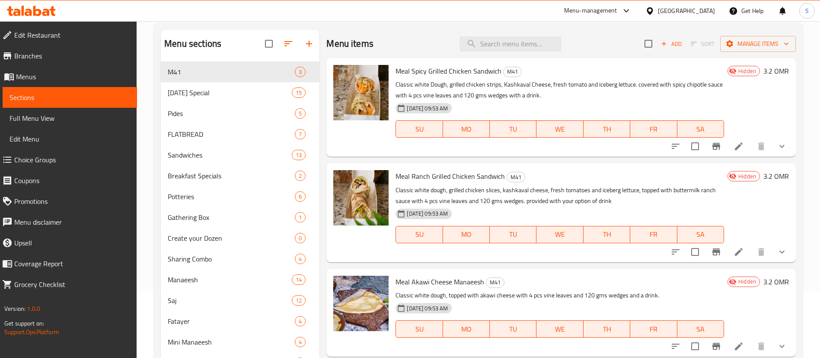
scroll to position [64, 0]
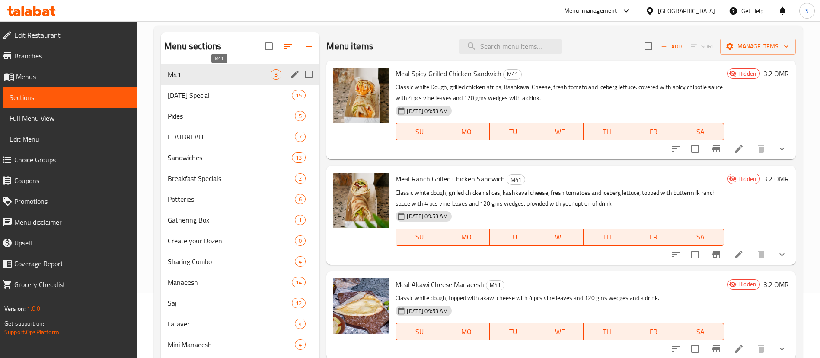
click at [251, 79] on span "M41" at bounding box center [219, 74] width 103 height 10
click at [735, 146] on icon at bounding box center [739, 149] width 10 height 10
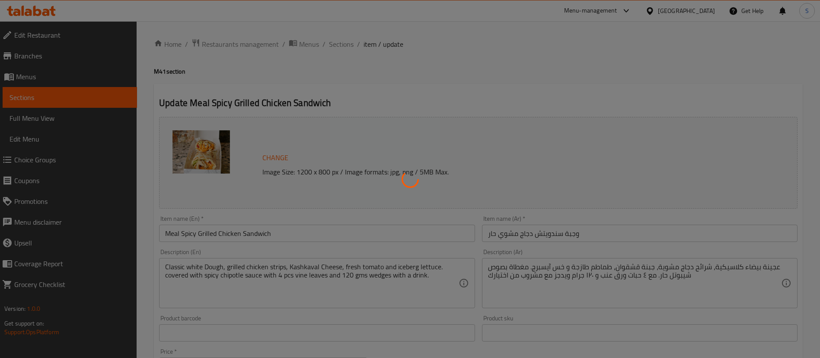
type input "اختيارك من المشروب:"
type input "1"
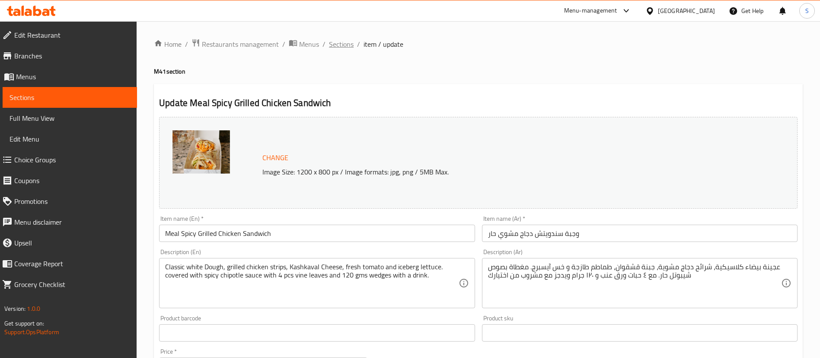
click at [344, 42] on span "Sections" at bounding box center [341, 44] width 25 height 10
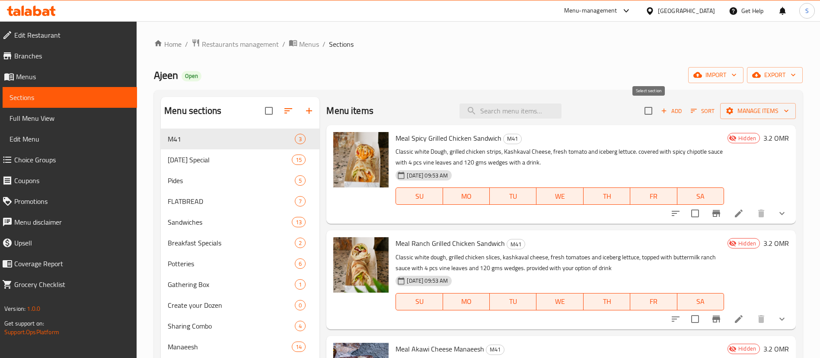
click at [651, 105] on input "checkbox" at bounding box center [648, 111] width 18 height 18
checkbox input "true"
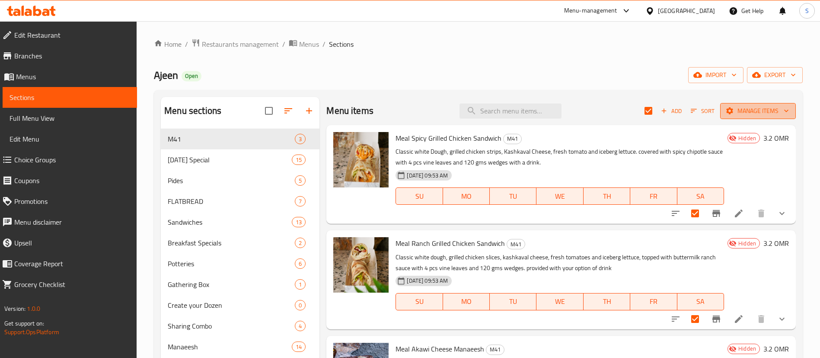
click at [767, 109] on span "Manage items" at bounding box center [758, 110] width 62 height 11
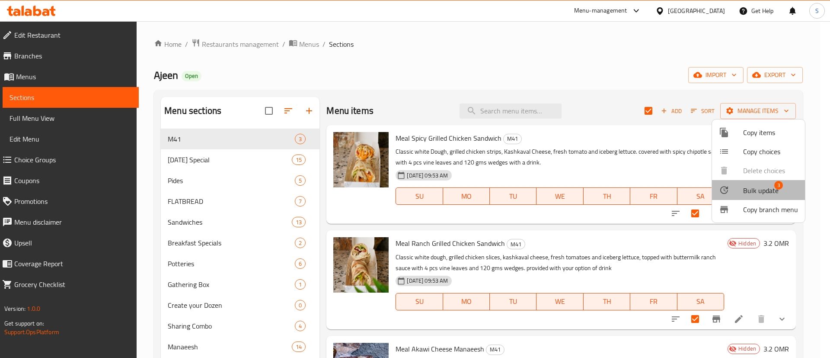
click at [761, 190] on span "Bulk update" at bounding box center [760, 190] width 35 height 10
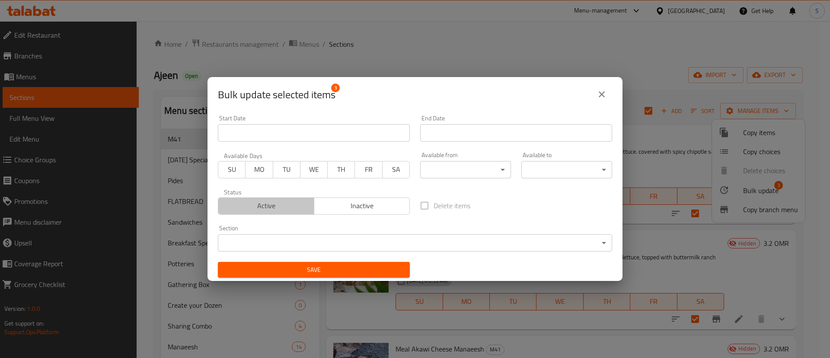
click at [300, 204] on span "Active" at bounding box center [266, 205] width 89 height 13
click at [316, 133] on input "Start Date" at bounding box center [314, 132] width 192 height 17
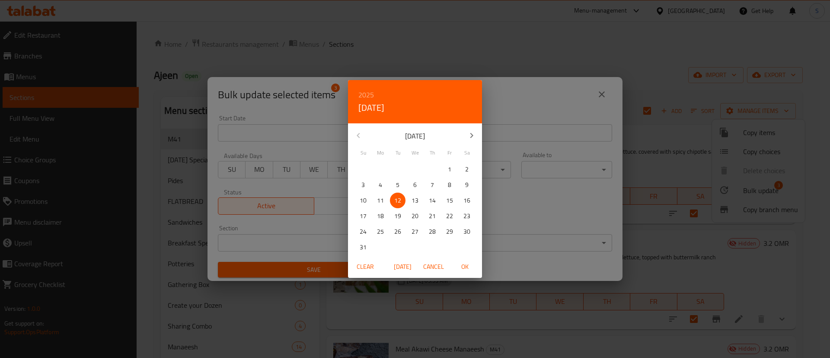
click at [410, 202] on span "13" at bounding box center [415, 200] width 16 height 11
click at [470, 266] on span "OK" at bounding box center [464, 266] width 21 height 11
type input "[DATE]"
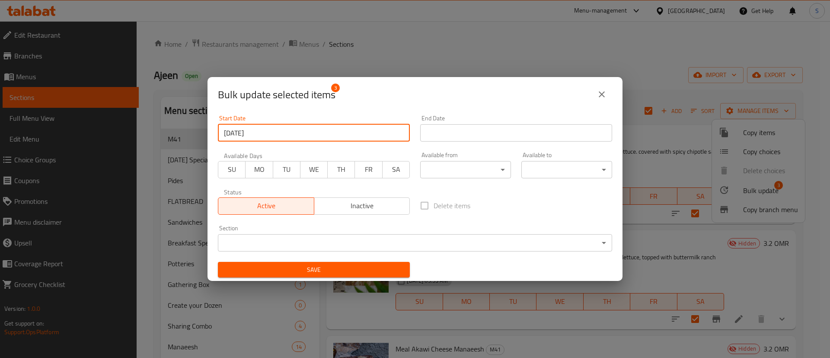
click at [302, 269] on span "Save" at bounding box center [314, 269] width 178 height 11
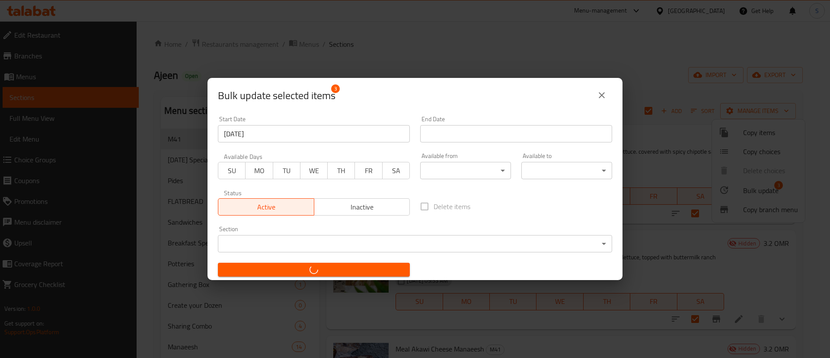
checkbox input "false"
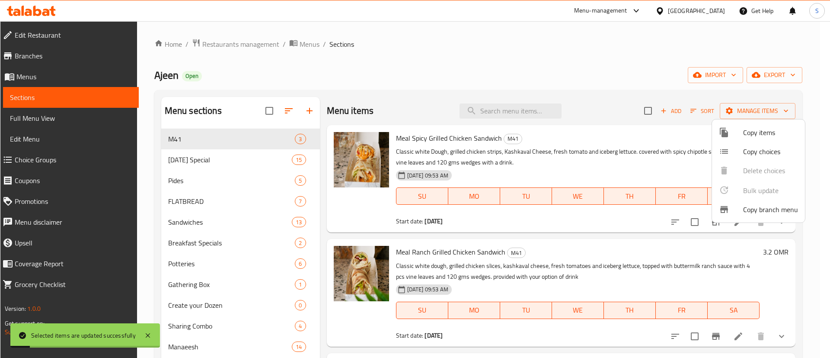
click at [623, 109] on div at bounding box center [415, 179] width 830 height 358
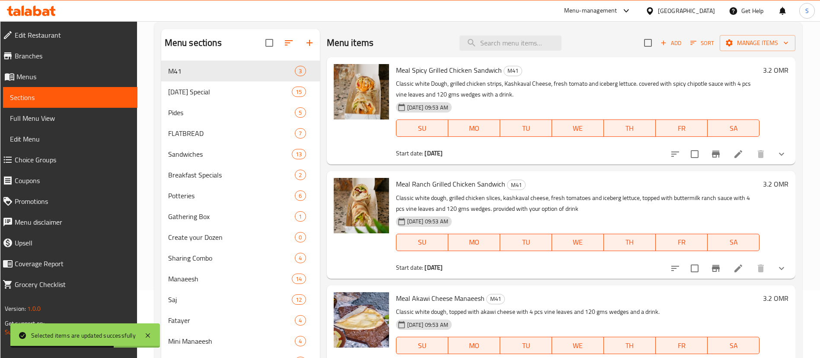
scroll to position [16, 0]
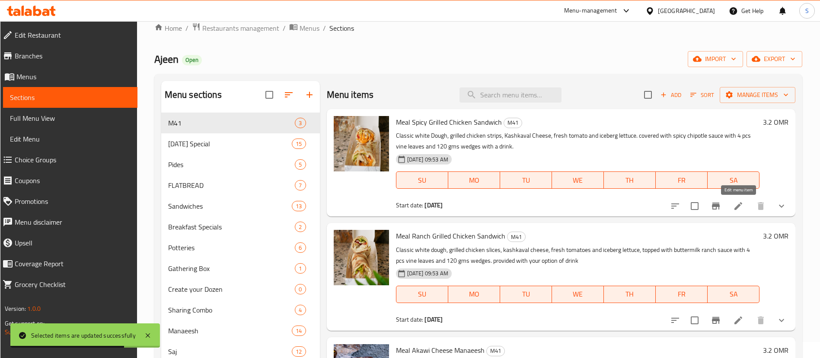
click at [740, 206] on icon at bounding box center [738, 206] width 10 height 10
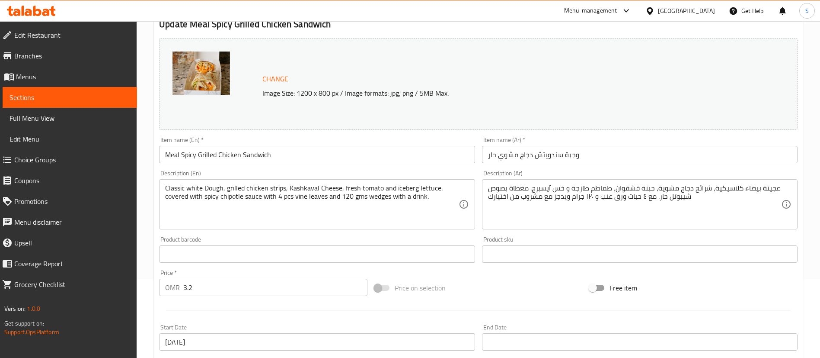
scroll to position [79, 0]
drag, startPoint x: 812, startPoint y: 88, endPoint x: 716, endPoint y: 96, distance: 96.3
click at [812, 88] on div "Home / Restaurants management / Menus / Sections / item / update M41 section Up…" at bounding box center [479, 250] width 684 height 617
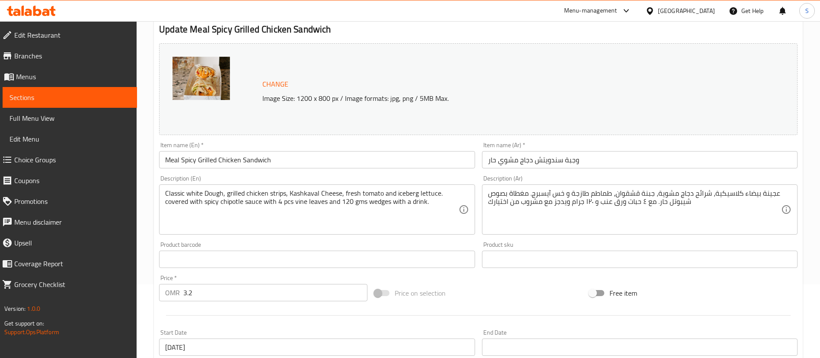
scroll to position [71, 0]
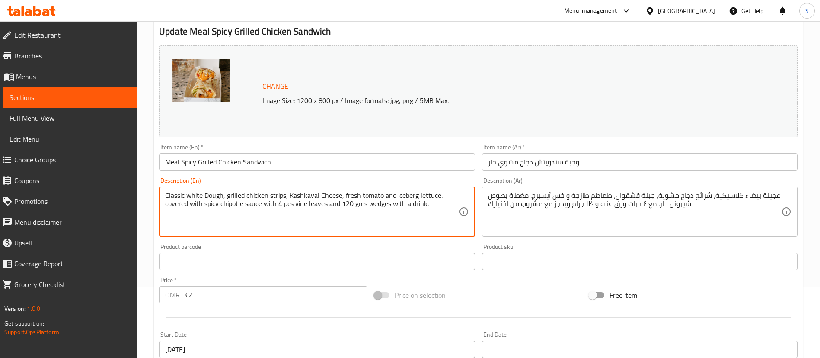
drag, startPoint x: 227, startPoint y: 195, endPoint x: 151, endPoint y: 196, distance: 76.5
click at [227, 195] on textarea "Grilled chicken strips, Kashkaval Cheese, fresh tomato and iceberg lettuce. cov…" at bounding box center [311, 211] width 293 height 41
click at [291, 195] on textarea "Grilled chicken strips sandwich with Kashkaval Cheese, fresh tomato and iceberg…" at bounding box center [311, 211] width 293 height 41
click at [396, 207] on textarea "Grilled chicken strips sandwich with cheese, fresh tomato and iceberg lettuce. …" at bounding box center [311, 211] width 293 height 41
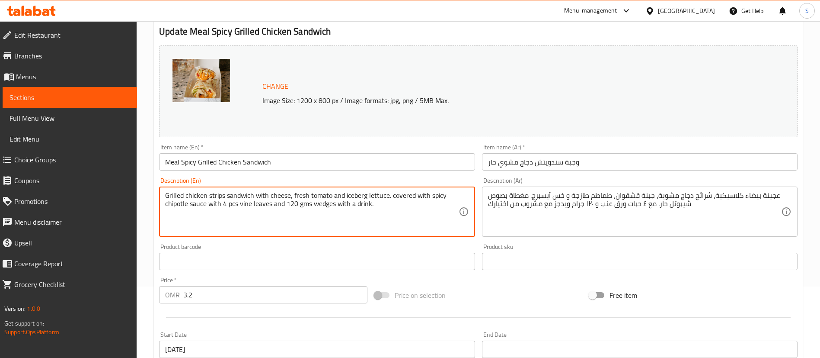
drag, startPoint x: 290, startPoint y: 197, endPoint x: 451, endPoint y: 203, distance: 161.4
click at [451, 203] on textarea "Grilled chicken strips sandwich with cheese, fresh tomato and iceberg lettuce. …" at bounding box center [311, 211] width 293 height 41
click at [430, 203] on textarea "Grilled chicken strips sandwich with cheese, fresh tomato and iceberg lettuce. …" at bounding box center [311, 211] width 293 height 41
drag, startPoint x: 415, startPoint y: 195, endPoint x: 289, endPoint y: 199, distance: 125.9
click at [289, 199] on textarea "Grilled chicken strips sandwich with cheese, fresh tomato and iceberg lettuce. …" at bounding box center [311, 211] width 293 height 41
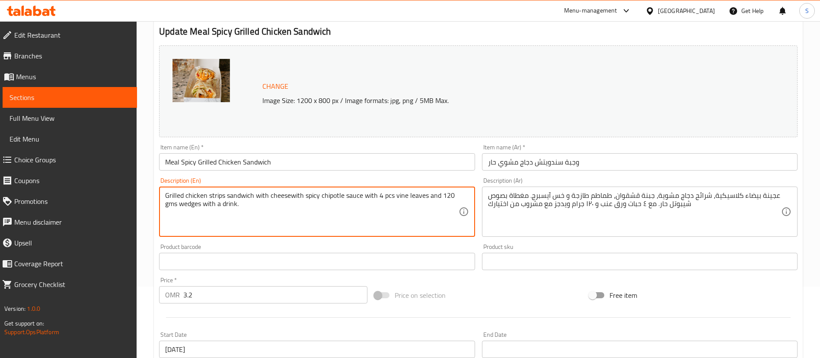
click at [295, 198] on textarea "Grilled chicken strips sandwich with cheesewith spicy chipotle sauce with 4 pcs…" at bounding box center [311, 211] width 293 height 41
click at [369, 197] on textarea "Grilled chicken strips sandwich with cheese and spicy chipotle sauce with 4 pcs…" at bounding box center [311, 211] width 293 height 41
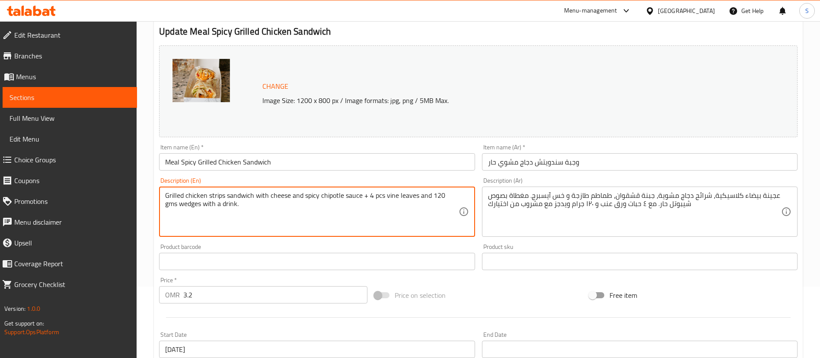
click at [389, 196] on textarea "Grilled chicken strips sandwich with cheese and spicy chipotle sauce + 4 pcs vi…" at bounding box center [311, 211] width 293 height 41
click at [427, 195] on textarea "Grilled chicken strips sandwich with cheese and spicy chipotle sauce + 4 pcs Vi…" at bounding box center [311, 211] width 293 height 41
click at [452, 195] on textarea "Grilled chicken strips sandwich with cheese and spicy chipotle sauce + 4 pcs Vi…" at bounding box center [311, 211] width 293 height 41
click at [166, 206] on textarea "Grilled chicken strips sandwich with cheese and spicy chipotle sauce + 4 pcs Vi…" at bounding box center [311, 211] width 293 height 41
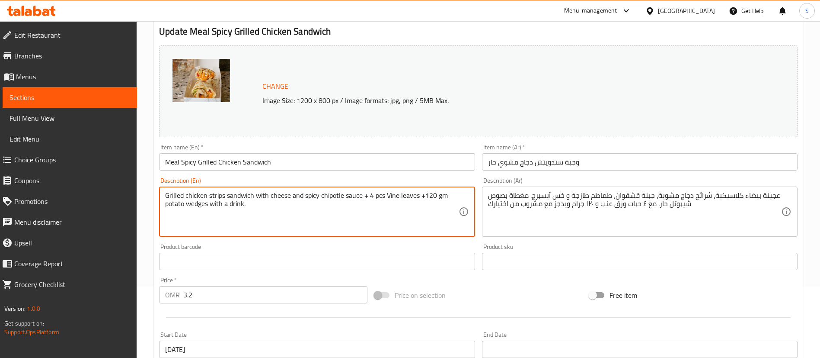
click at [218, 204] on textarea "Grilled chicken strips sandwich with cheese and spicy chipotle sauce + 4 pcs Vi…" at bounding box center [311, 211] width 293 height 41
click at [240, 204] on textarea "Grilled chicken strips sandwich with cheese and spicy chipotle sauce + 4 pcs Vi…" at bounding box center [311, 211] width 293 height 41
click at [268, 204] on textarea "Grilled chicken strips sandwich with cheese and spicy chipotle sauce + 4 pcs Vi…" at bounding box center [311, 211] width 293 height 41
click at [170, 205] on textarea "Grilled chicken strips sandwich with cheese and spicy chipotle sauce + 4 pcs Vi…" at bounding box center [311, 211] width 293 height 41
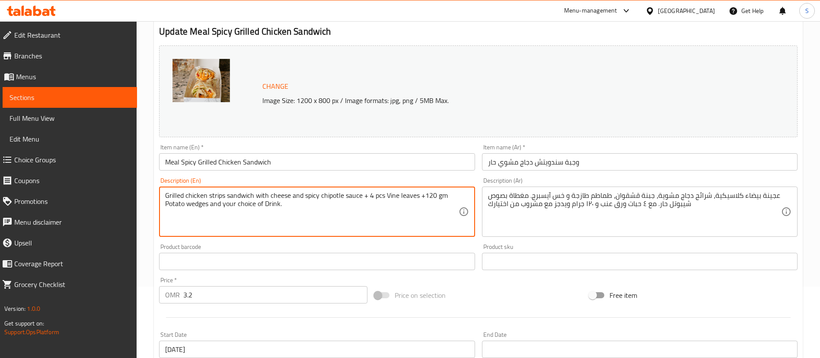
click at [190, 205] on textarea "Grilled chicken strips sandwich with cheese and spicy chipotle sauce + 4 pcs Vi…" at bounding box center [311, 211] width 293 height 41
click at [306, 202] on textarea "Grilled chicken strips sandwich with cheese and spicy chipotle sauce + 4 pcs Vi…" at bounding box center [311, 211] width 293 height 41
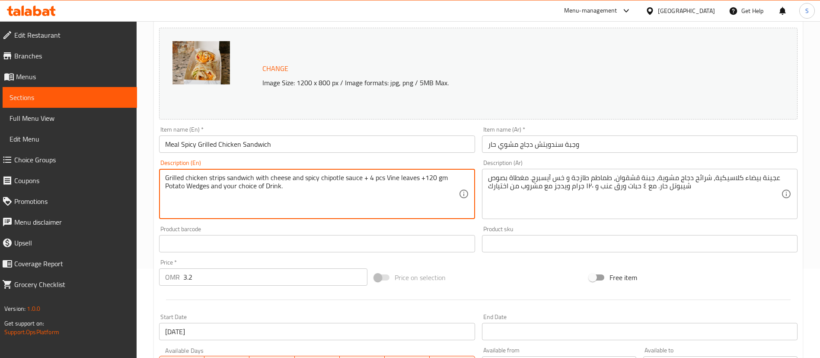
scroll to position [90, 0]
type textarea "Grilled chicken strips sandwich with cheese and spicy chipotle sauce + 4 pcs Vi…"
click at [182, 144] on input "Meal Spicy Grilled Chicken Sandwich" at bounding box center [317, 142] width 316 height 17
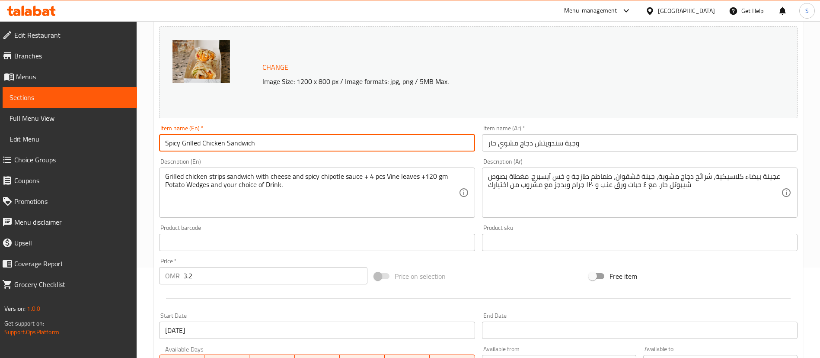
click at [275, 142] on input "Spicy Grilled Chicken Sandwich" at bounding box center [317, 142] width 316 height 17
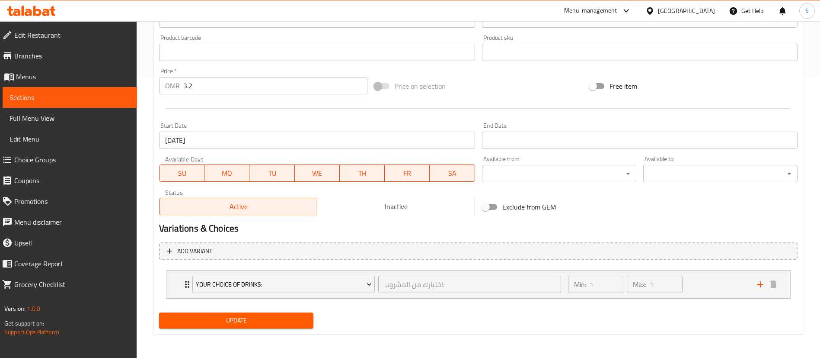
type input "Spicy Grilled Chicken Sandwich Meal"
click at [262, 321] on span "Update" at bounding box center [236, 320] width 141 height 11
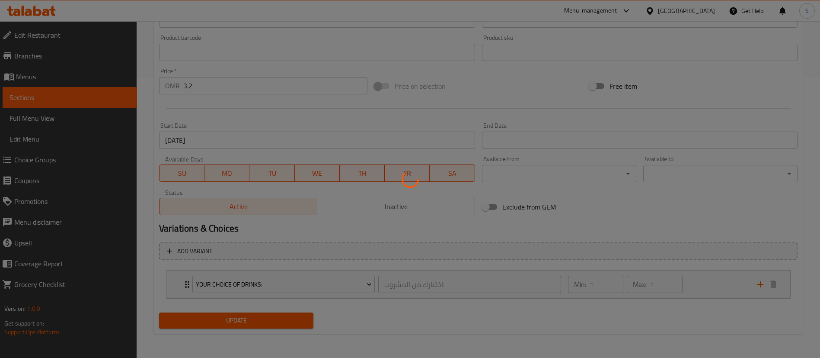
scroll to position [0, 0]
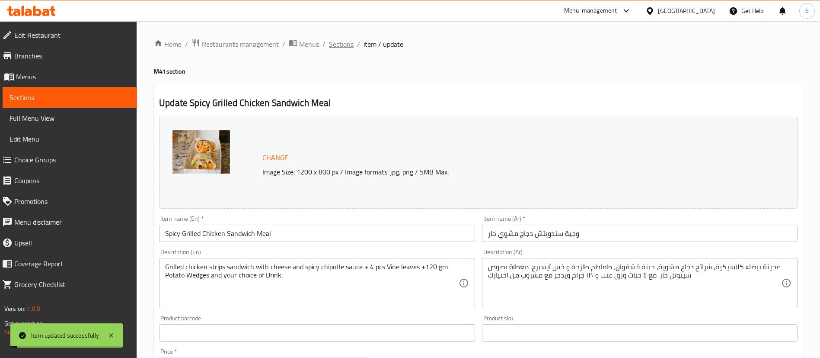
click at [340, 44] on span "Sections" at bounding box center [341, 44] width 25 height 10
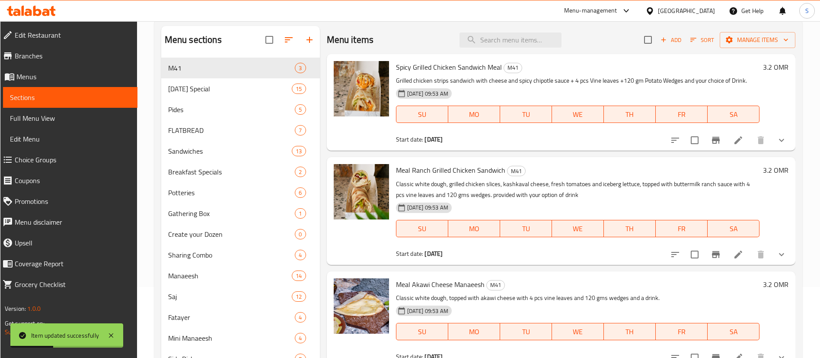
scroll to position [84, 0]
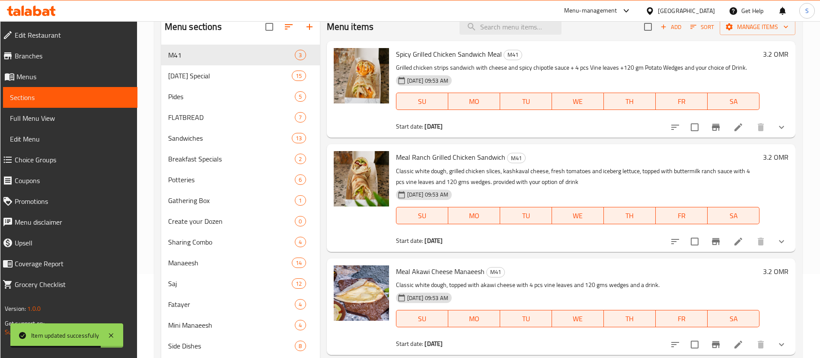
click at [672, 70] on p "Grilled chicken strips sandwich with cheese and spicy chipotle sauce + 4 pcs Vi…" at bounding box center [578, 67] width 364 height 11
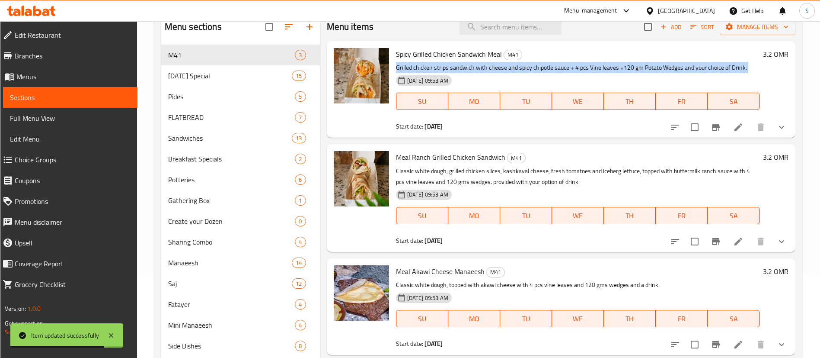
click at [672, 70] on p "Grilled chicken strips sandwich with cheese and spicy chipotle sauce + 4 pcs Vi…" at bounding box center [578, 67] width 364 height 11
copy div "Grilled chicken strips sandwich with cheese and spicy chipotle sauce + 4 pcs Vi…"
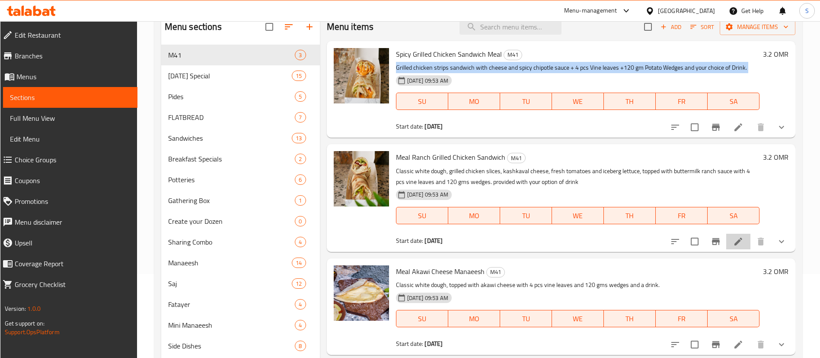
click at [742, 247] on li at bounding box center [738, 241] width 24 height 16
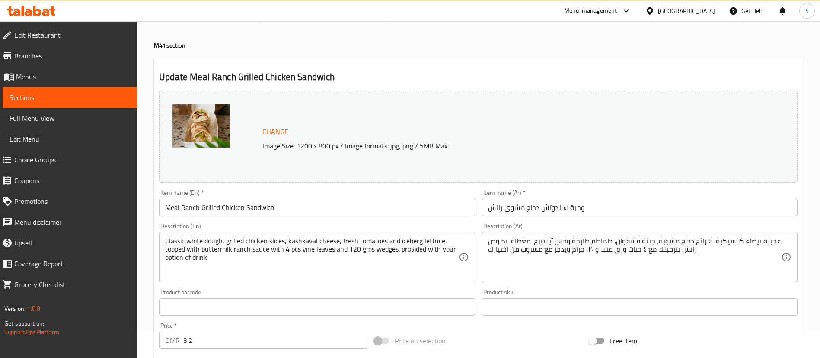
scroll to position [32, 0]
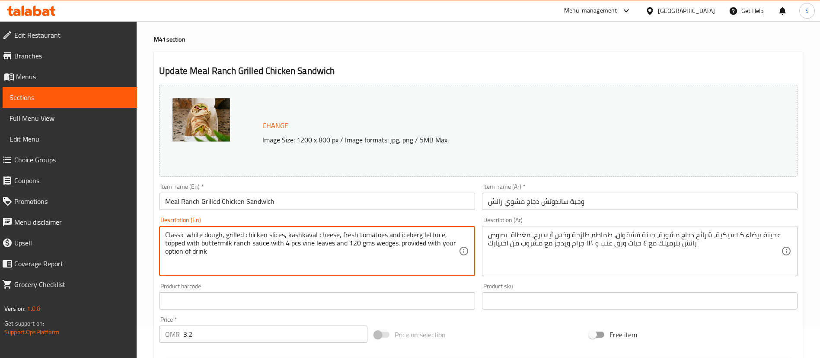
click at [277, 252] on textarea "Classic white dough, grilled chicken slices, kashkaval cheese, fresh tomatoes a…" at bounding box center [311, 250] width 293 height 41
paste textarea "Grilled chicken strips sandwich with cheese and spicy chipotle sauce + 4 pcs Vi…"
type textarea "Classic white dough, grilled chicken slices, kashkaval cheese, fresh tomatoes a…"
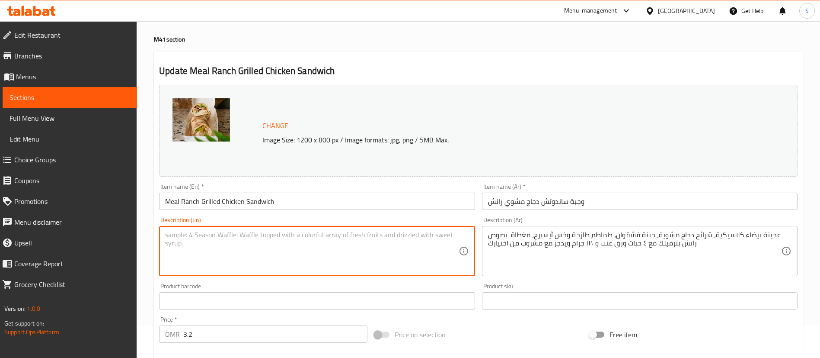
paste textarea "Grilled chicken strips sandwich with cheese and spicy chipotle sauce + 4 pcs Vi…"
drag, startPoint x: 305, startPoint y: 234, endPoint x: 344, endPoint y: 238, distance: 38.7
click at [344, 238] on textarea "Grilled chicken strips sandwich with cheese and spicy chipotle sauce + 4 pcs Vi…" at bounding box center [311, 250] width 293 height 41
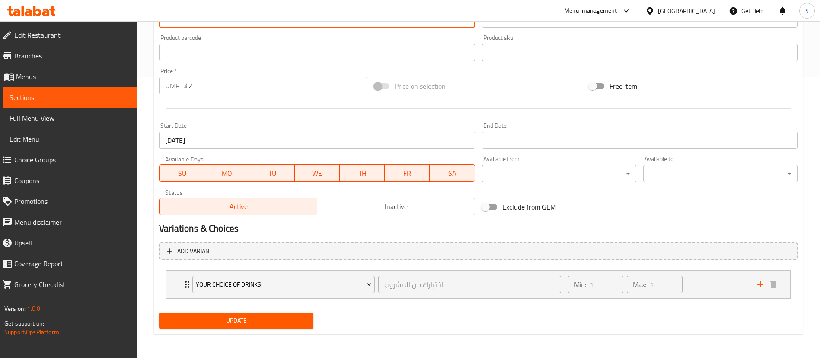
type textarea "Grilled chicken strips sandwich with cheese and ranch sauce + 4 pcs Vine leaves…"
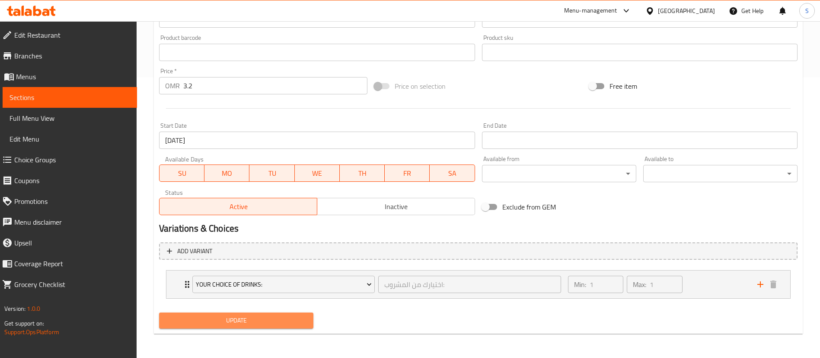
click at [275, 315] on span "Update" at bounding box center [236, 320] width 141 height 11
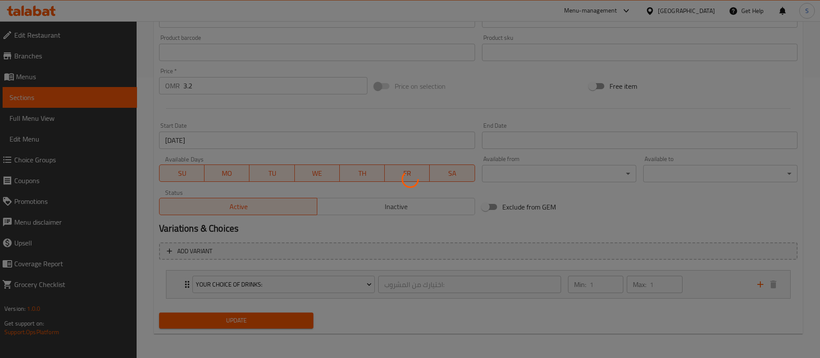
scroll to position [0, 0]
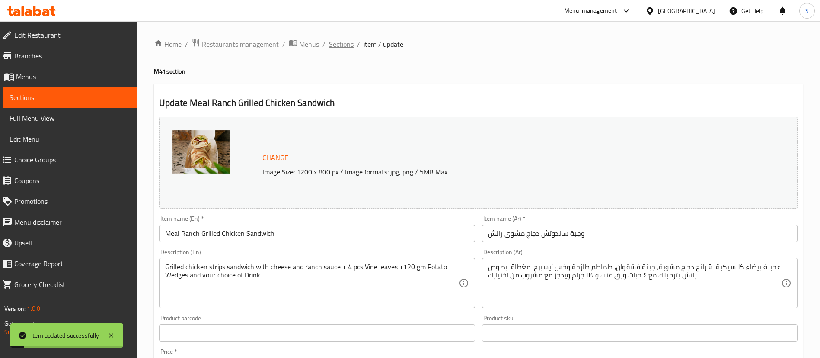
click at [339, 45] on span "Sections" at bounding box center [341, 44] width 25 height 10
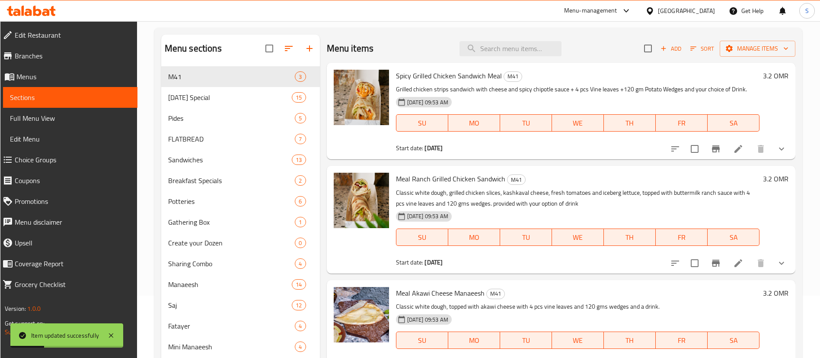
scroll to position [121, 0]
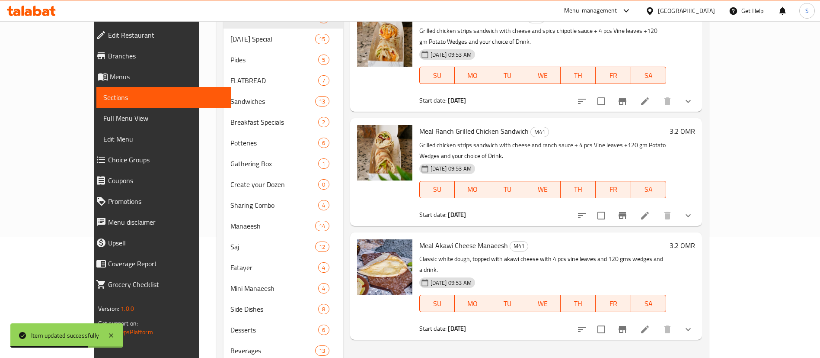
click at [699, 319] on div at bounding box center [635, 329] width 127 height 21
click at [657, 321] on li at bounding box center [645, 329] width 24 height 16
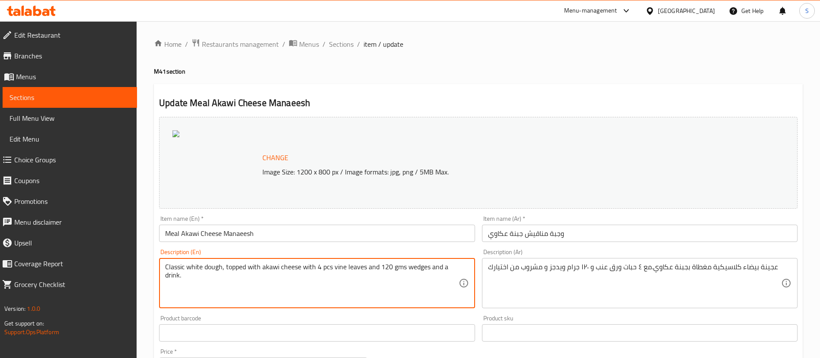
click at [268, 274] on textarea "Classic white dough, topped with akawi cheese with 4 pcs vine leaves and 120 gm…" at bounding box center [311, 282] width 293 height 41
paste textarea "Grilled chicken strips sandwich with cheese and spicy chipotle sauce + 4 pcs Vi…"
drag, startPoint x: 361, startPoint y: 269, endPoint x: 153, endPoint y: 264, distance: 207.6
click at [153, 264] on div "Home / Restaurants management / Menus / Sections / item / update M41 section Up…" at bounding box center [479, 329] width 684 height 617
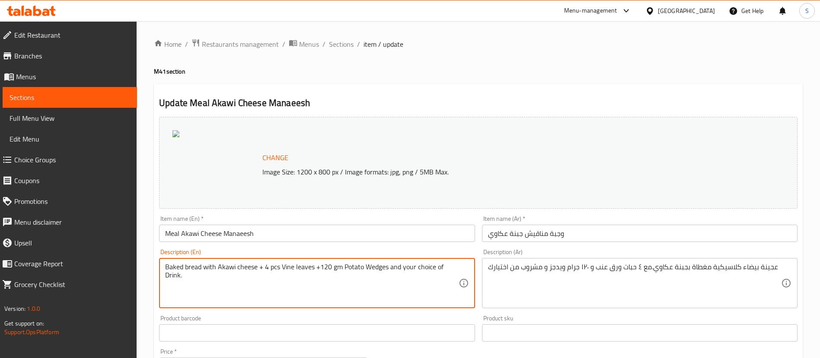
click at [262, 279] on textarea "Baked bread with Akawi cheese + 4 pcs Vine leaves +120 gm Potato Wedges and you…" at bounding box center [311, 282] width 293 height 41
click at [192, 270] on textarea "Baked bread with Akawi cheese + 4 pcs Vine leaves +120 gm Potato Wedges and you…" at bounding box center [311, 282] width 293 height 41
click at [214, 273] on textarea "Baked dough with Akawi cheese + 4 pcs Vine leaves +120 gm Potato Wedges and you…" at bounding box center [311, 282] width 293 height 41
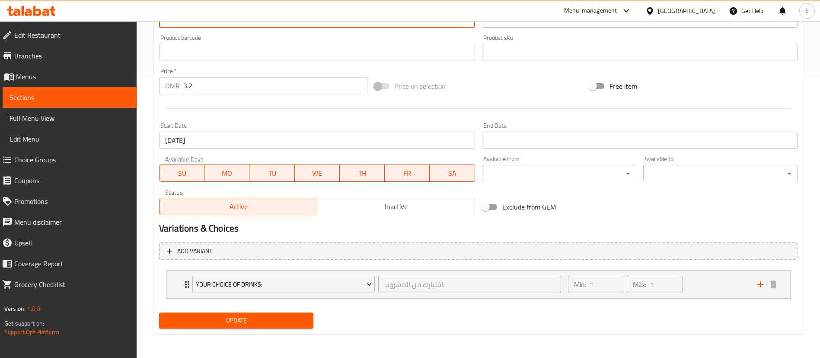
type textarea "Baked dough with Akawi cheese + 4 pcs Vine leaves +120 gm Potato Wedges and you…"
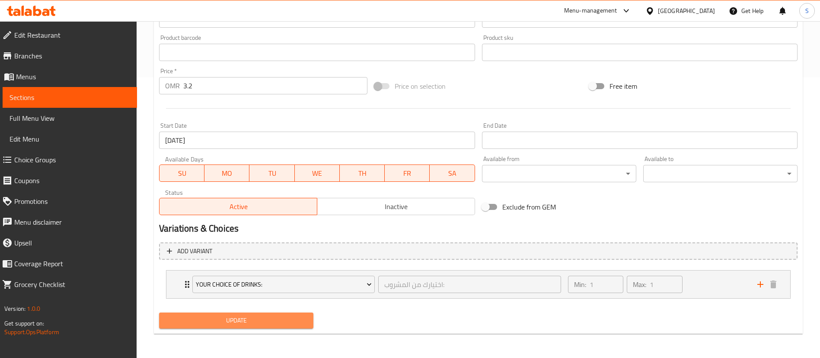
click at [255, 322] on span "Update" at bounding box center [236, 320] width 141 height 11
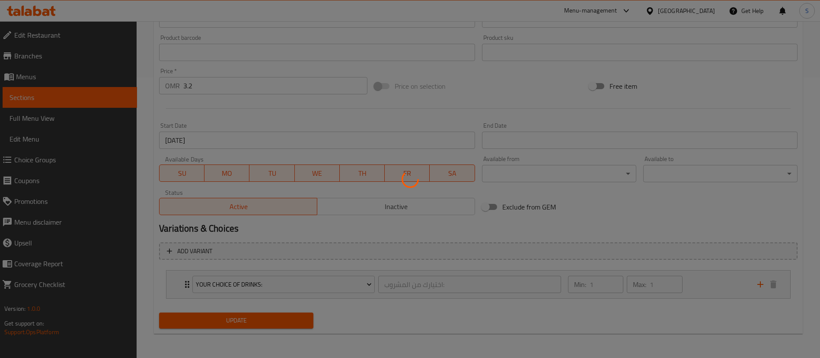
scroll to position [0, 0]
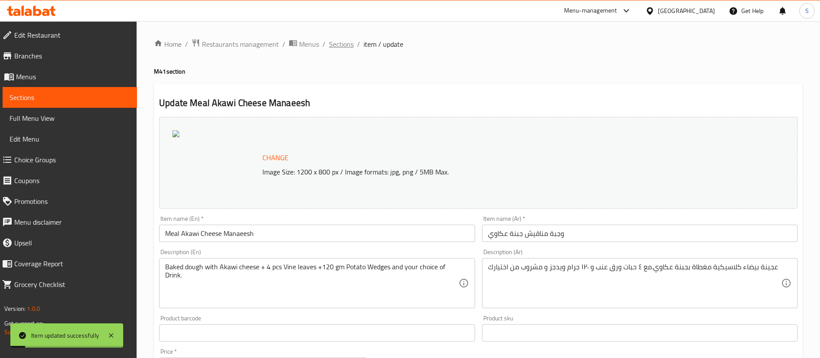
click at [341, 43] on span "Sections" at bounding box center [341, 44] width 25 height 10
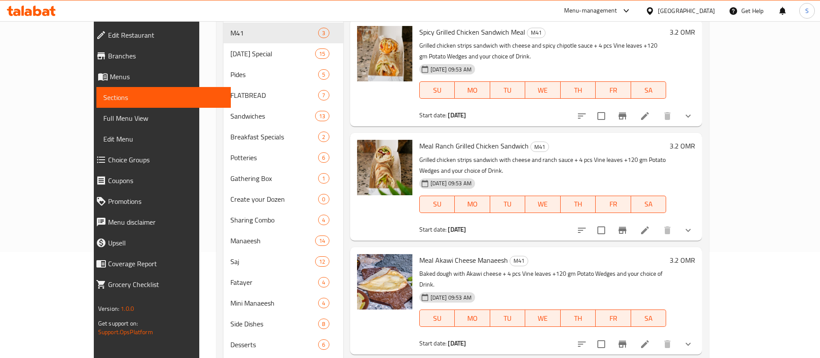
scroll to position [109, 0]
